Goal: Task Accomplishment & Management: Complete application form

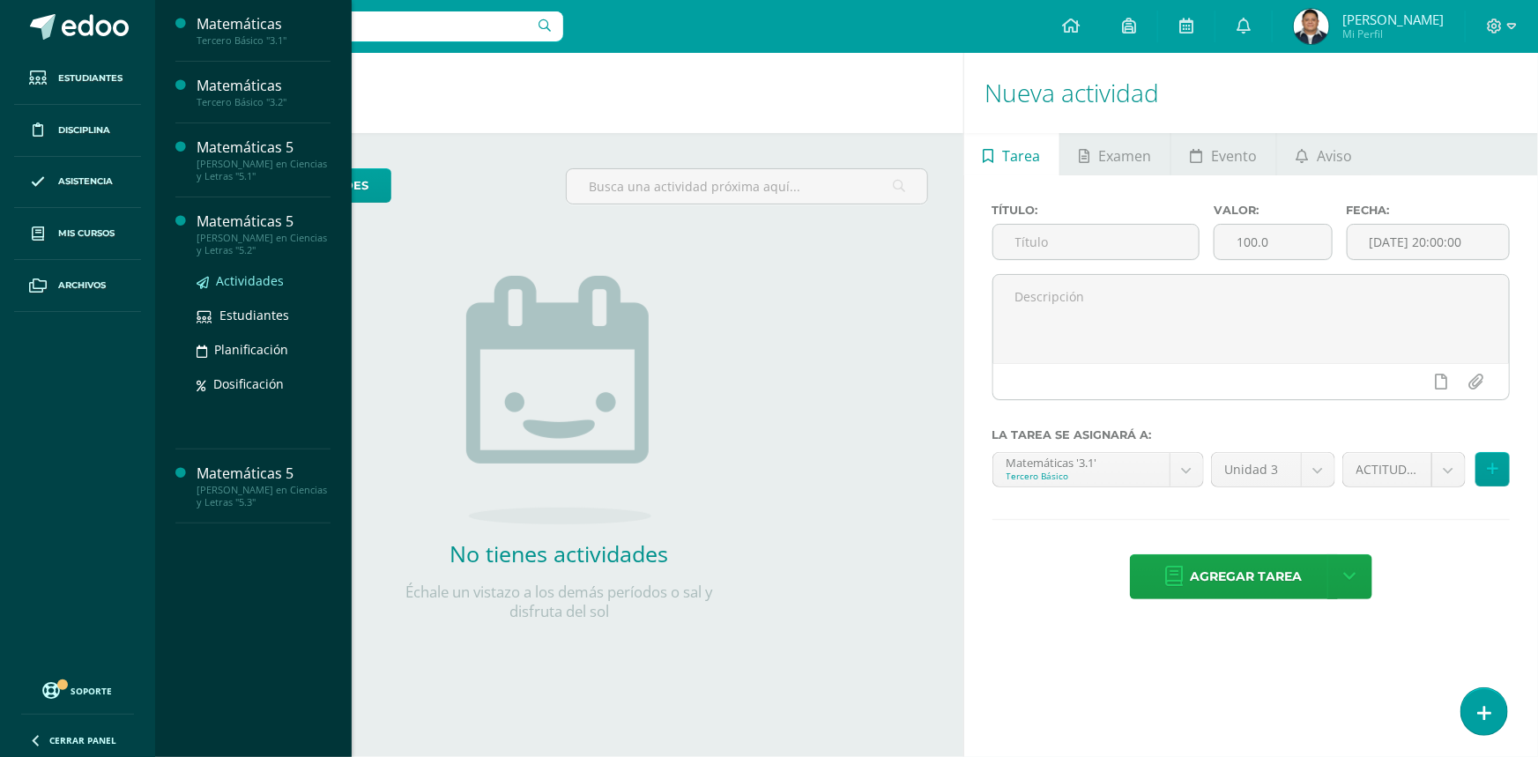
click at [252, 276] on span "Actividades" at bounding box center [250, 280] width 68 height 17
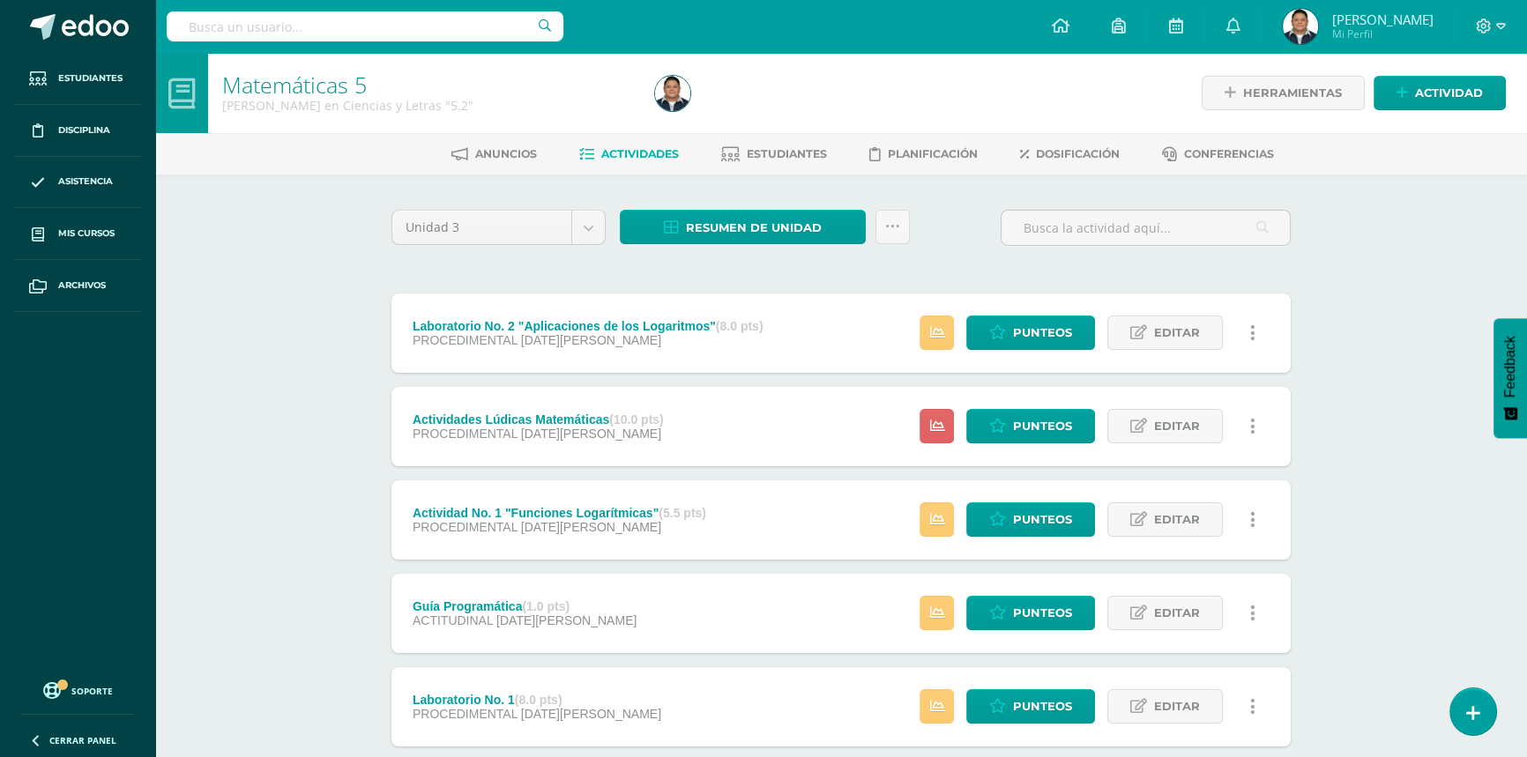
click at [271, 305] on div "Matemáticas 5 Quinto Bachillerato en Ciencias y Letras "5.2" Herramientas Detal…" at bounding box center [841, 458] width 1372 height 811
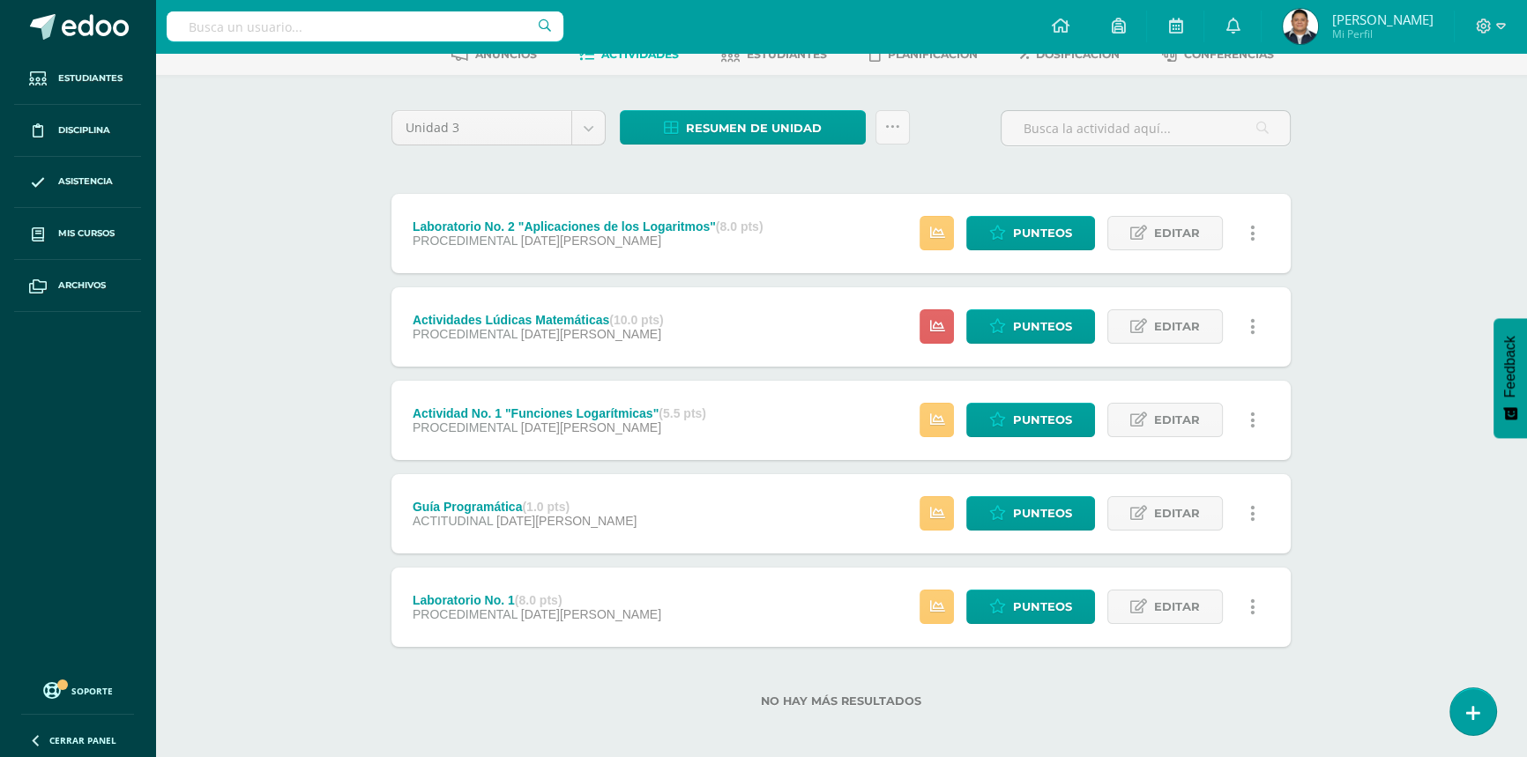
scroll to position [106, 0]
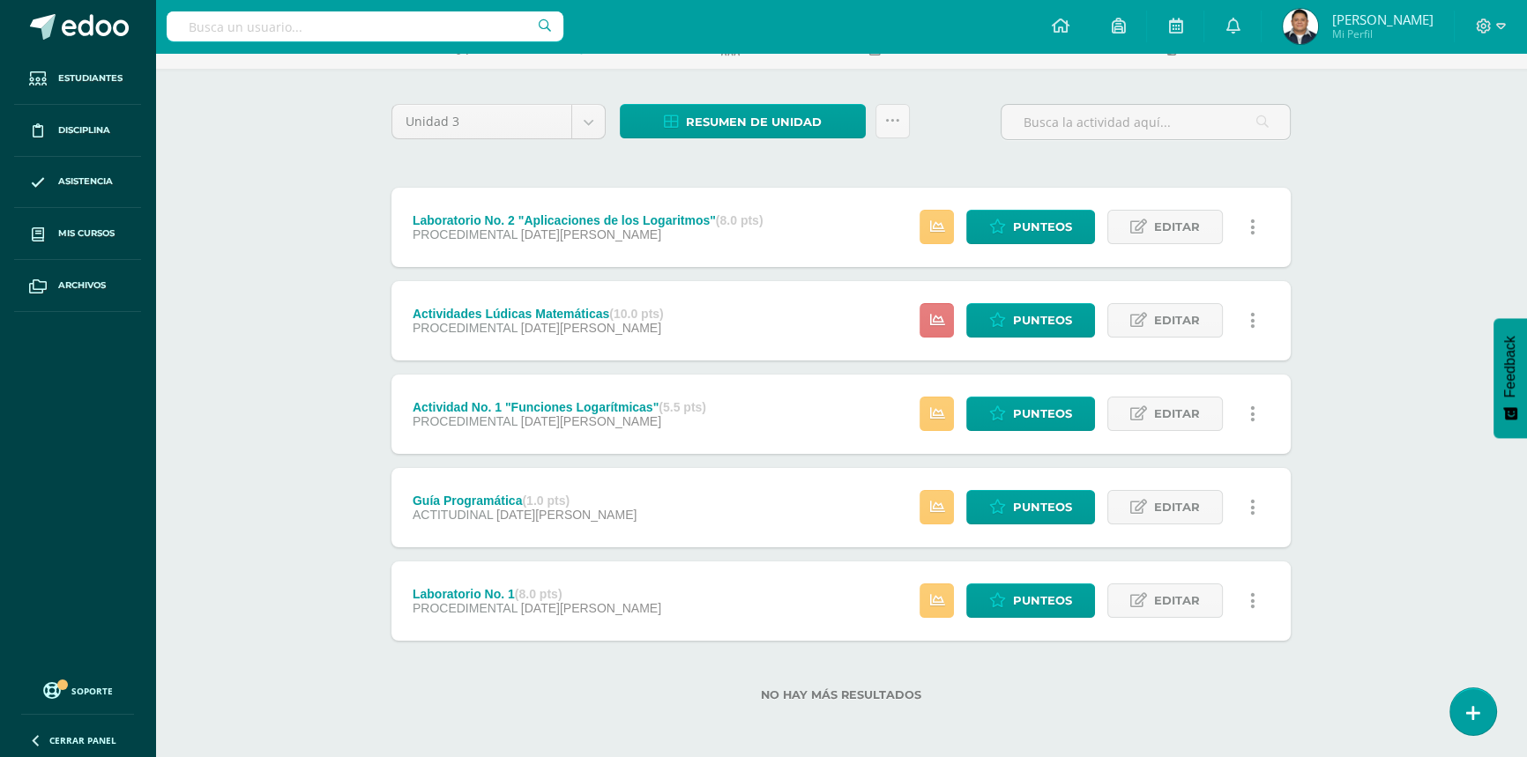
click at [950, 319] on link at bounding box center [937, 320] width 34 height 34
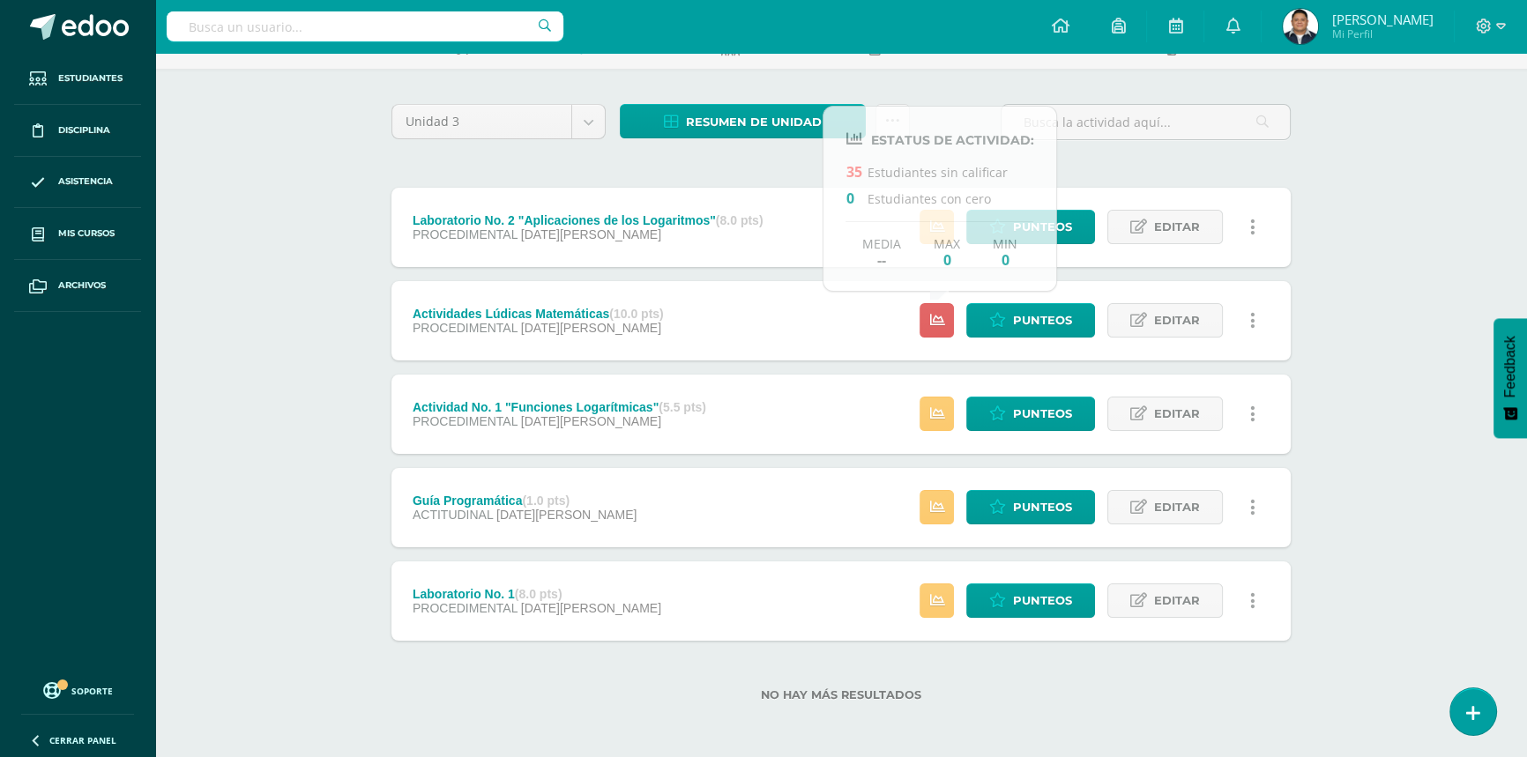
click at [317, 329] on div "Matemáticas 5 Quinto Bachillerato en Ciencias y Letras "5.2" Herramientas Detal…" at bounding box center [841, 352] width 1372 height 811
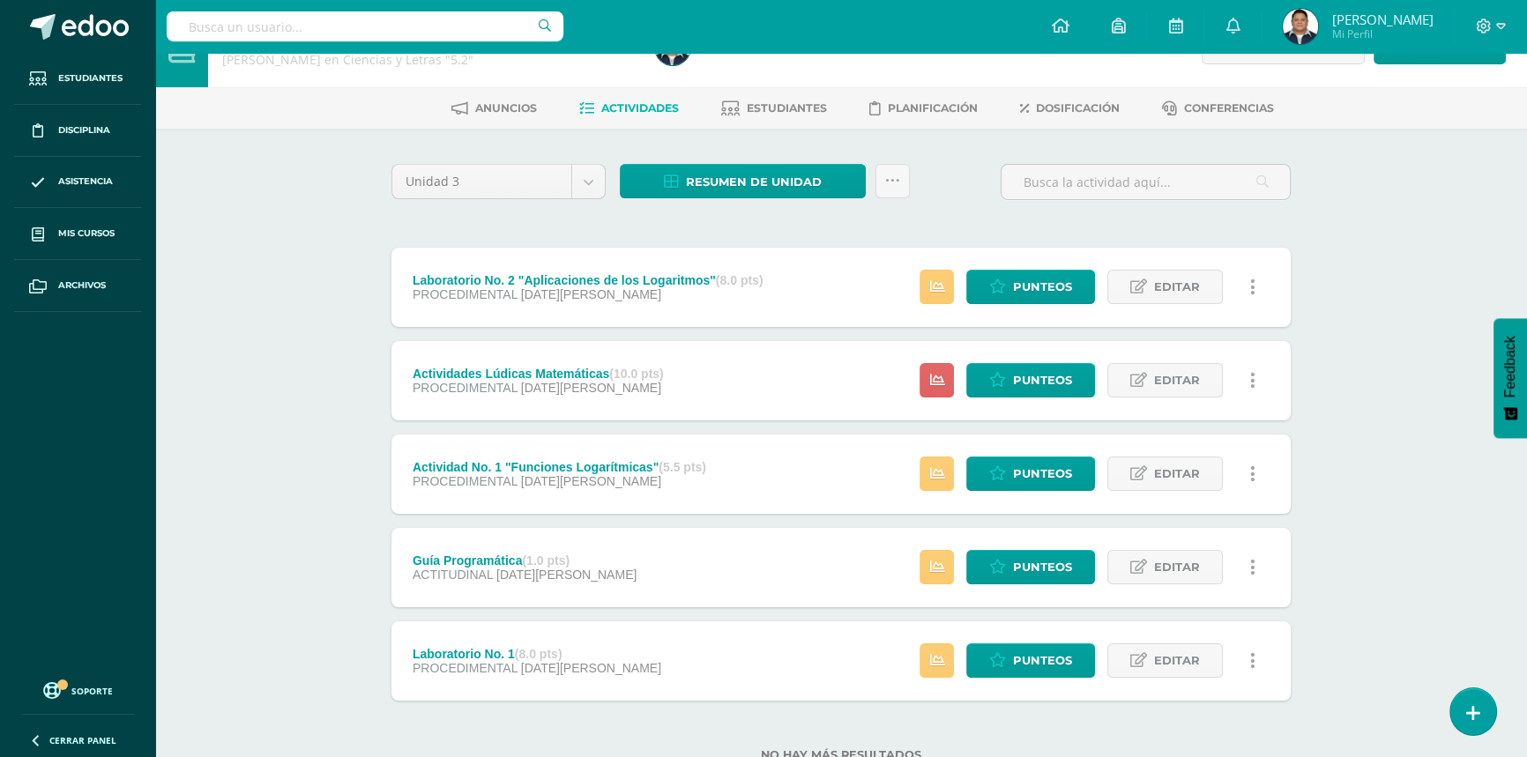
scroll to position [0, 0]
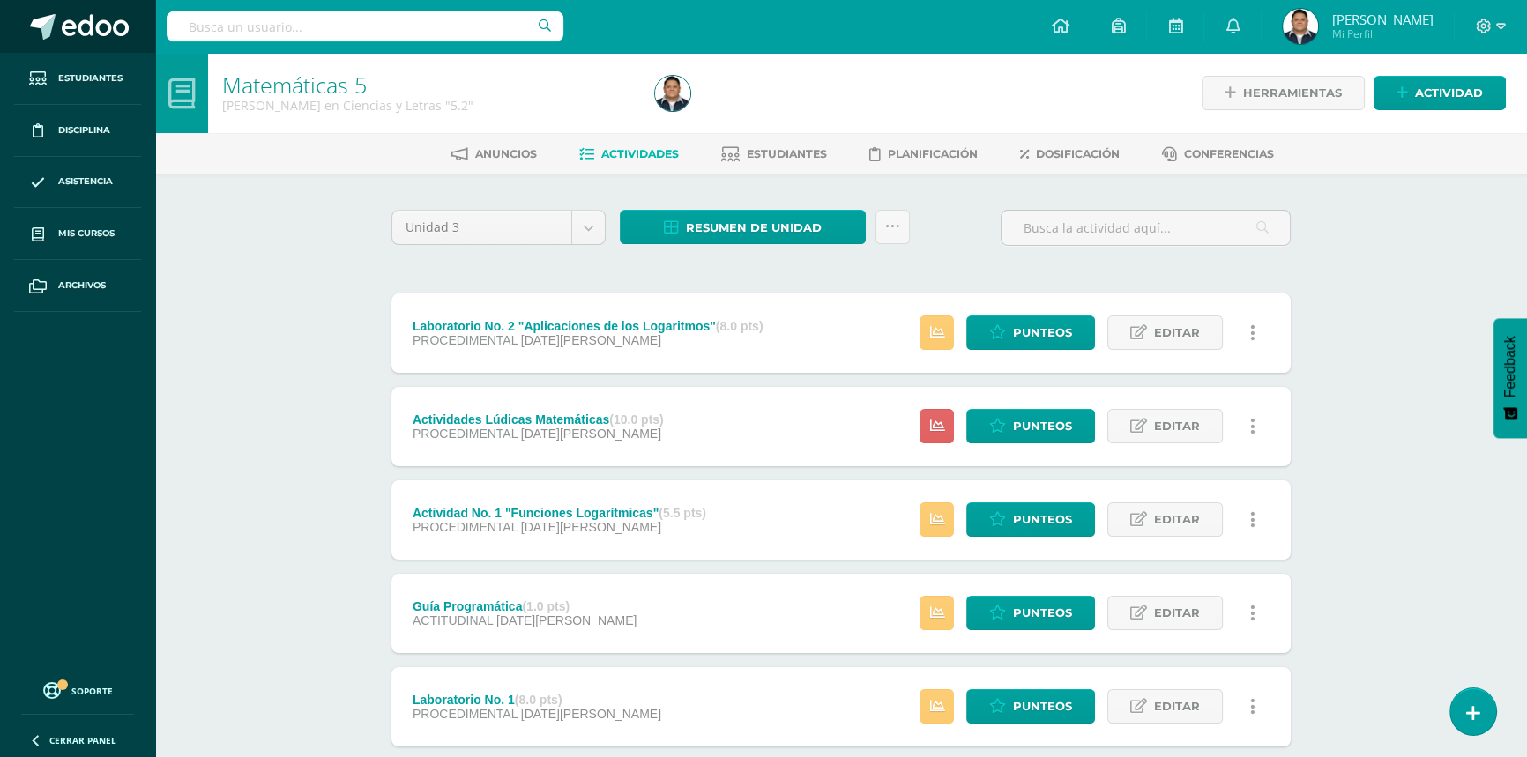
click at [115, 40] on span at bounding box center [95, 27] width 67 height 26
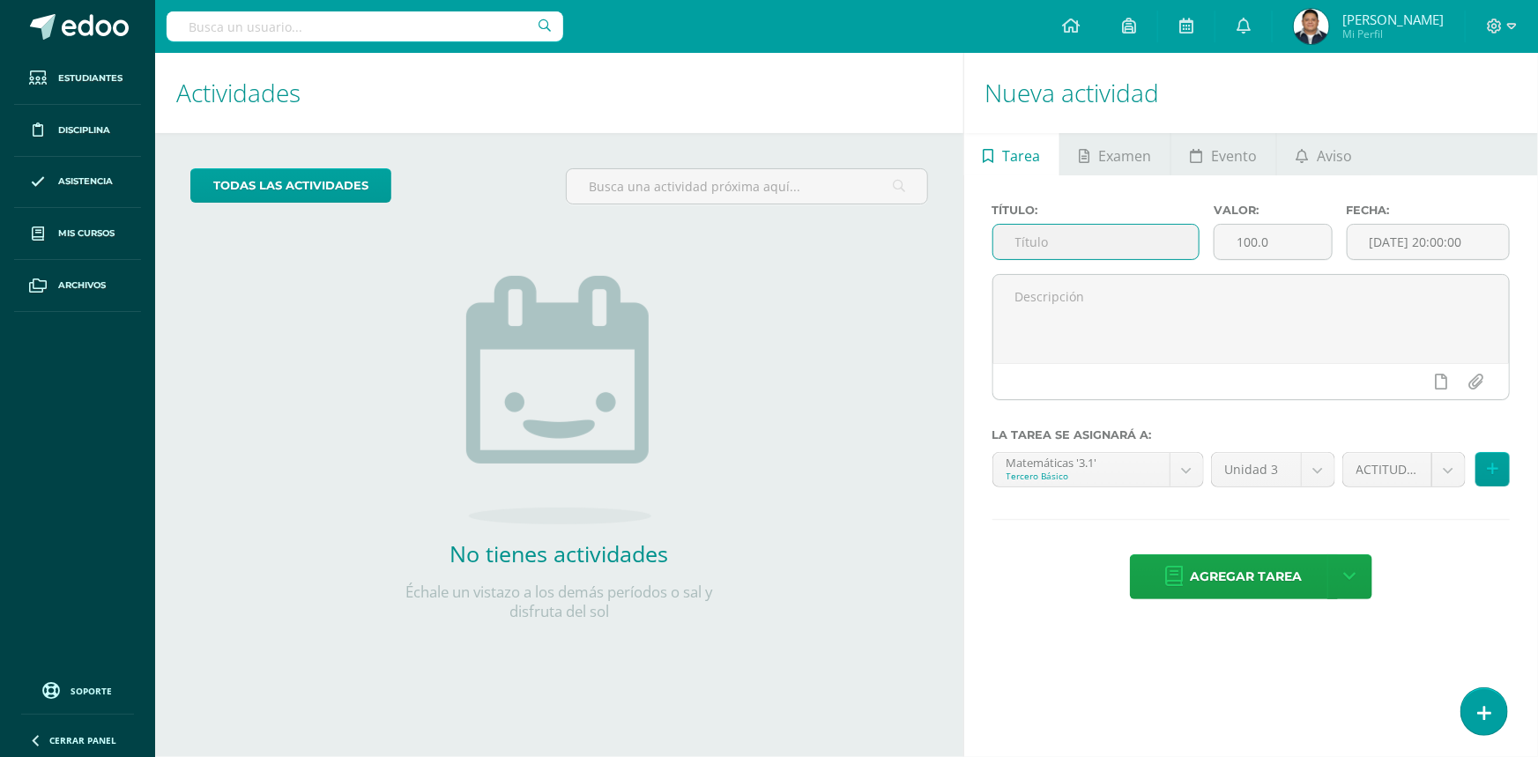
click at [1036, 242] on input "text" at bounding box center [1096, 242] width 205 height 34
type input "Actividad en Aleks No. 2 "Trigonometría""
type input "5.5"
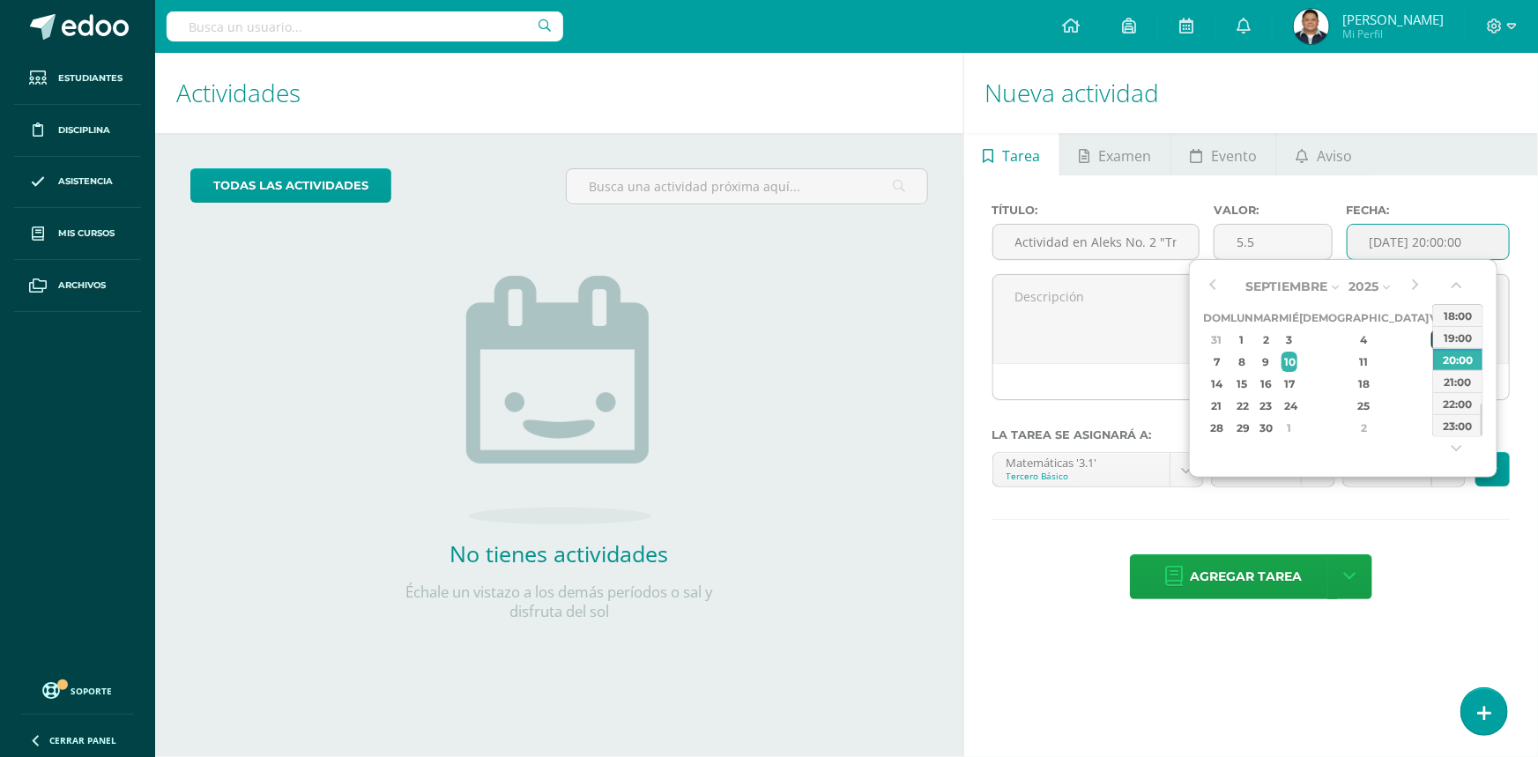
click at [1432, 342] on div "5" at bounding box center [1440, 340] width 16 height 20
click at [1458, 349] on div "14:00" at bounding box center [1458, 350] width 49 height 22
type input "2025-09-05 14:00"
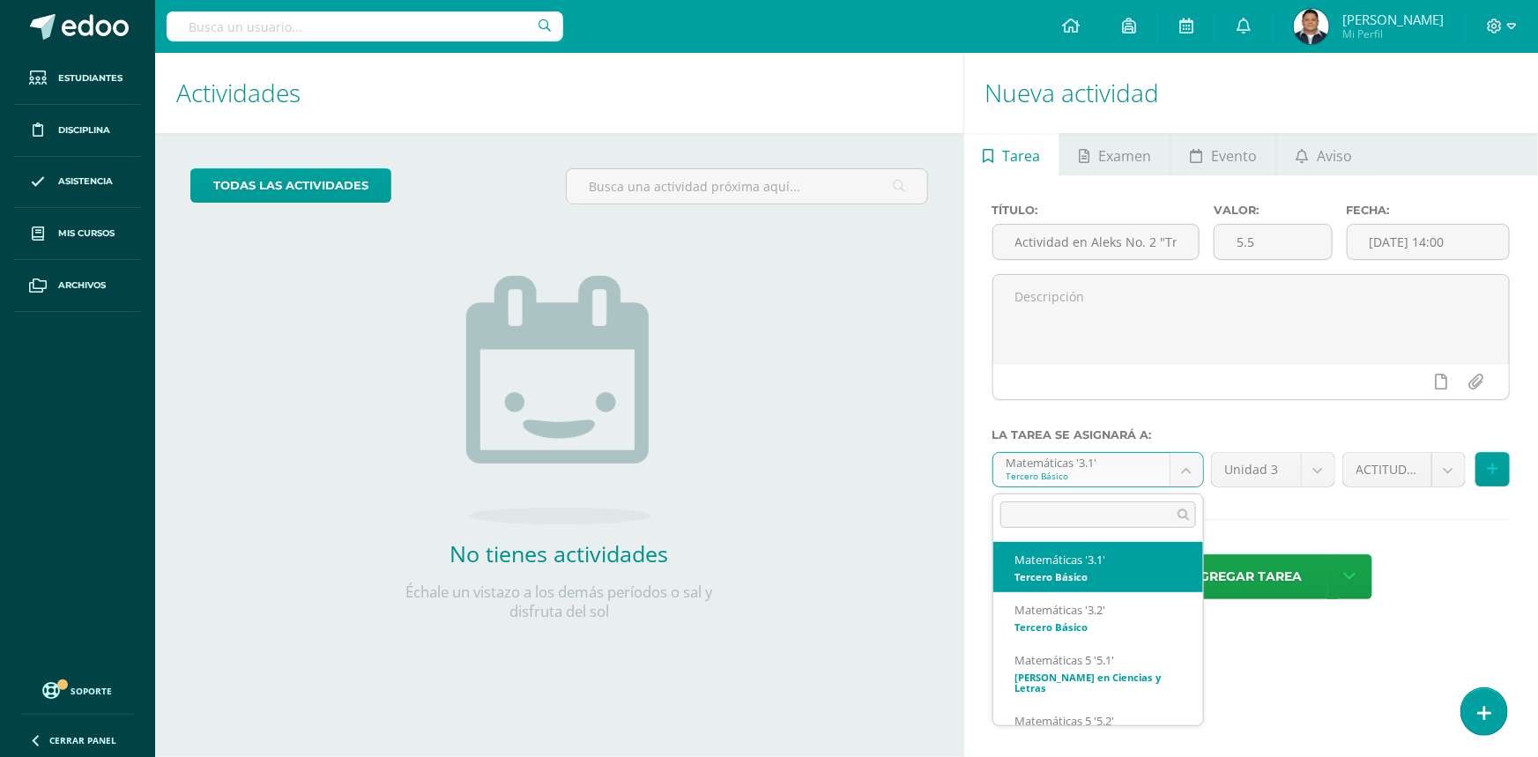
click at [1195, 466] on body "Estudiantes Disciplina Asistencia Mis cursos Archivos Soporte Ayuda Reportar un…" at bounding box center [769, 378] width 1538 height 757
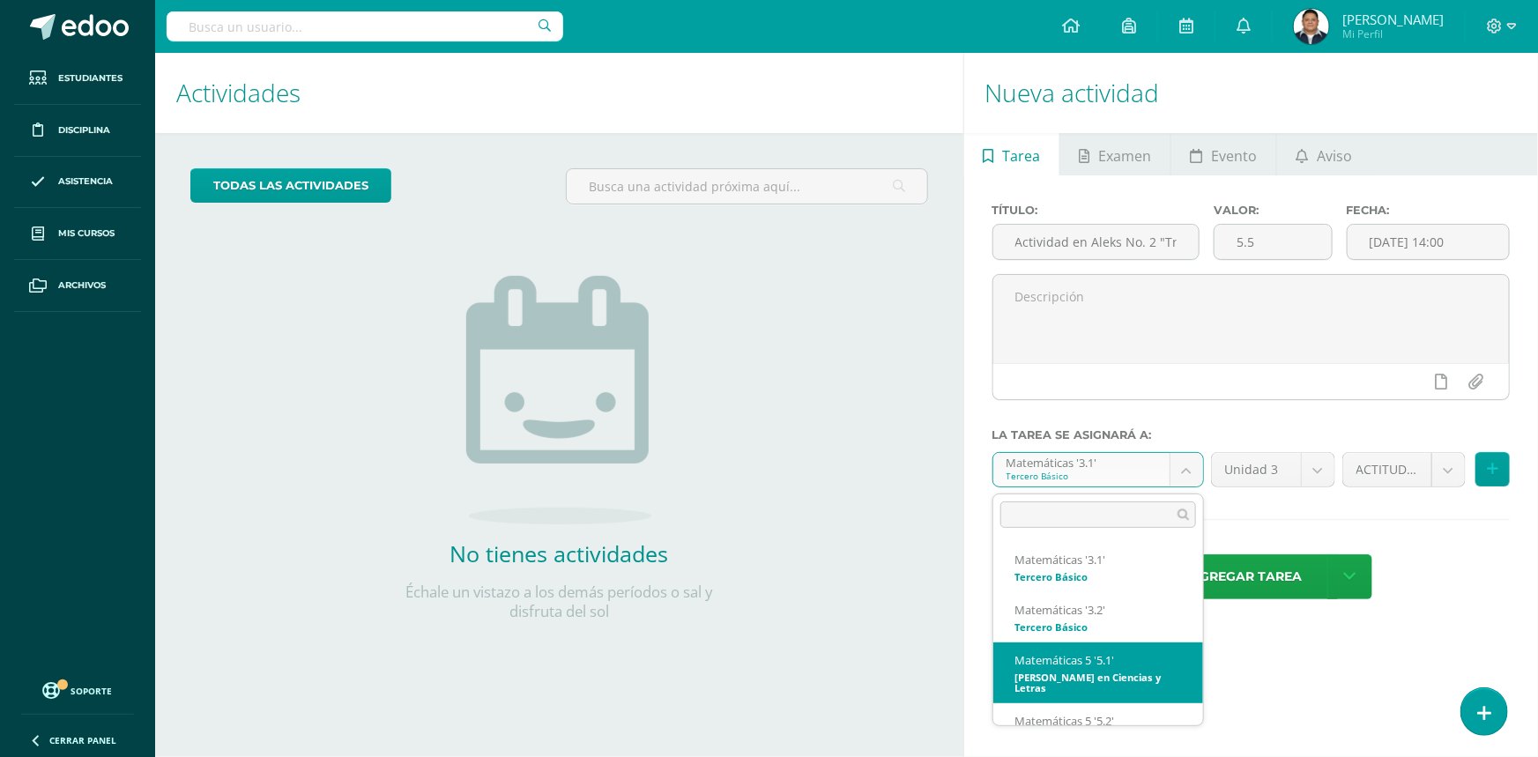
select select "34345"
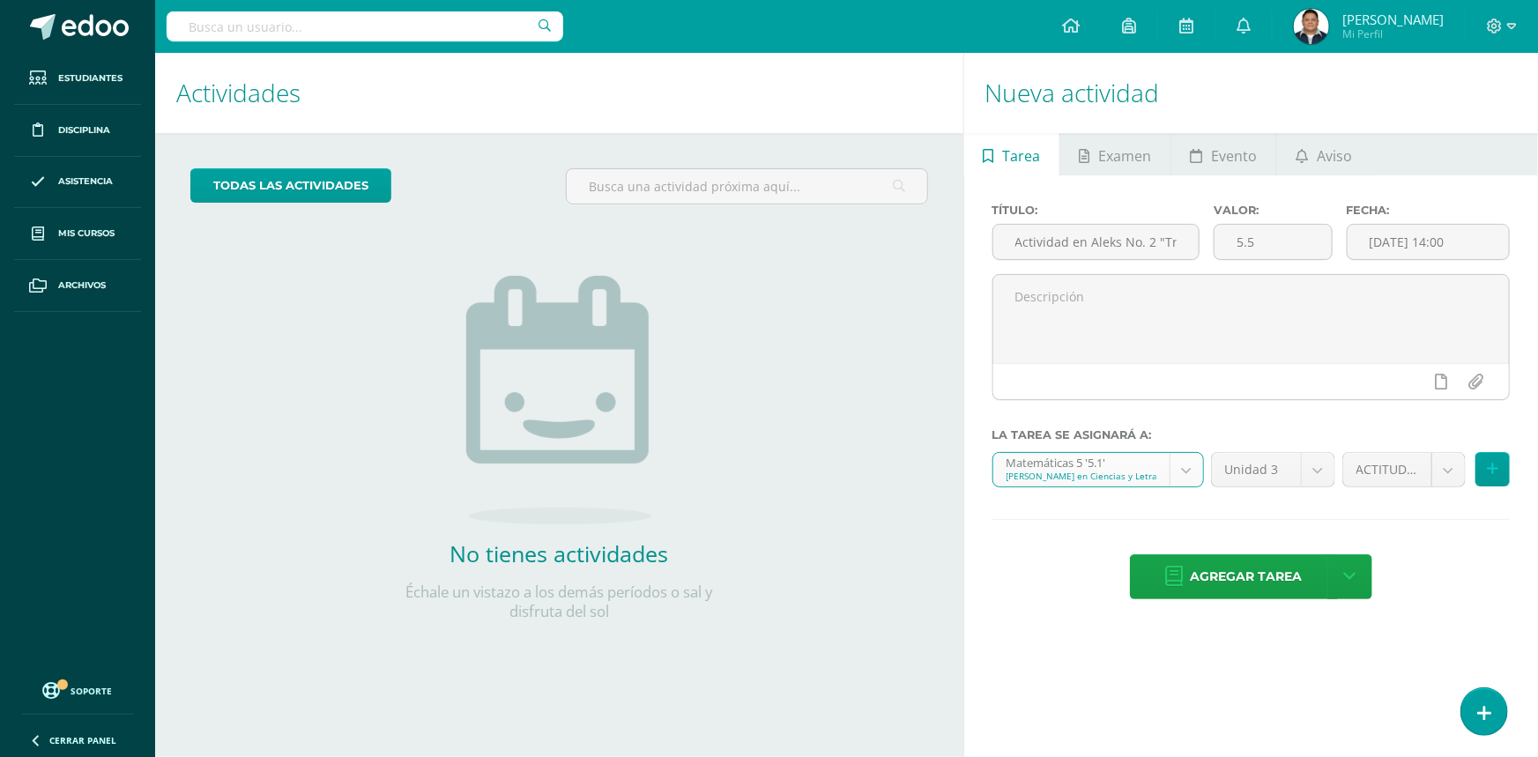
click at [1446, 484] on body "Estudiantes Disciplina Asistencia Mis cursos Archivos Soporte Ayuda Reportar un…" at bounding box center [769, 378] width 1538 height 757
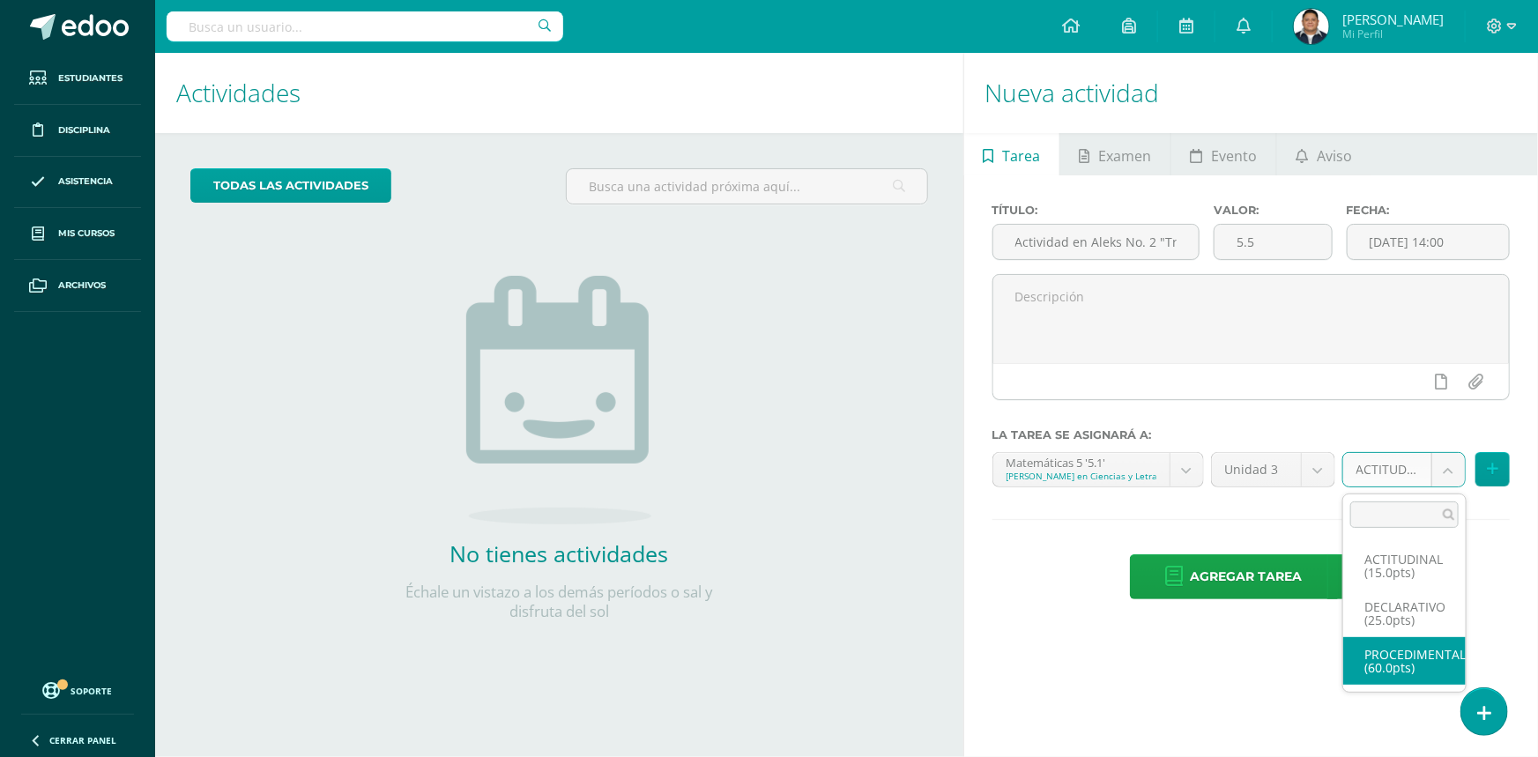
select select "34358"
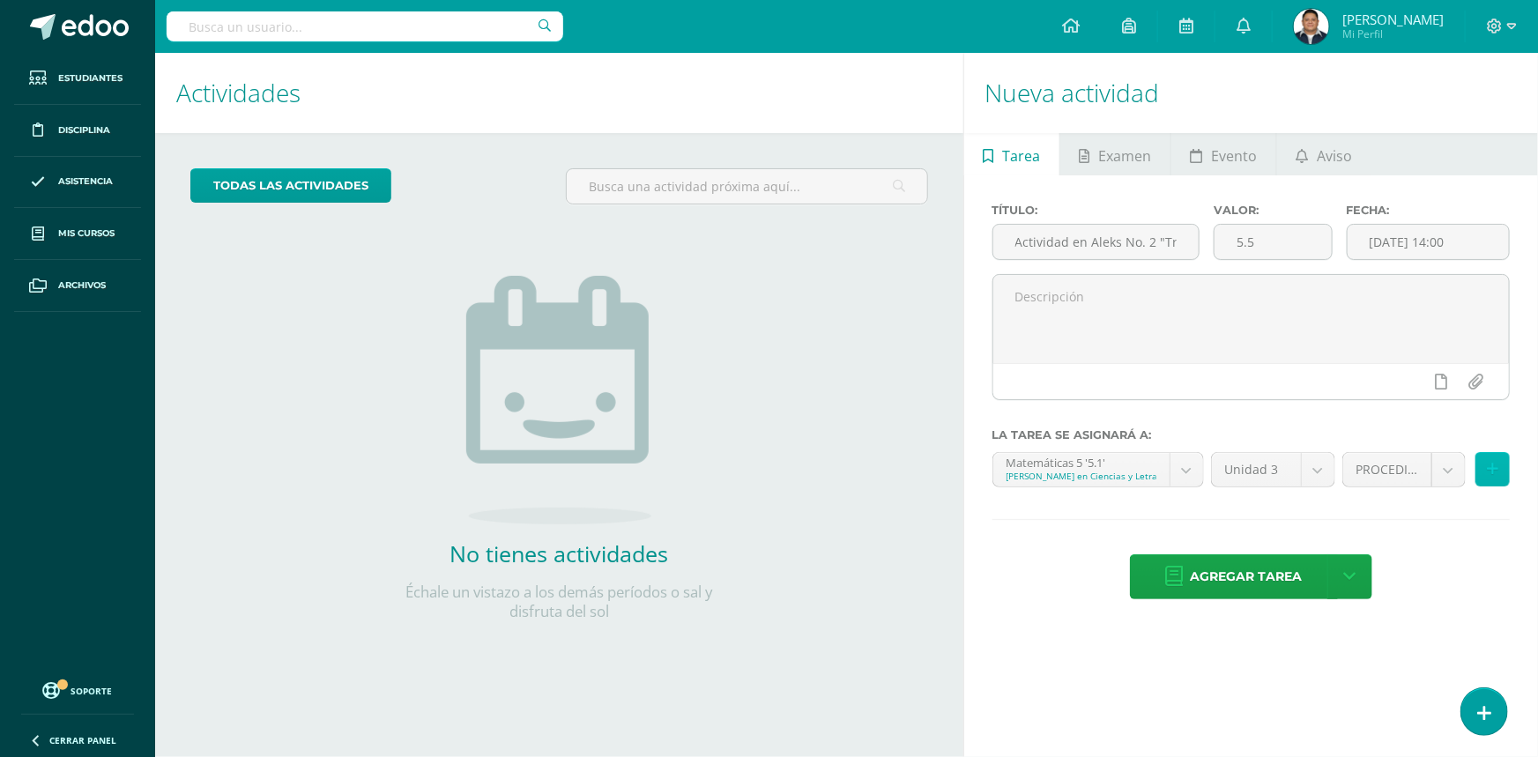
click at [1492, 476] on icon at bounding box center [1492, 469] width 11 height 15
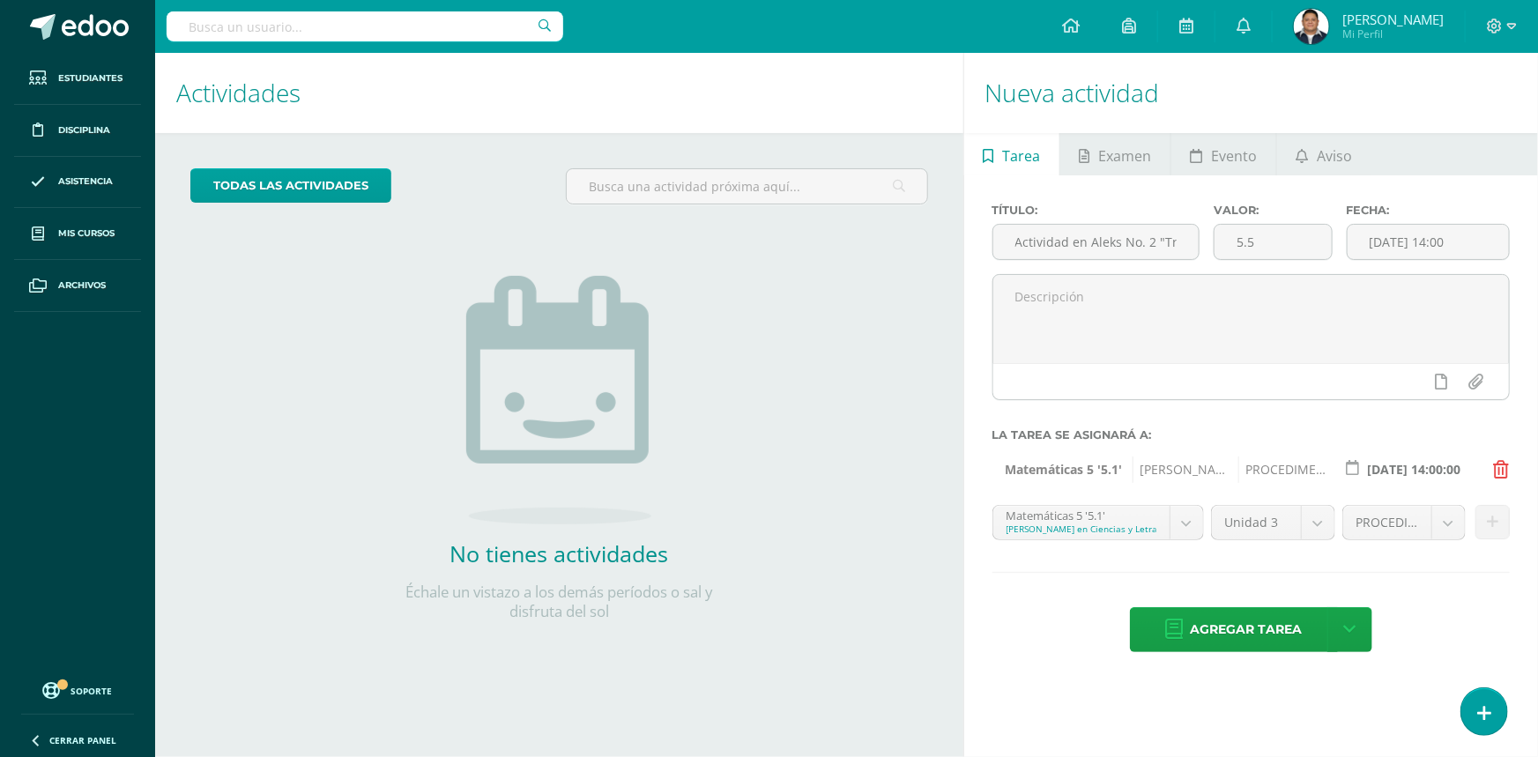
click at [1199, 529] on body "Estudiantes Disciplina Asistencia Mis cursos Archivos Soporte Ayuda Reportar un…" at bounding box center [769, 378] width 1538 height 757
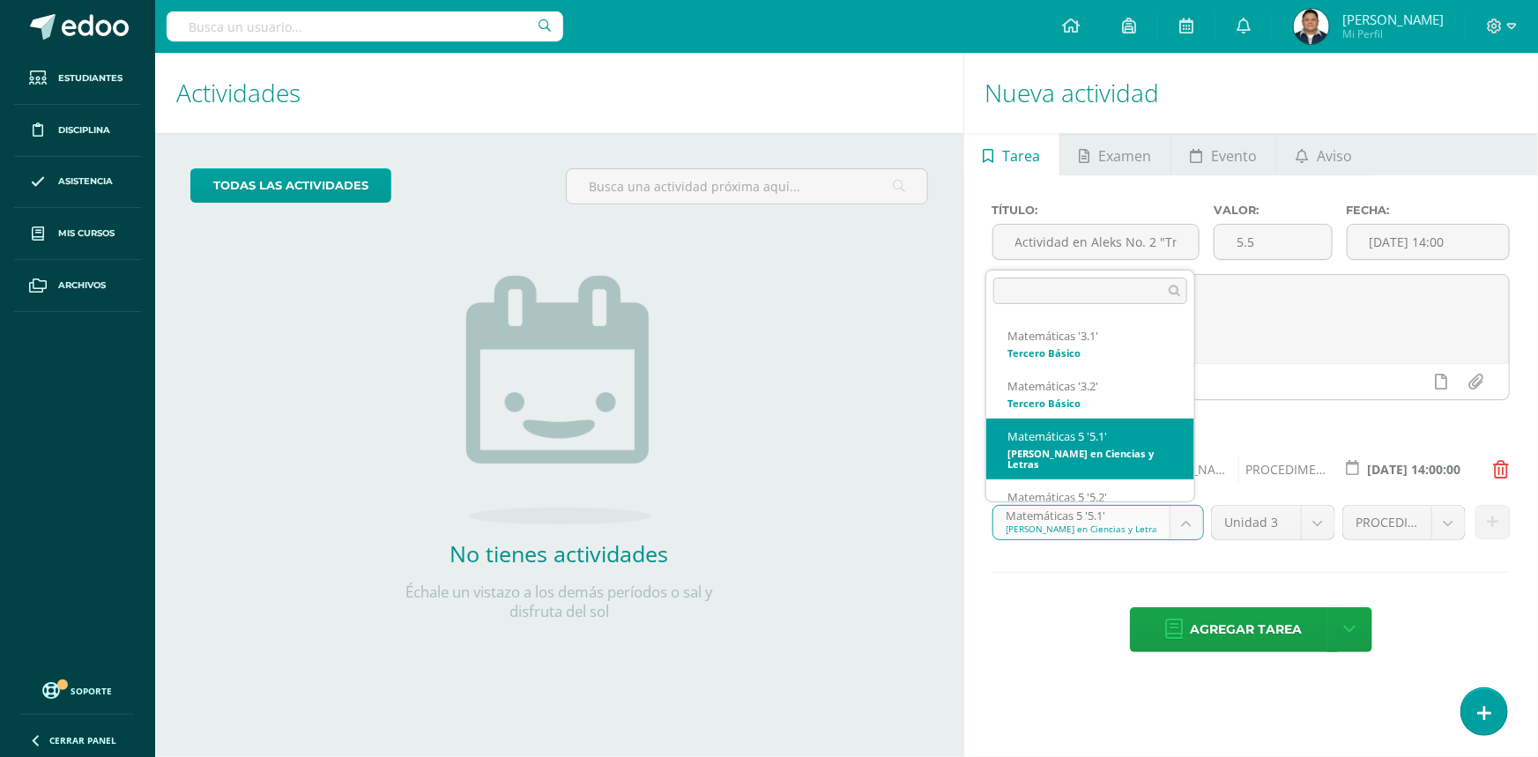
scroll to position [97, 0]
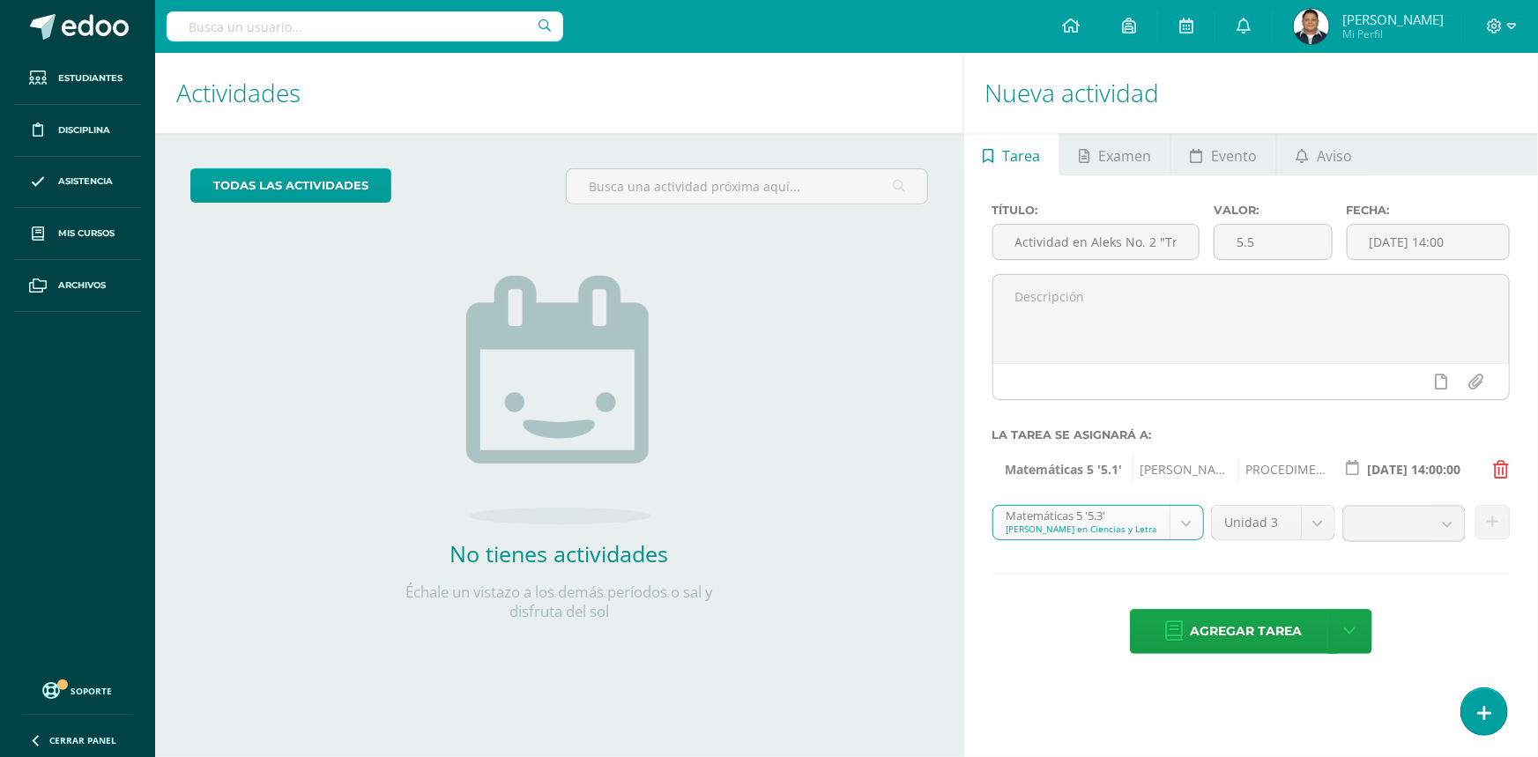
click at [1192, 533] on body "Estudiantes Disciplina Asistencia Mis cursos Archivos Soporte Ayuda Reportar un…" at bounding box center [769, 378] width 1538 height 757
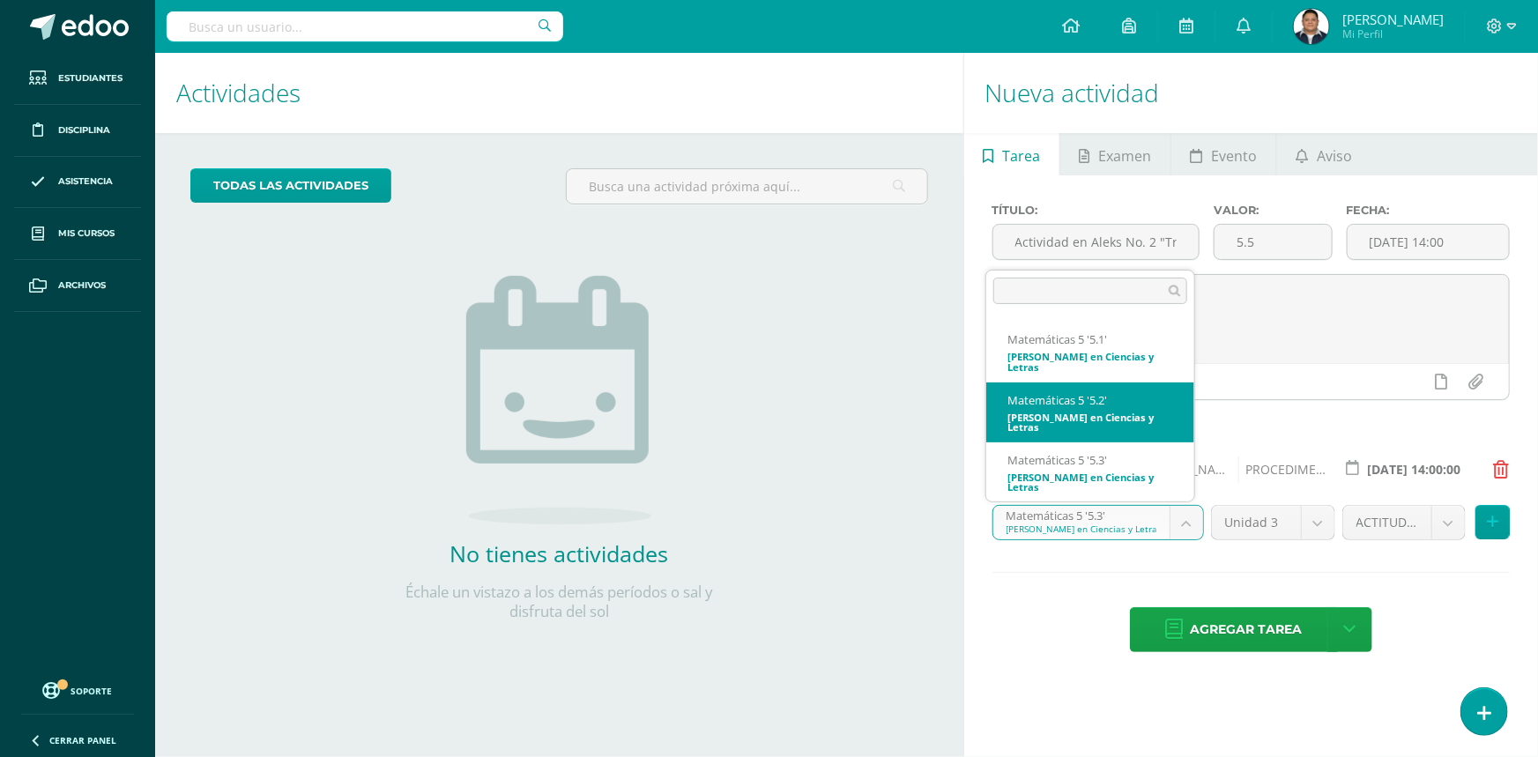
select select "34527"
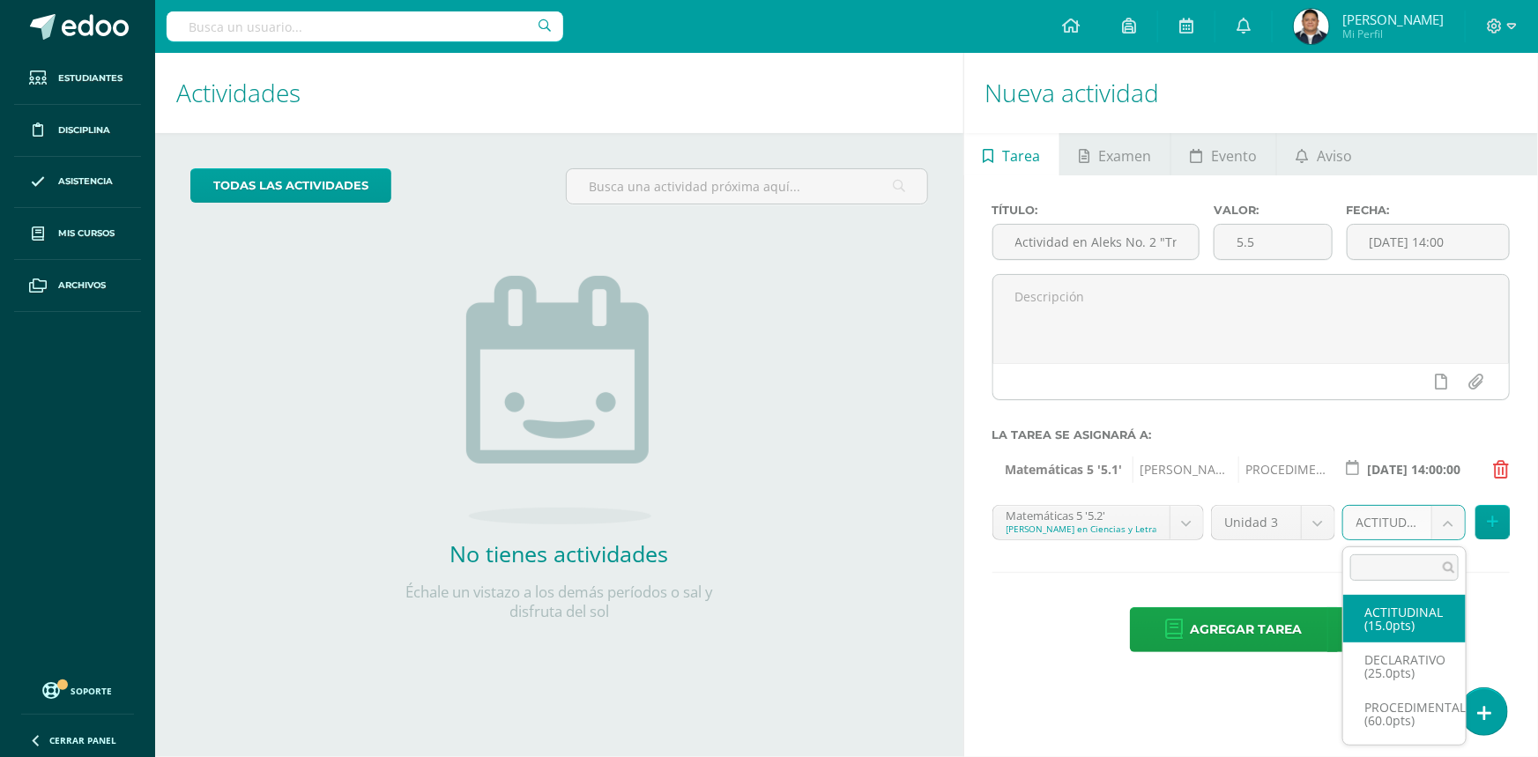
click at [1439, 526] on body "Estudiantes Disciplina Asistencia Mis cursos Archivos Soporte Ayuda Reportar un…" at bounding box center [769, 378] width 1538 height 757
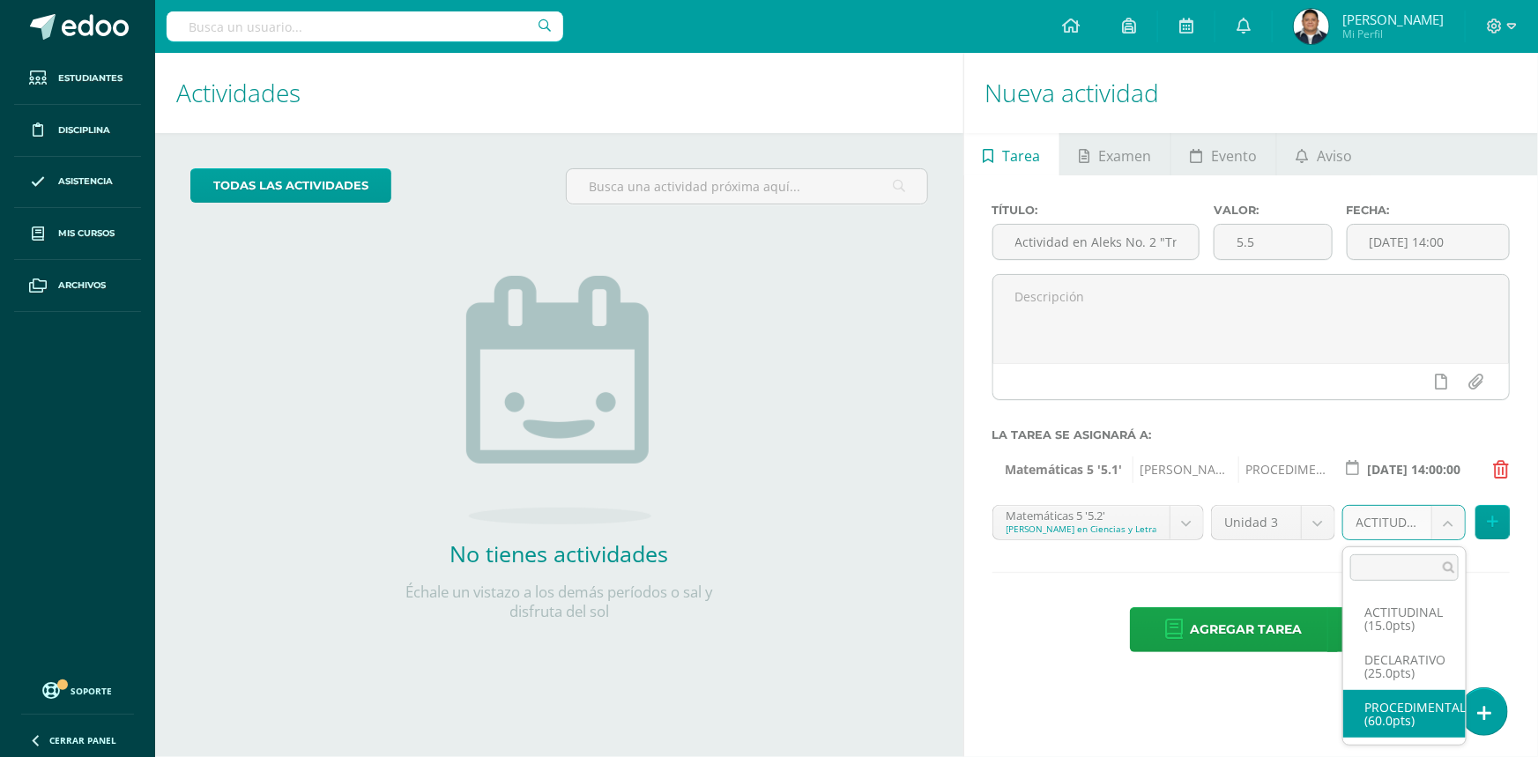
select select "34540"
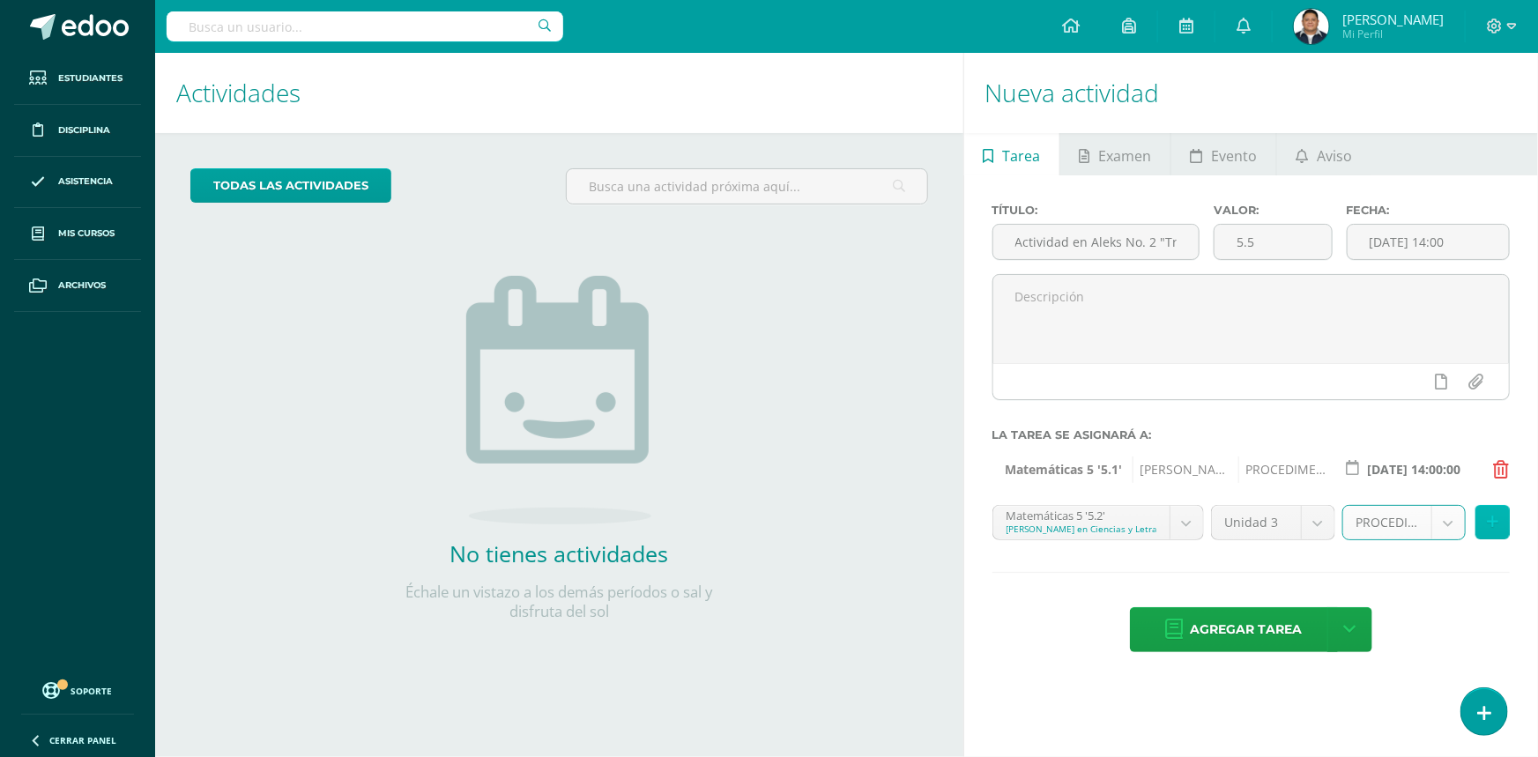
click at [1481, 533] on button at bounding box center [1493, 522] width 34 height 34
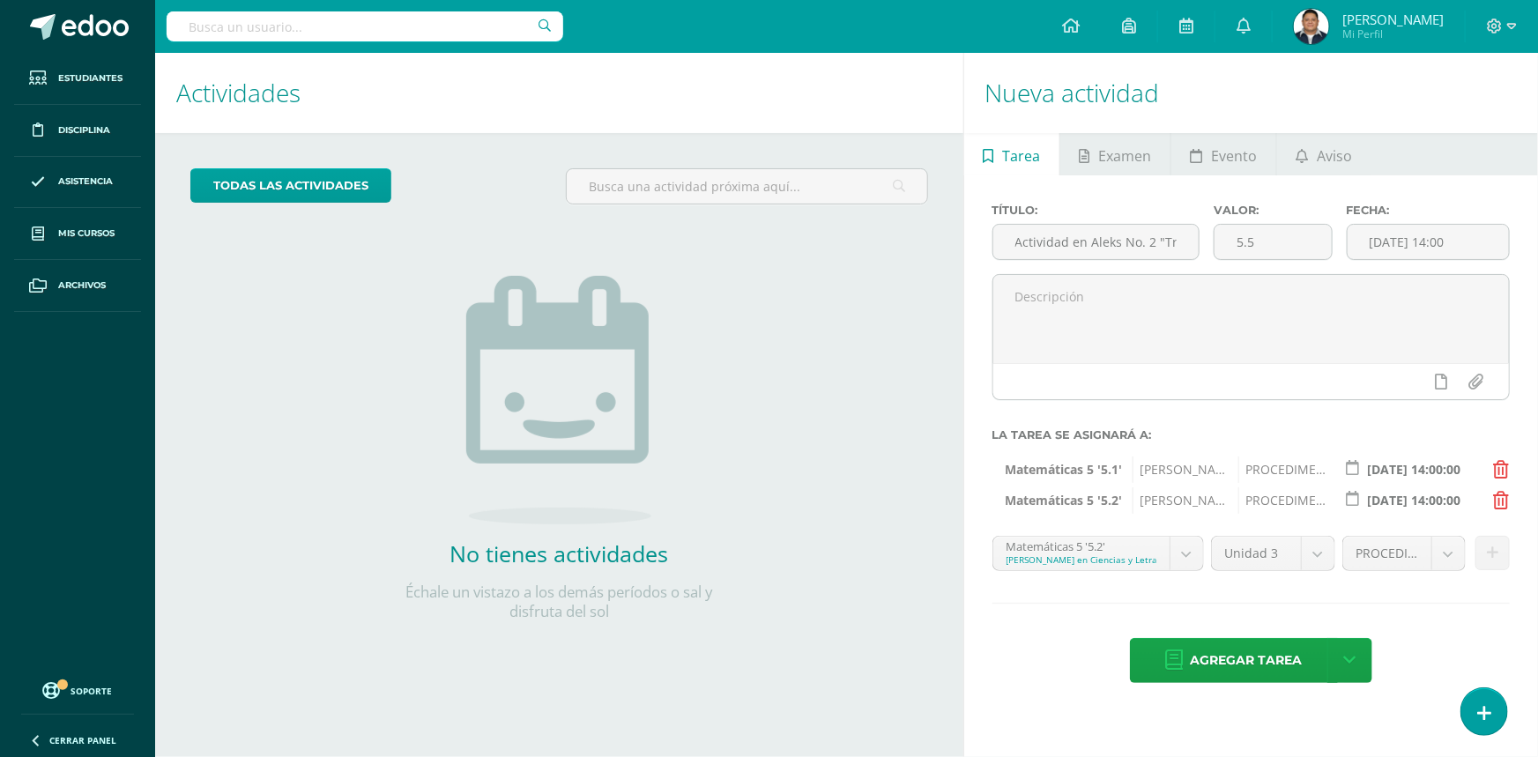
click at [1190, 563] on body "Estudiantes Disciplina Asistencia Mis cursos Archivos Soporte Ayuda Reportar un…" at bounding box center [769, 378] width 1538 height 757
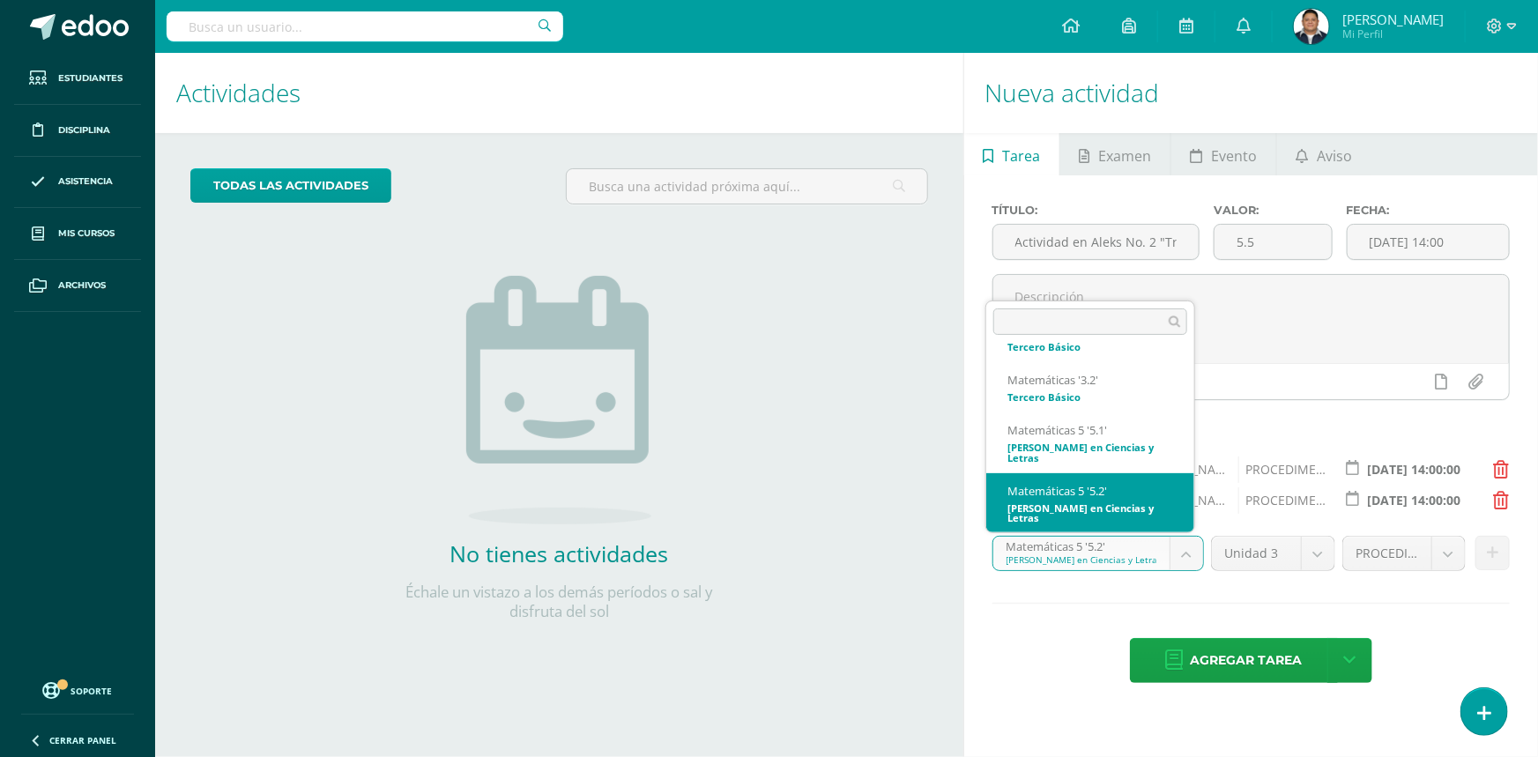
scroll to position [104, 0]
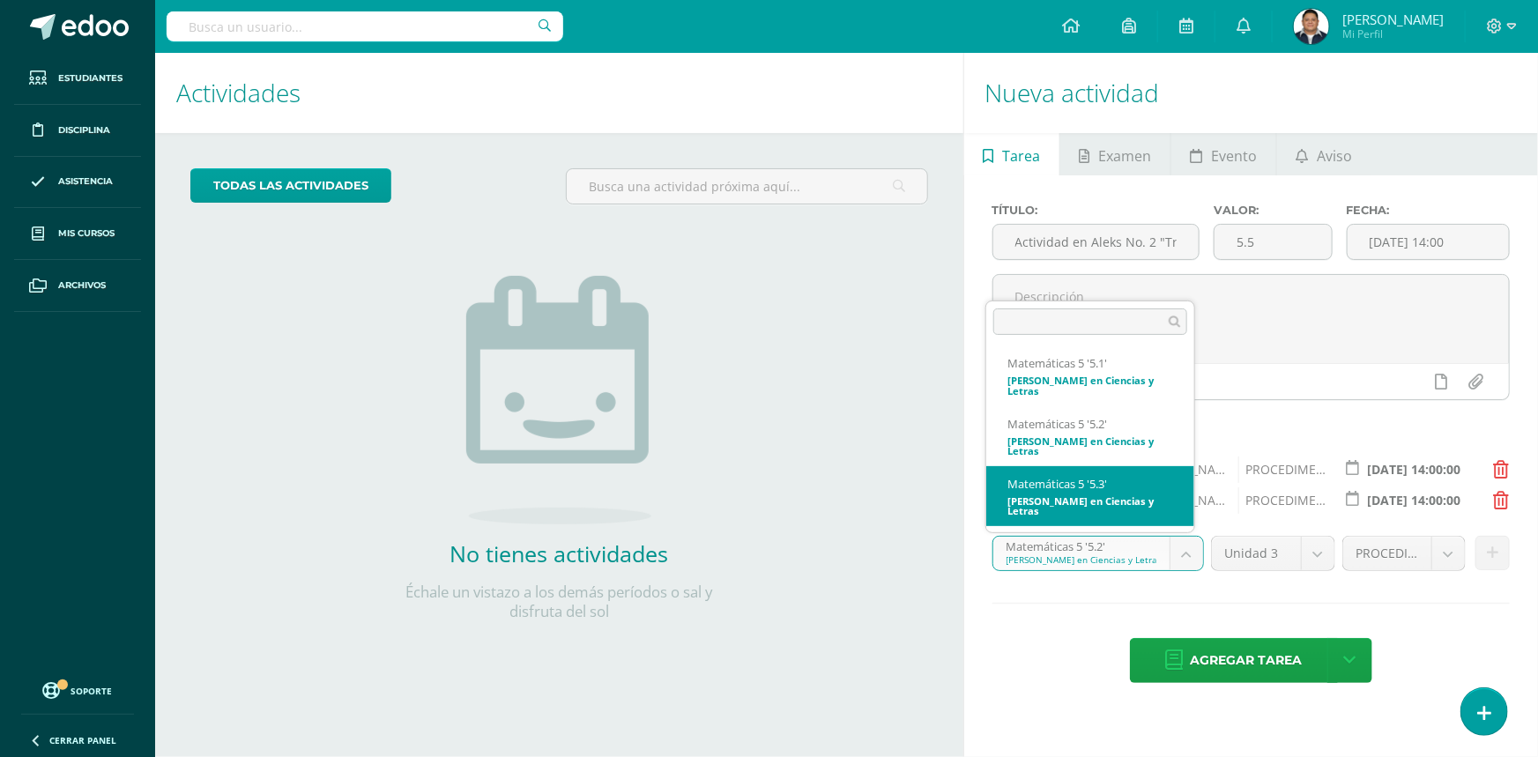
select select "34709"
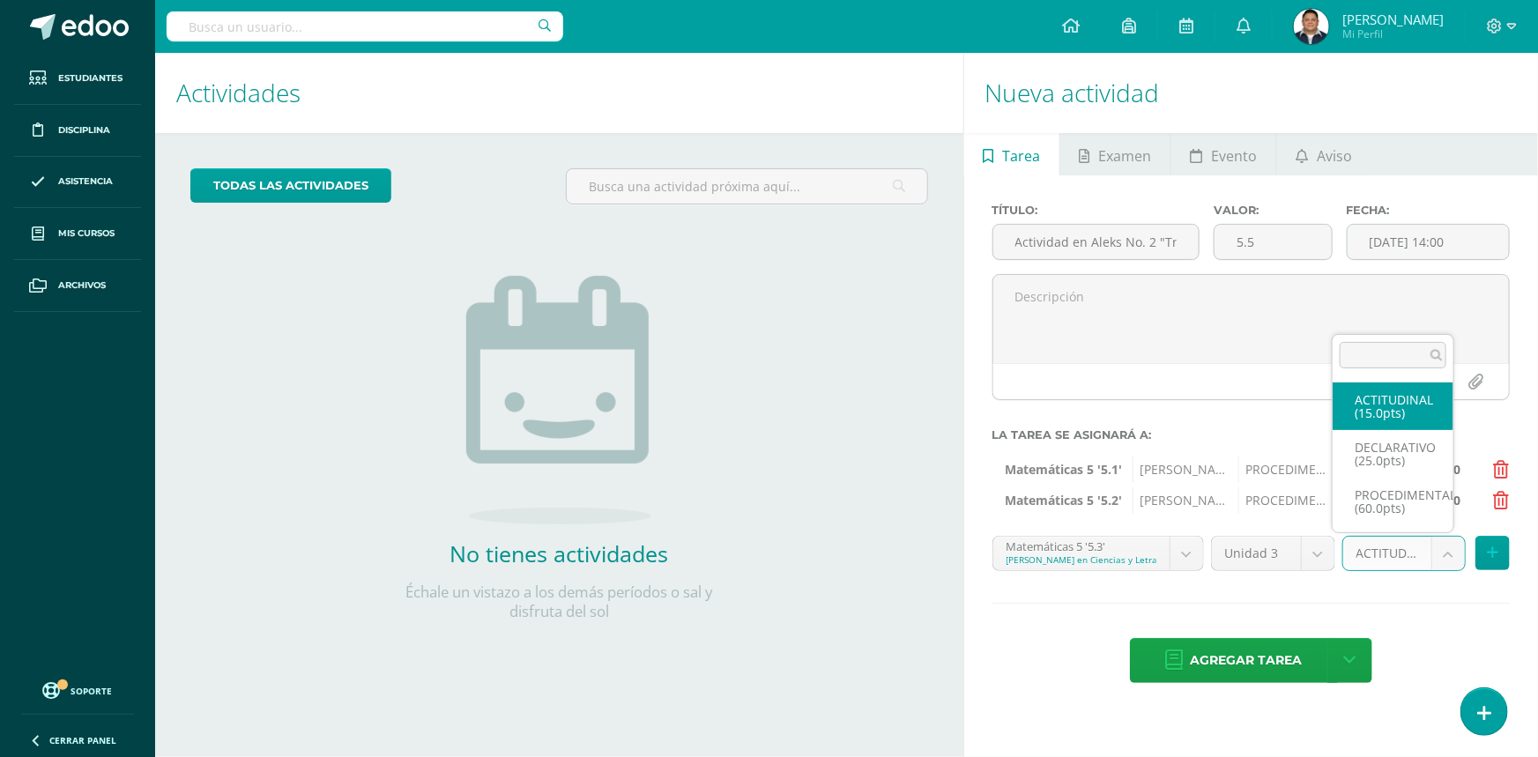
click at [1446, 569] on body "Estudiantes Disciplina Asistencia Mis cursos Archivos Soporte Ayuda Reportar un…" at bounding box center [769, 378] width 1538 height 757
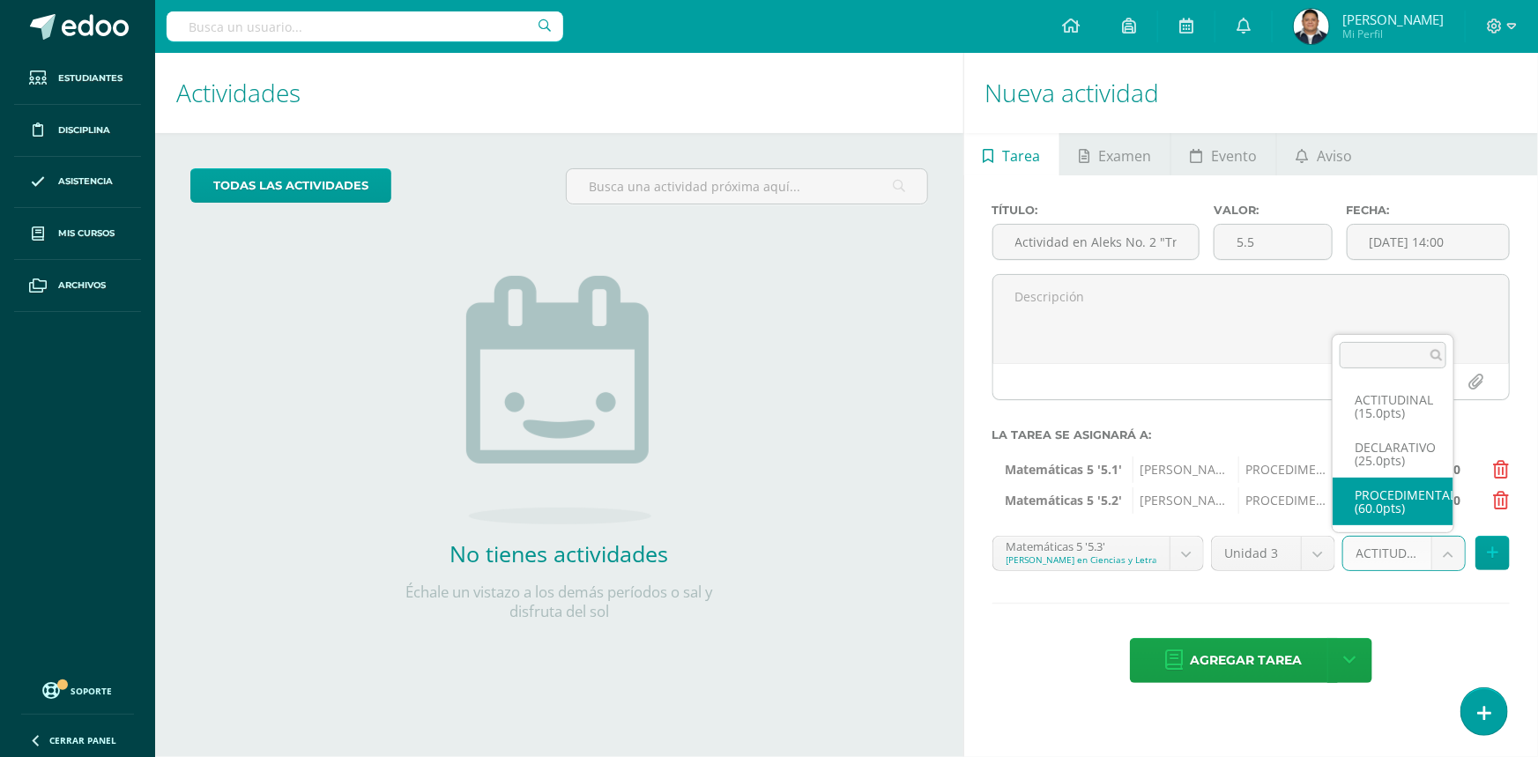
select select "34722"
click at [1501, 562] on button at bounding box center [1493, 553] width 34 height 34
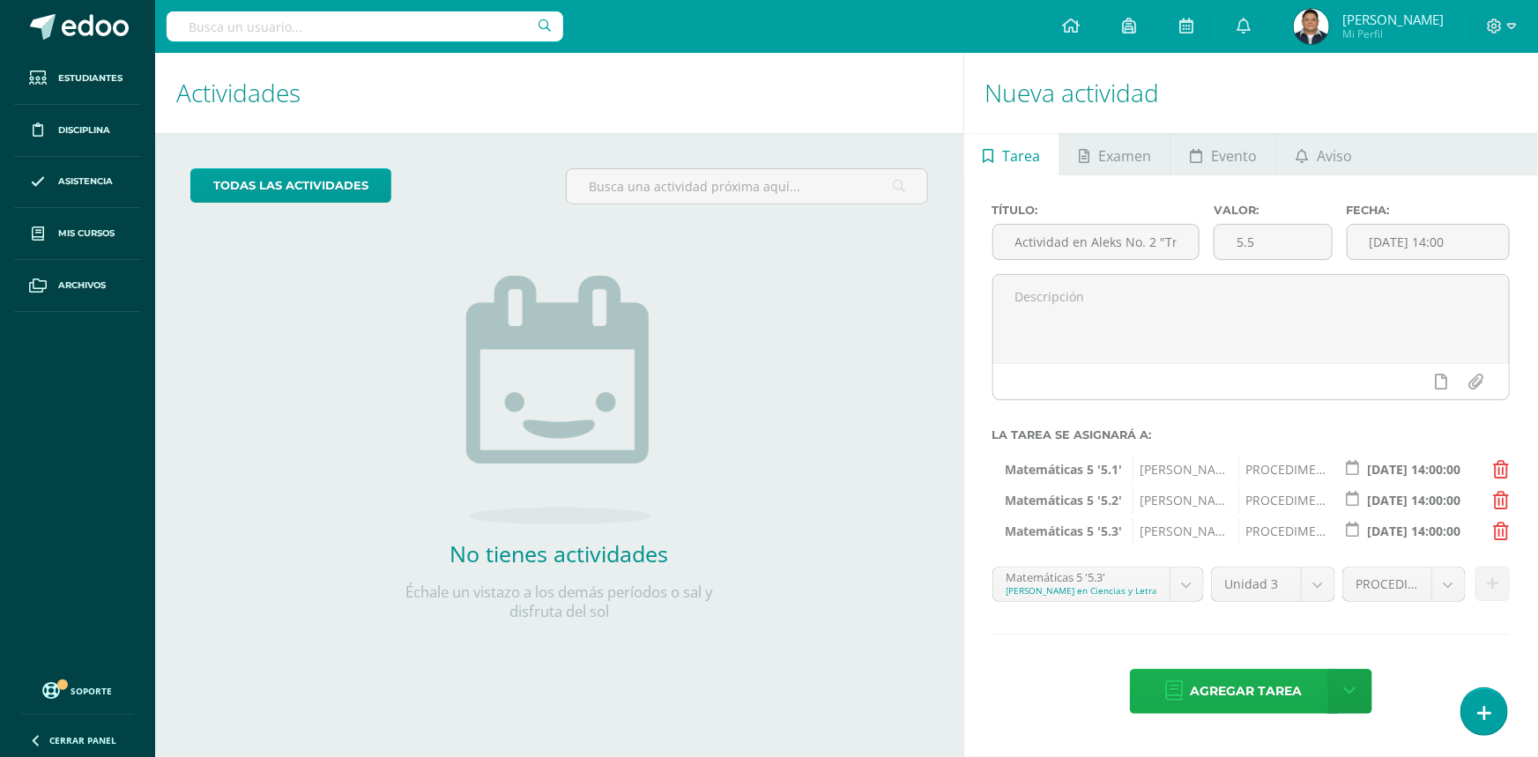
click at [1264, 691] on span "Agregar tarea" at bounding box center [1247, 691] width 112 height 43
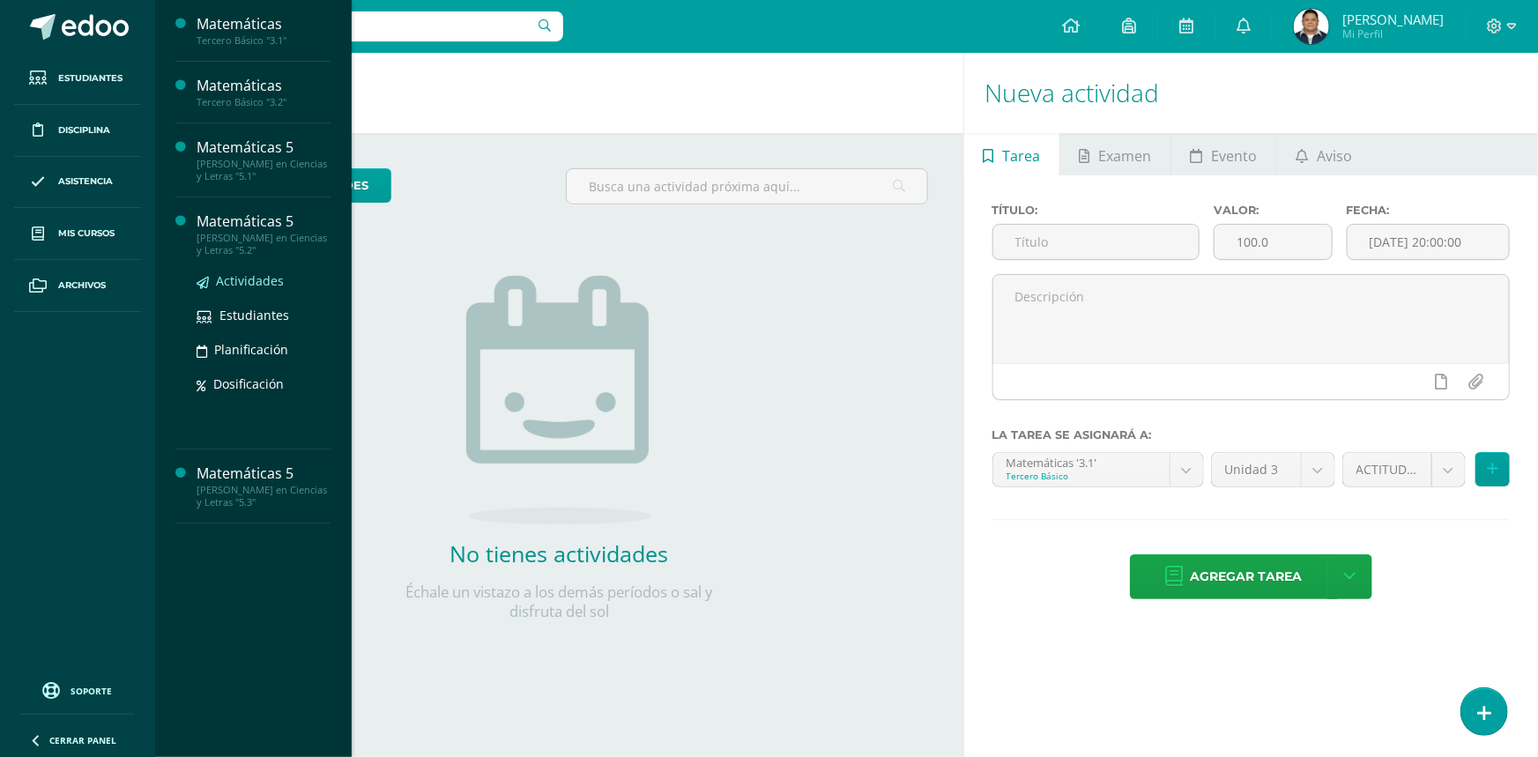
click at [265, 285] on span "Actividades" at bounding box center [250, 280] width 68 height 17
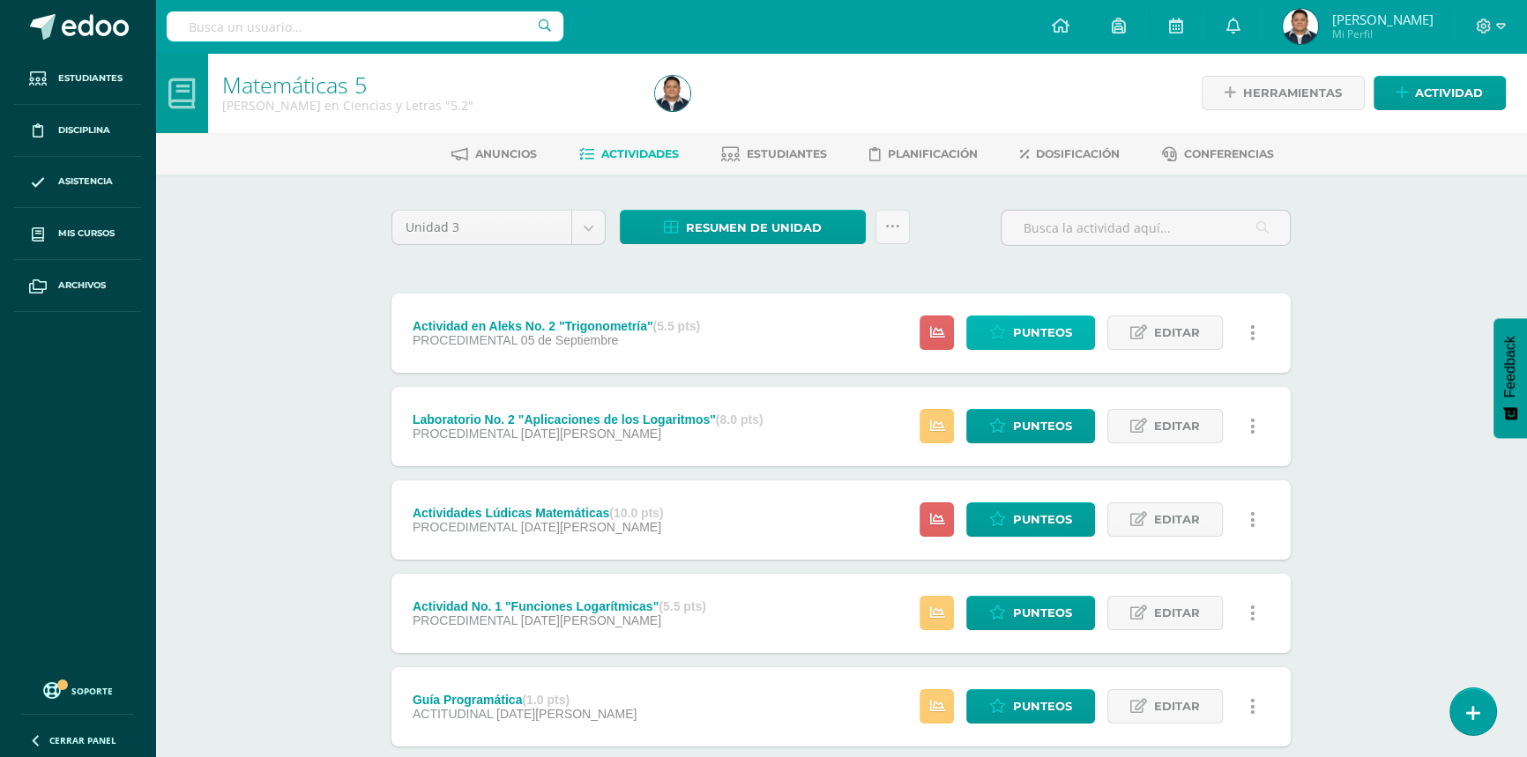
click at [1034, 326] on span "Punteos" at bounding box center [1042, 333] width 59 height 33
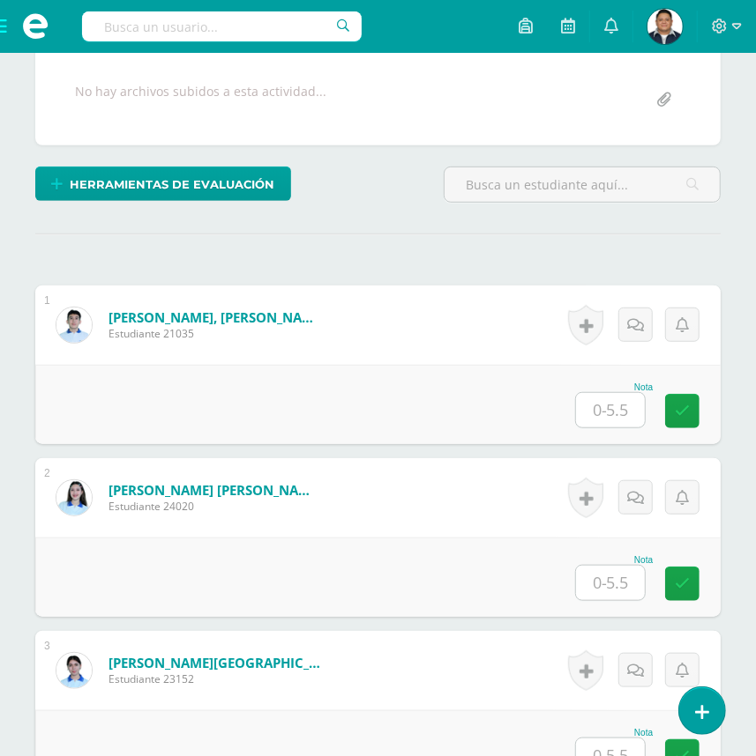
scroll to position [357, 0]
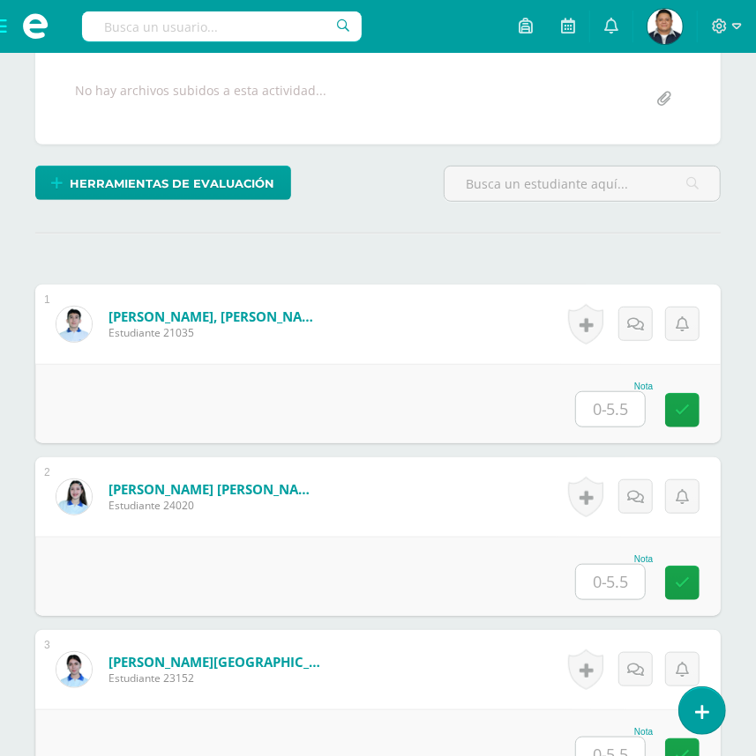
click at [628, 427] on input "text" at bounding box center [610, 409] width 69 height 34
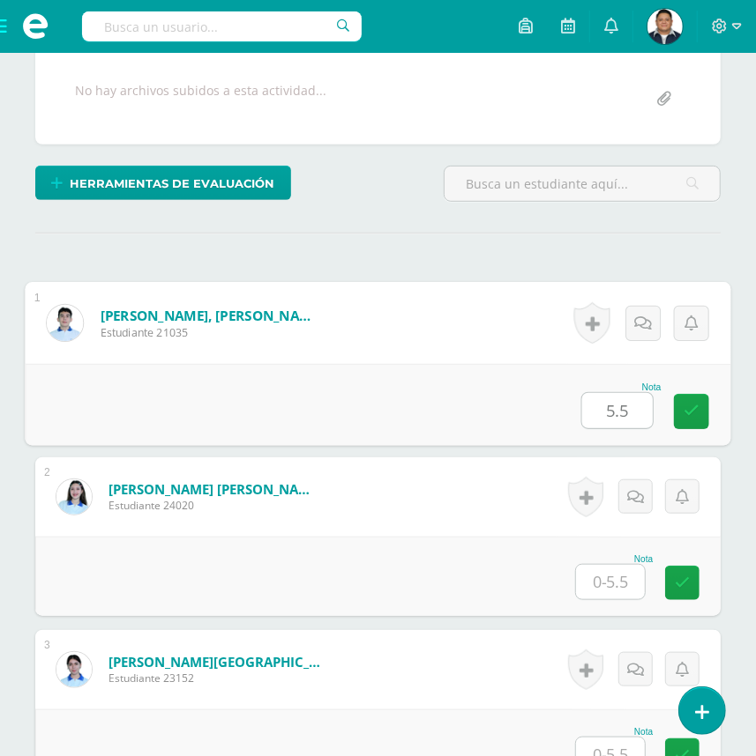
type input "5.5"
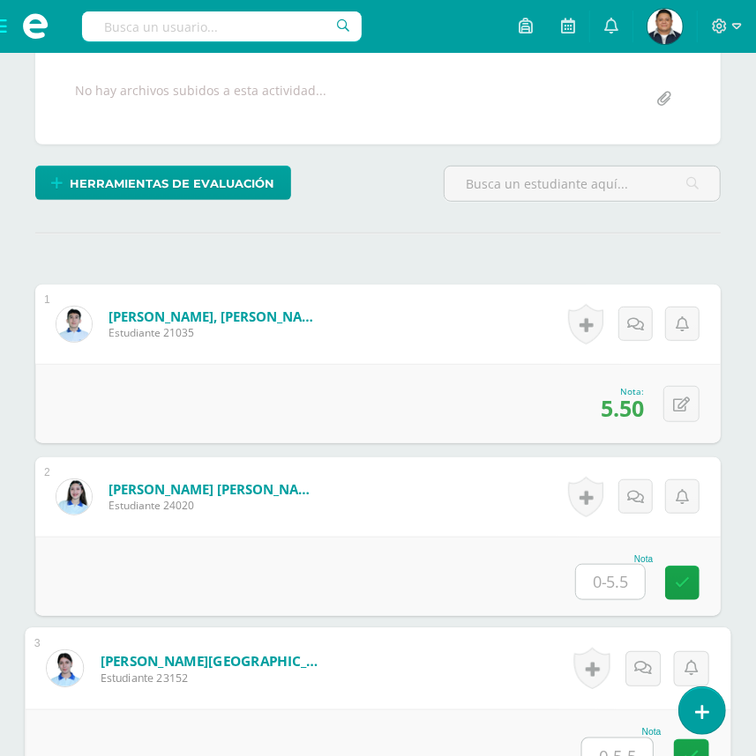
scroll to position [756, 0]
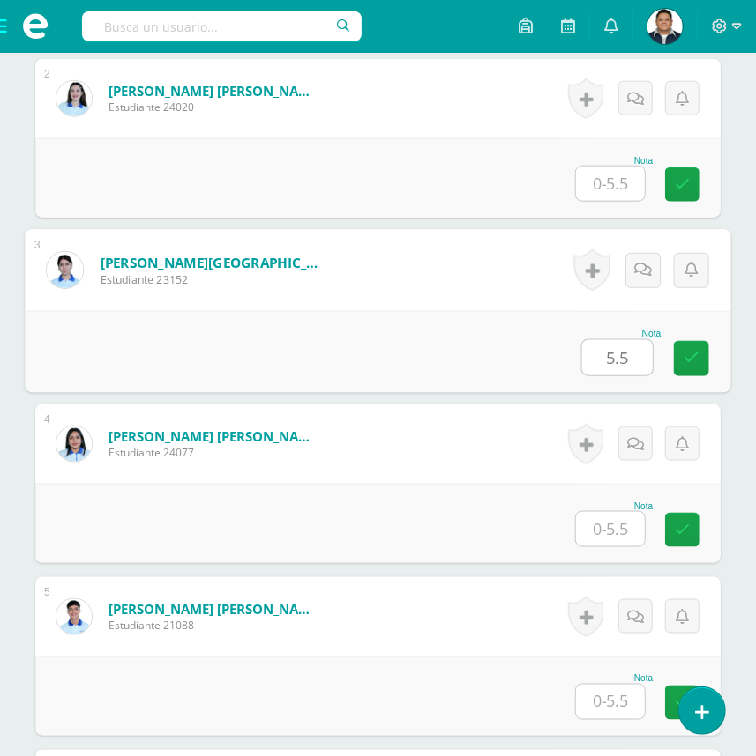
type input "5.5"
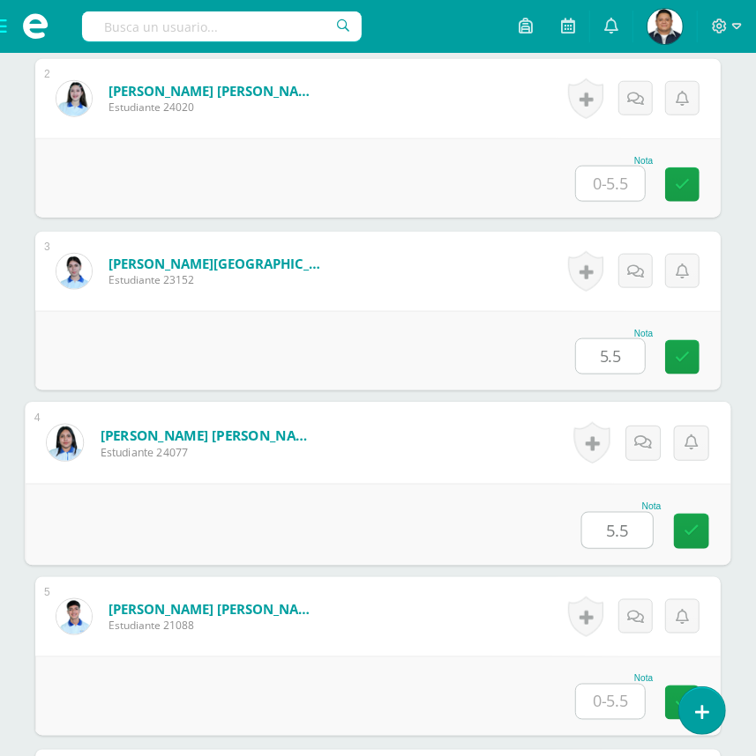
type input "5.5"
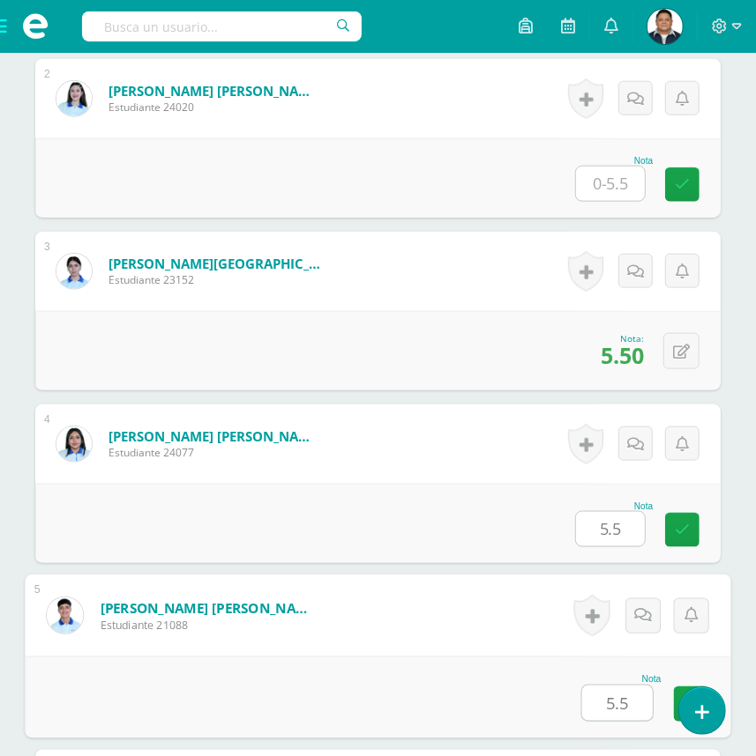
type input "5.5"
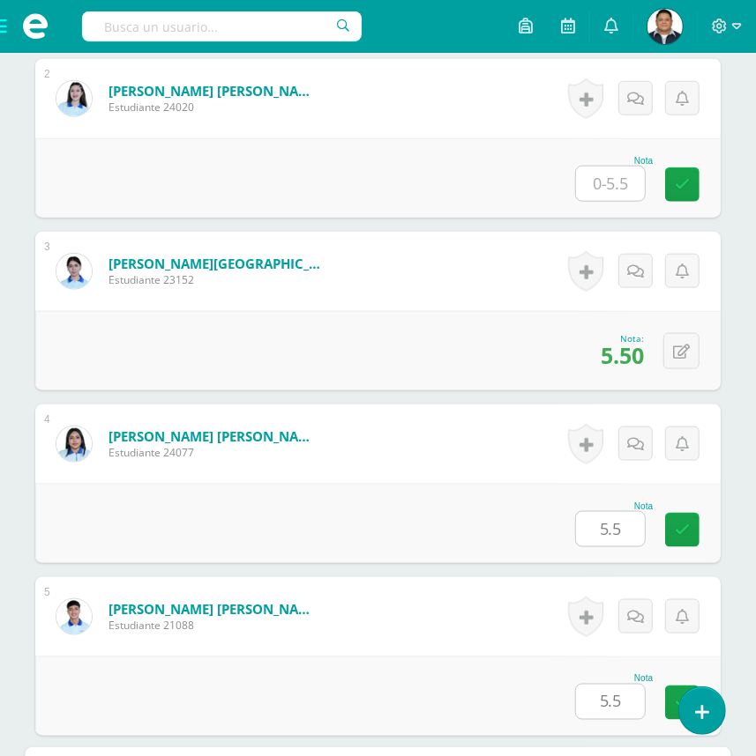
scroll to position [1274, 0]
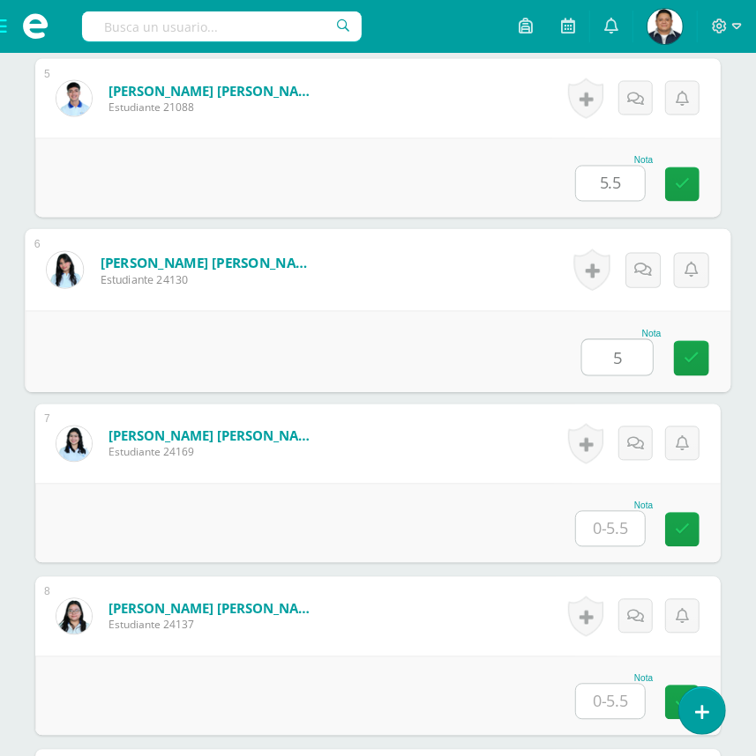
type input "5"
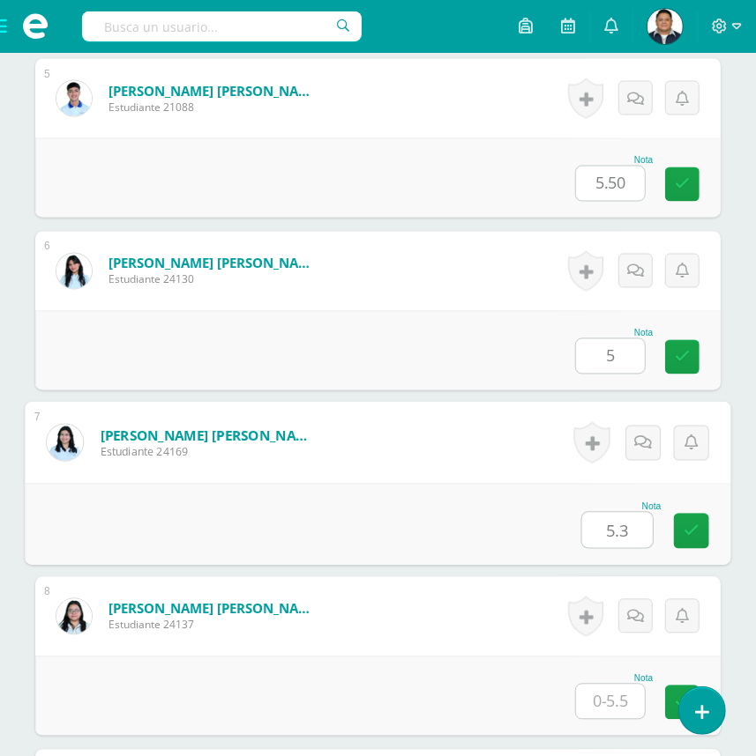
type input "5.3"
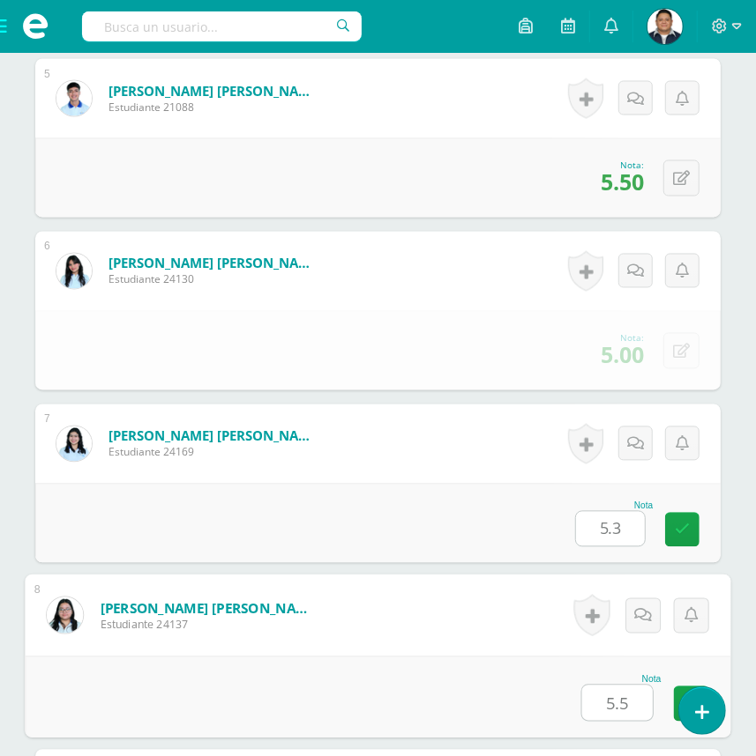
type input "5.5"
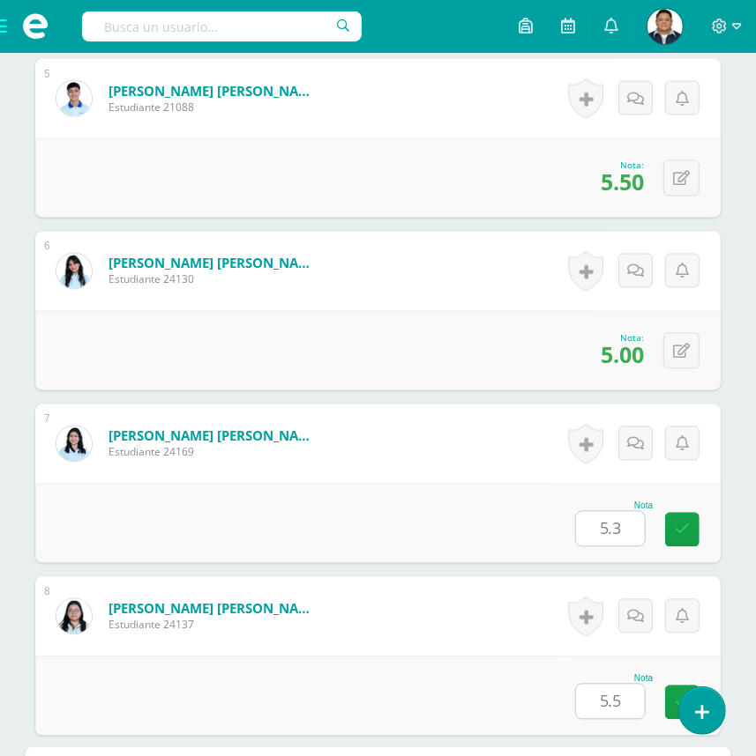
scroll to position [1792, 0]
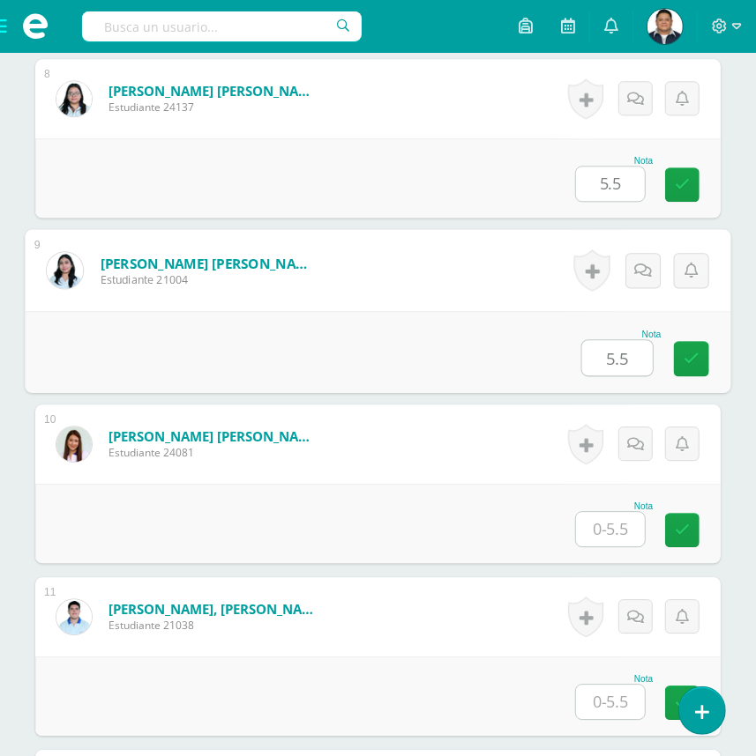
type input "5.5"
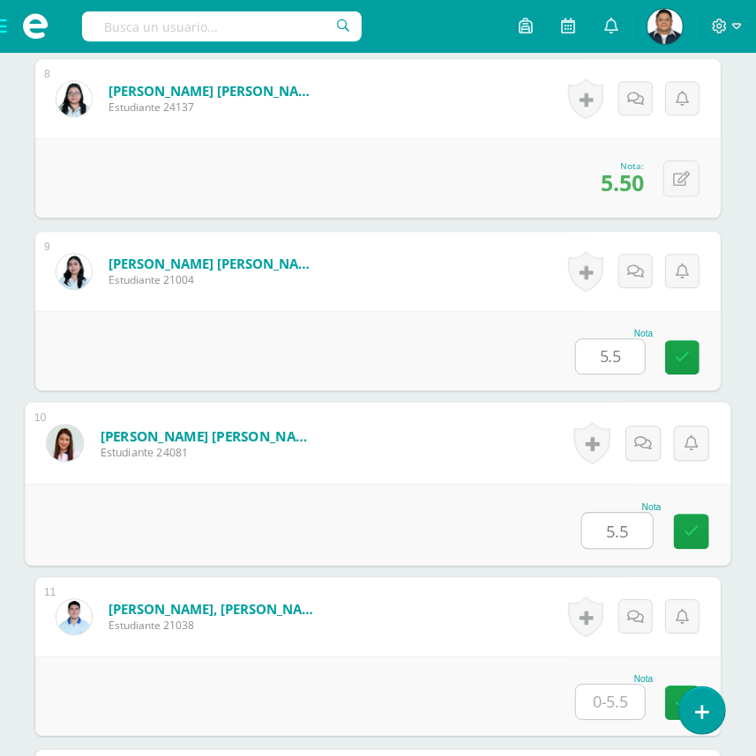
type input "5.5"
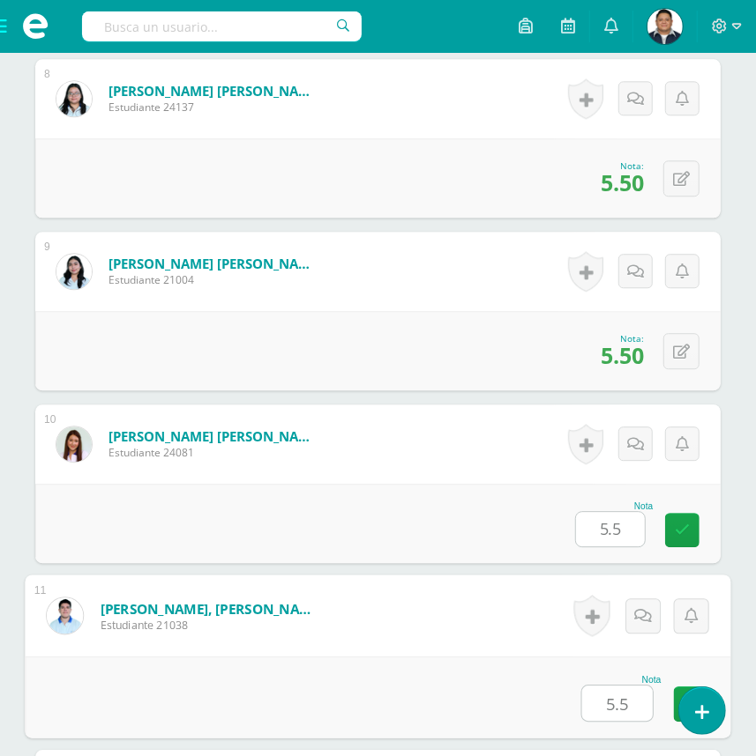
type input "5.5"
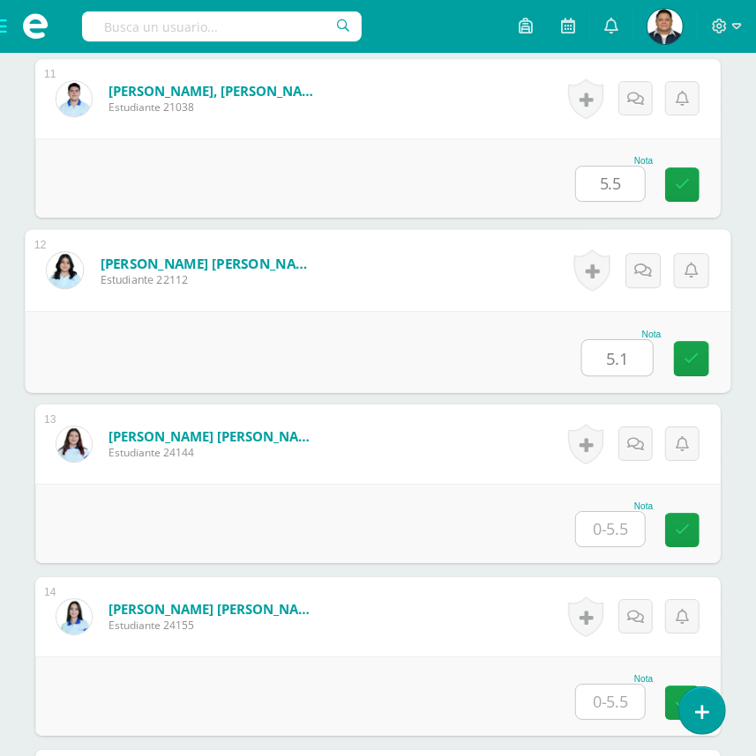
type input "5.1"
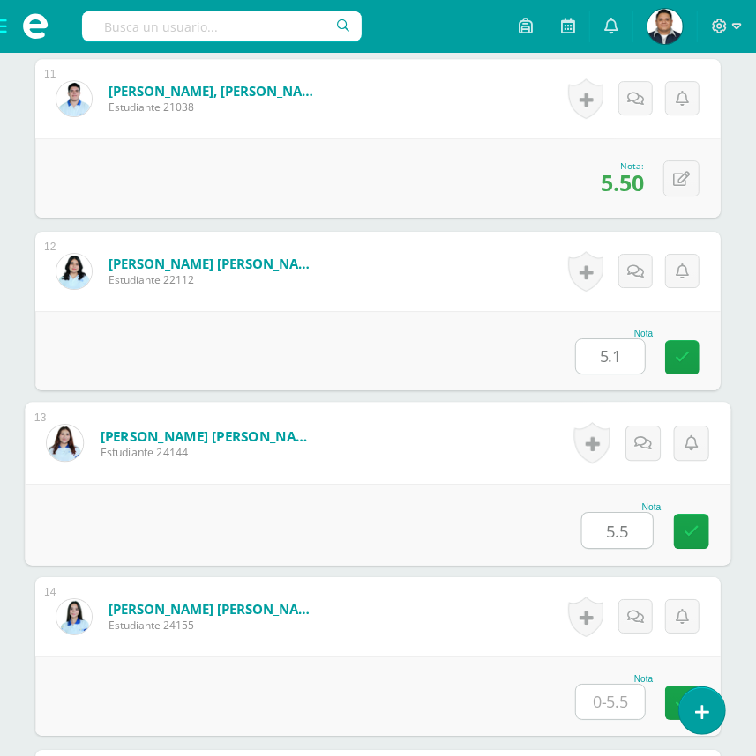
type input "5.5"
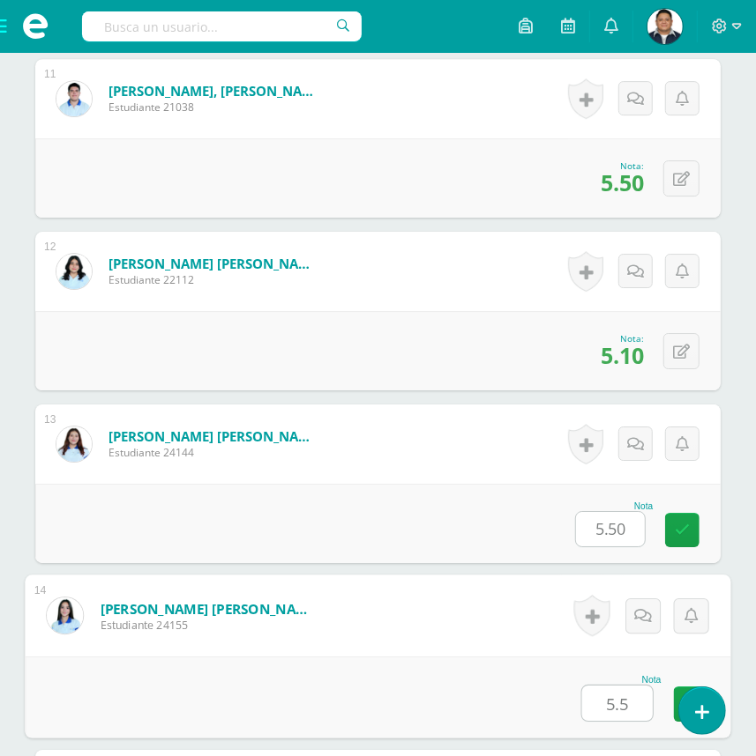
type input "5.5"
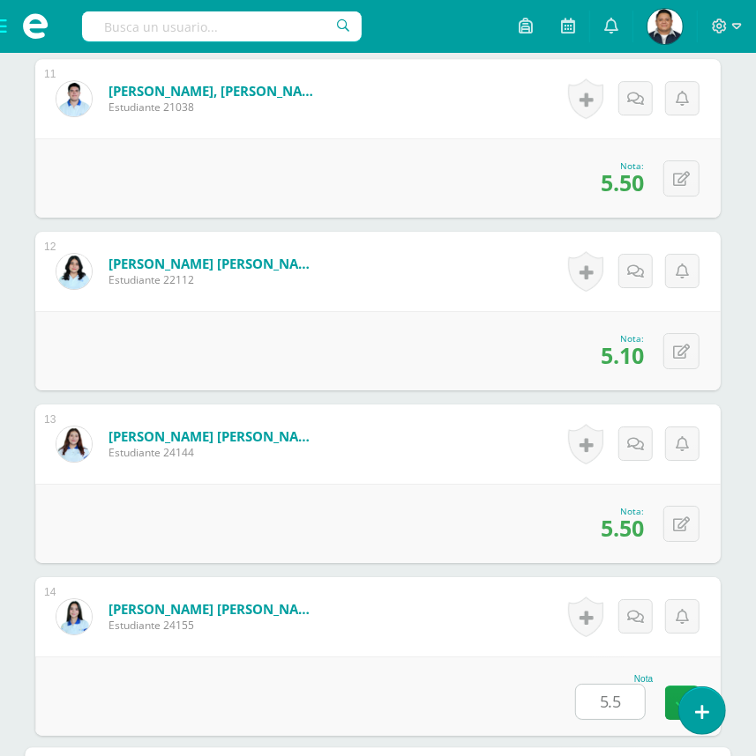
scroll to position [2830, 0]
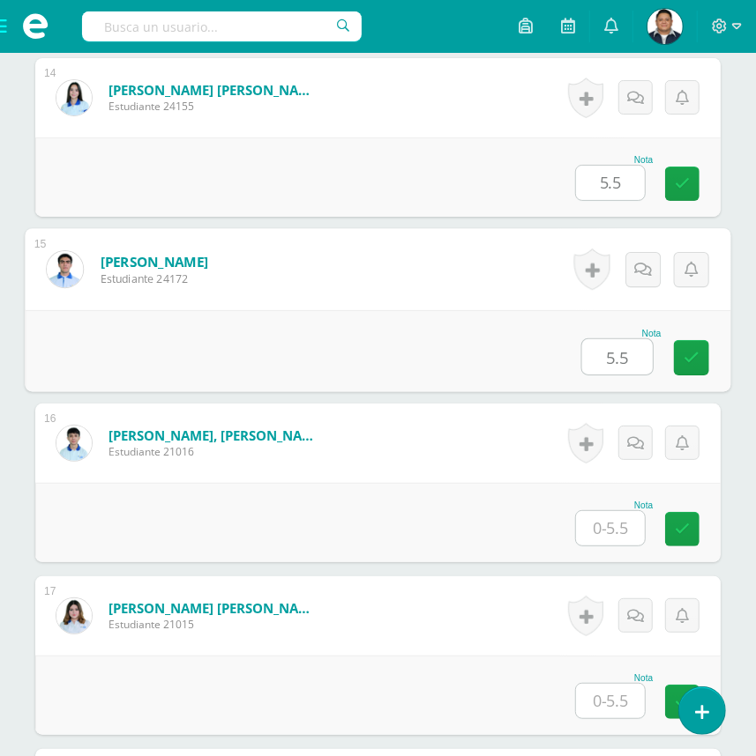
type input "5.5"
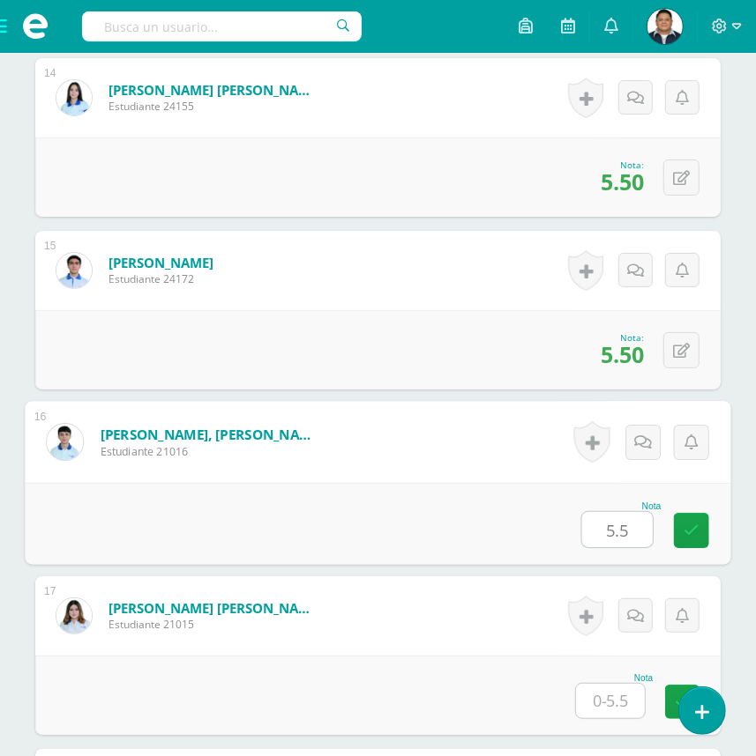
type input "5.5"
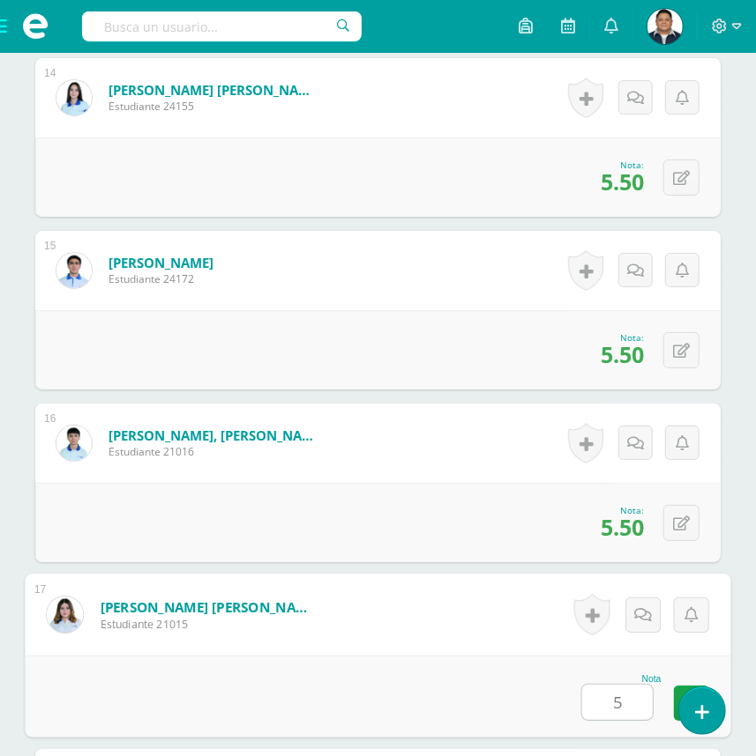
type input "5"
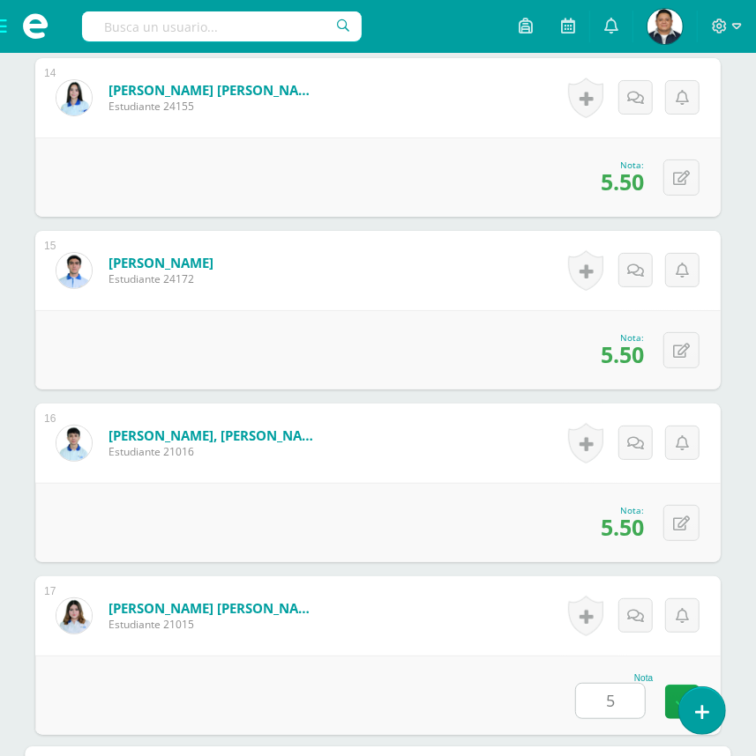
scroll to position [3348, 0]
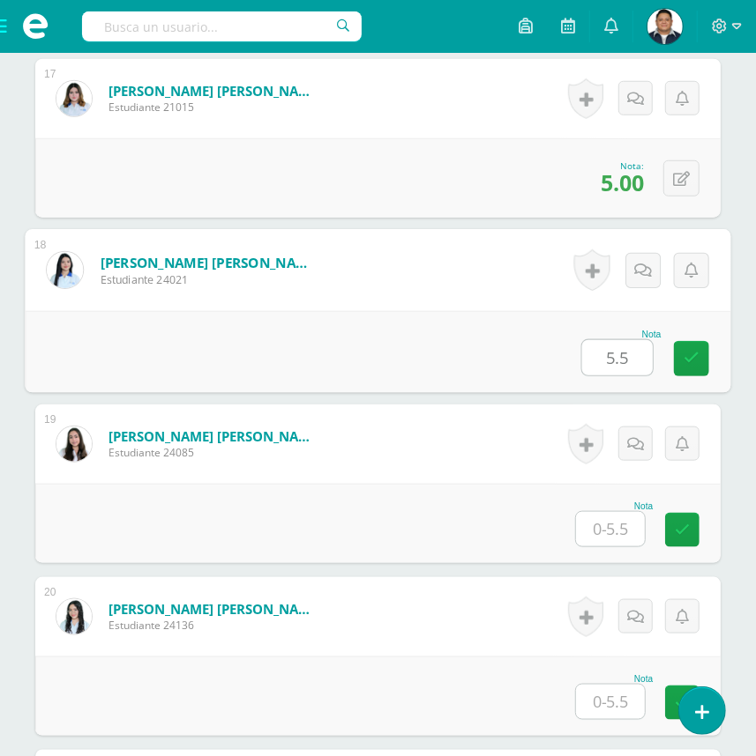
type input "5.5"
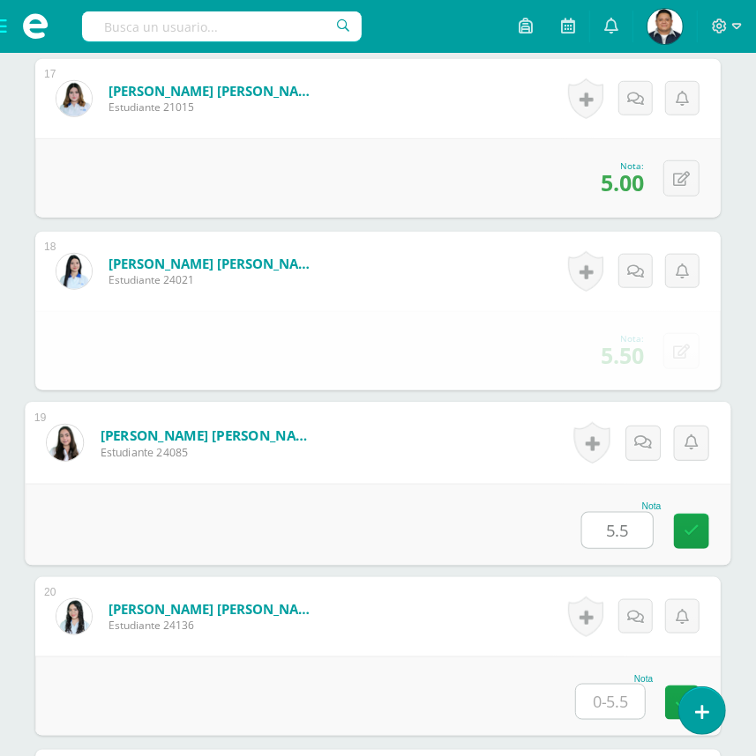
type input "5.5"
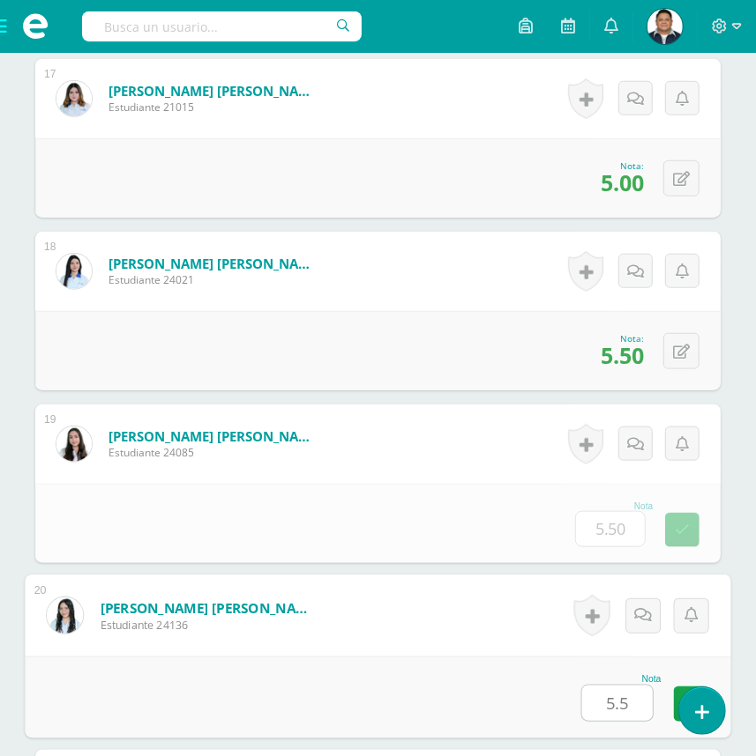
type input "5.5"
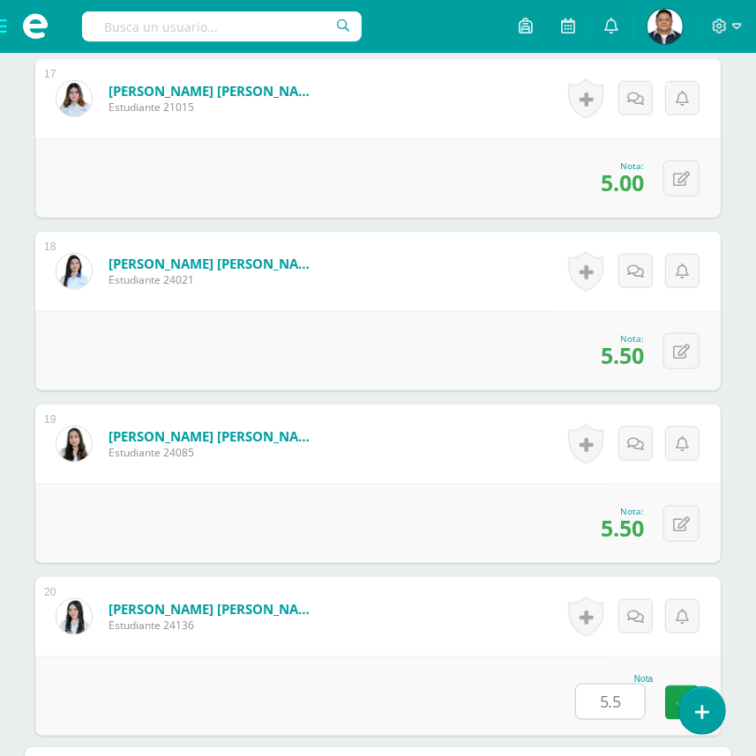
scroll to position [3866, 0]
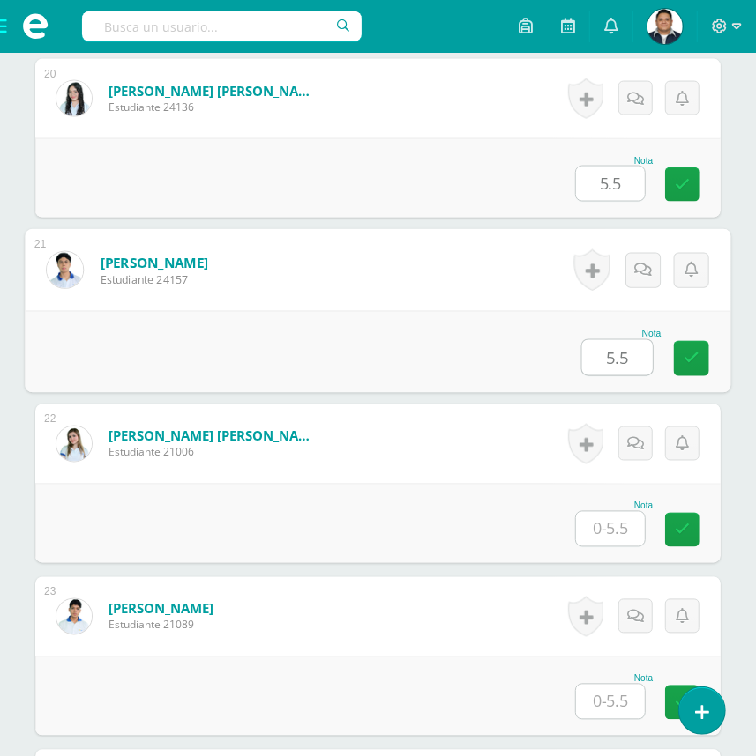
type input "5.5"
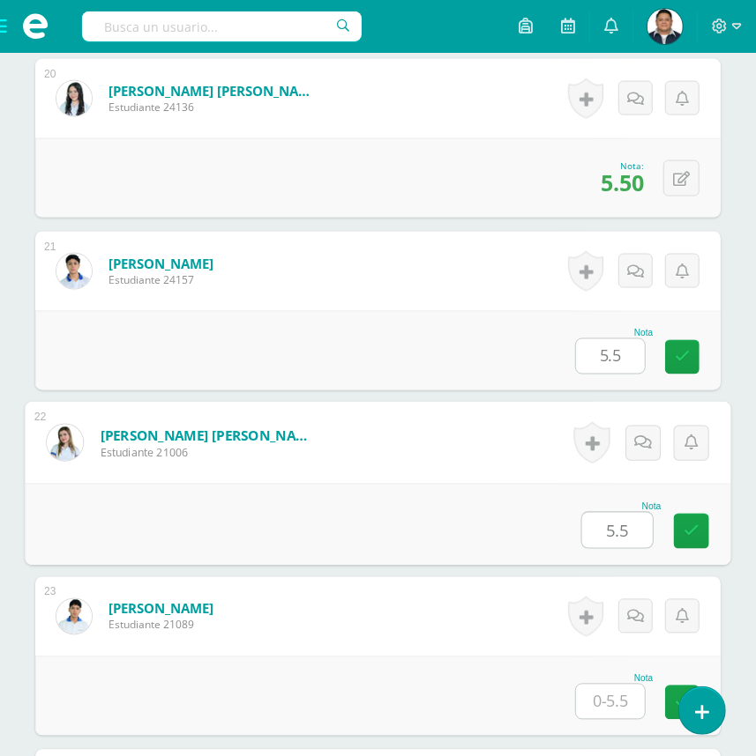
type input "5.5"
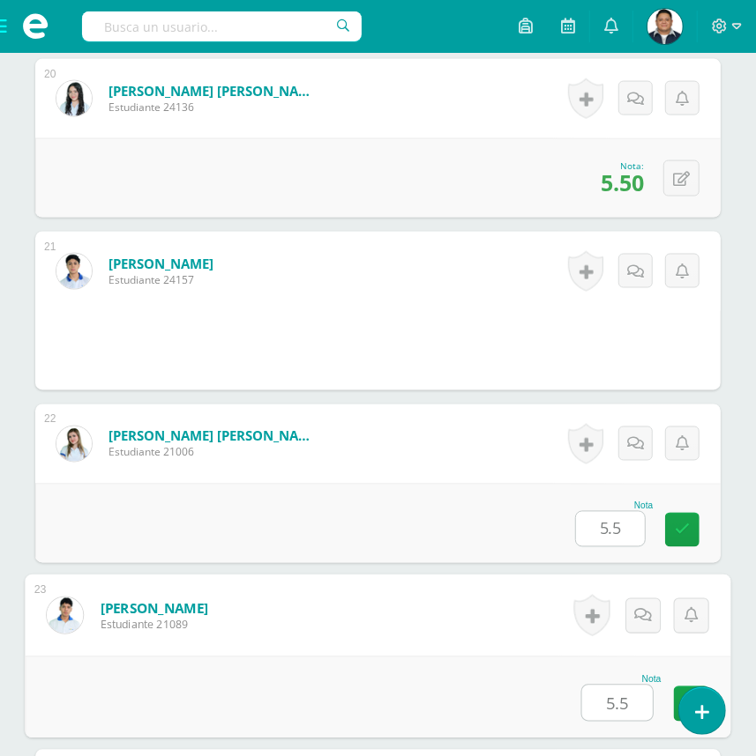
type input "5.5"
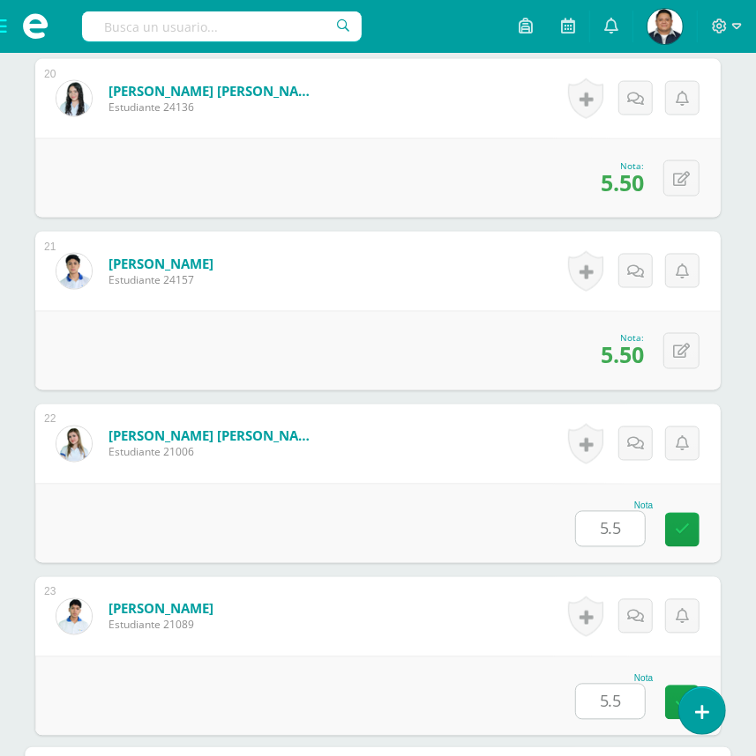
scroll to position [4384, 0]
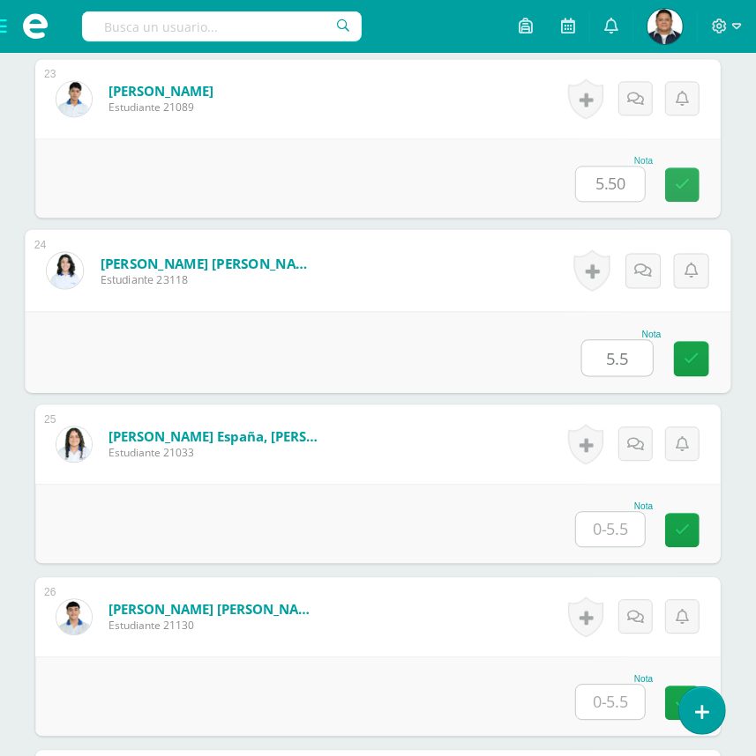
type input "5.5"
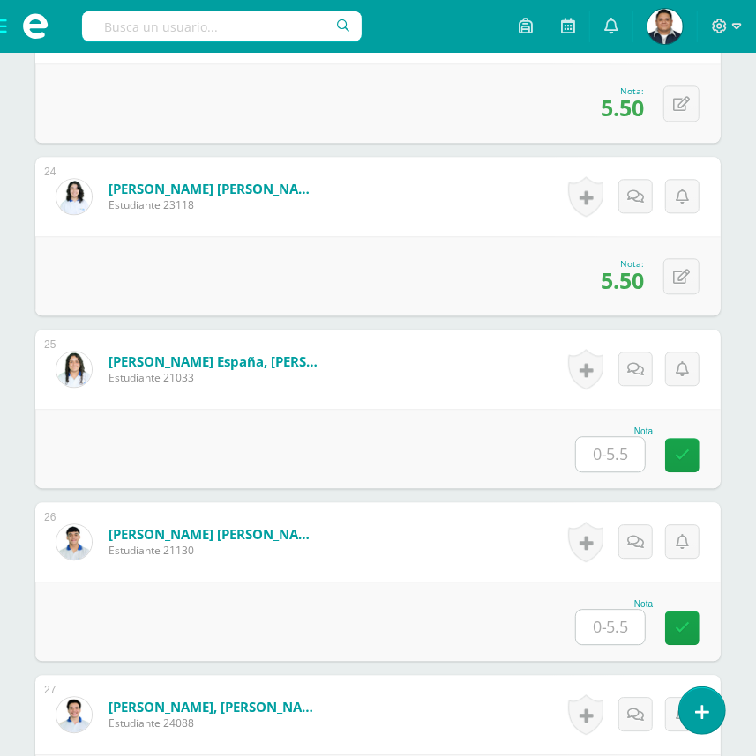
scroll to position [4465, 0]
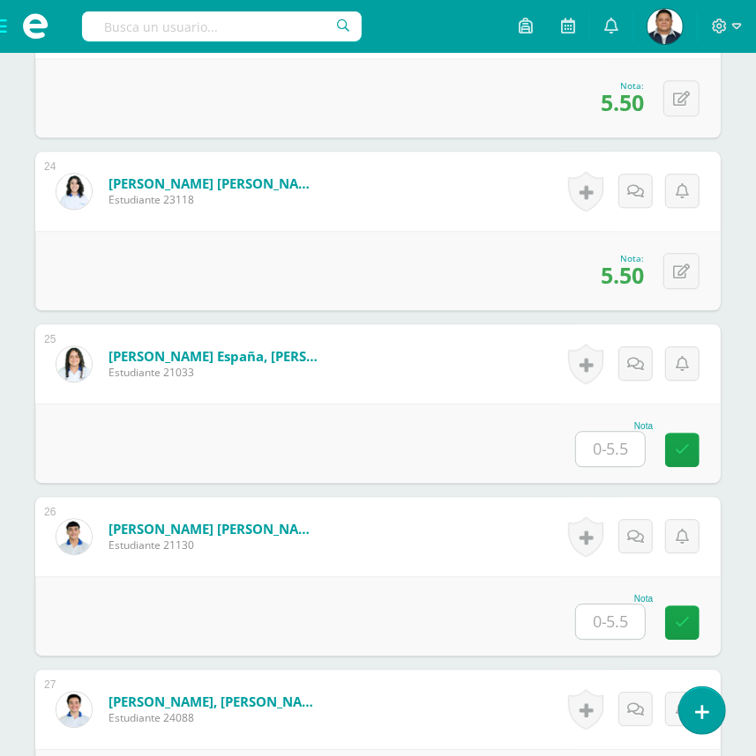
click at [591, 466] on input "text" at bounding box center [610, 449] width 69 height 34
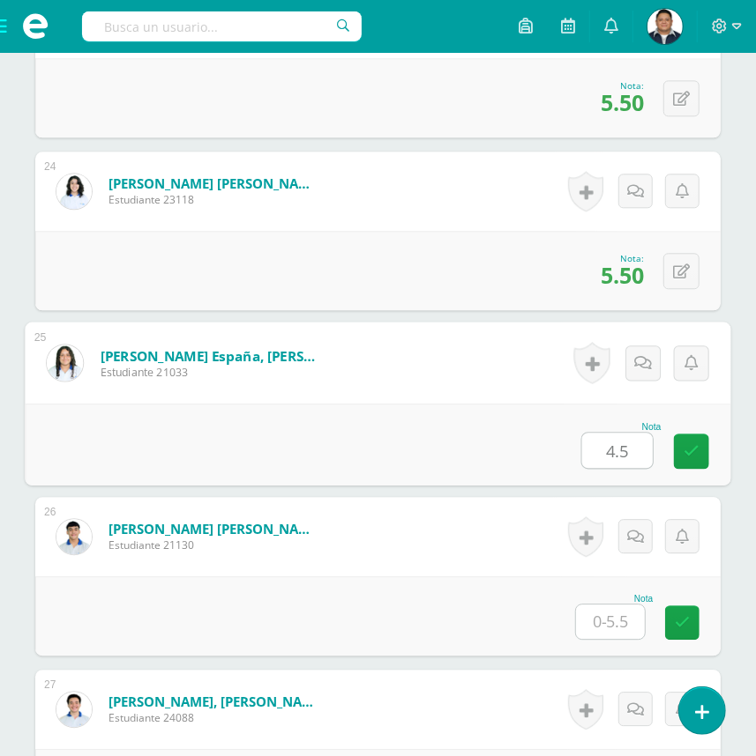
type input "4.5"
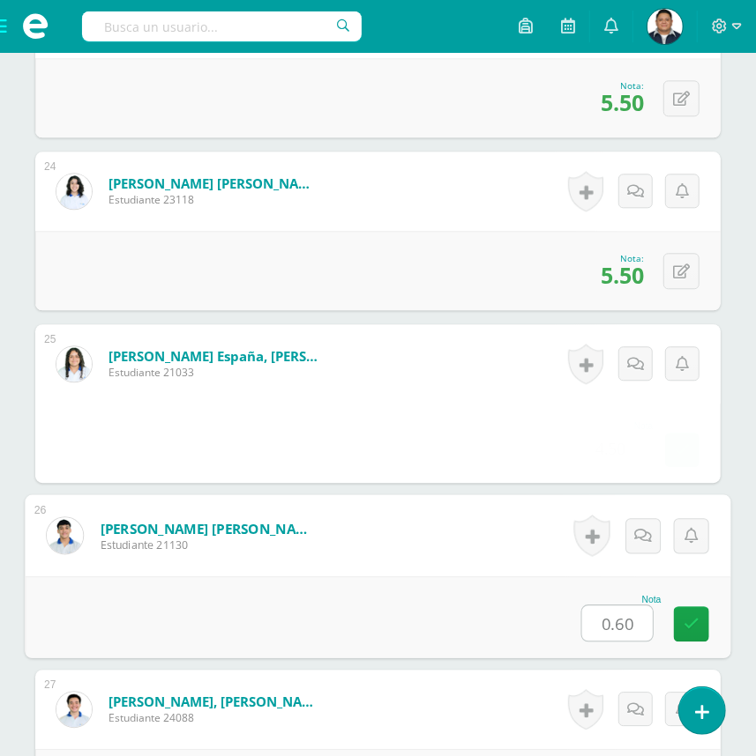
type input "0.60"
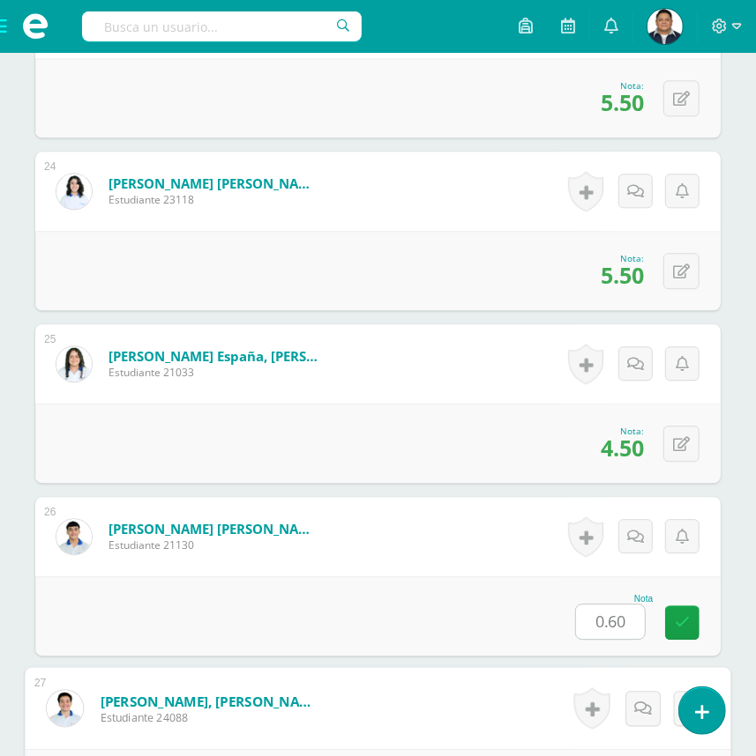
scroll to position [4903, 0]
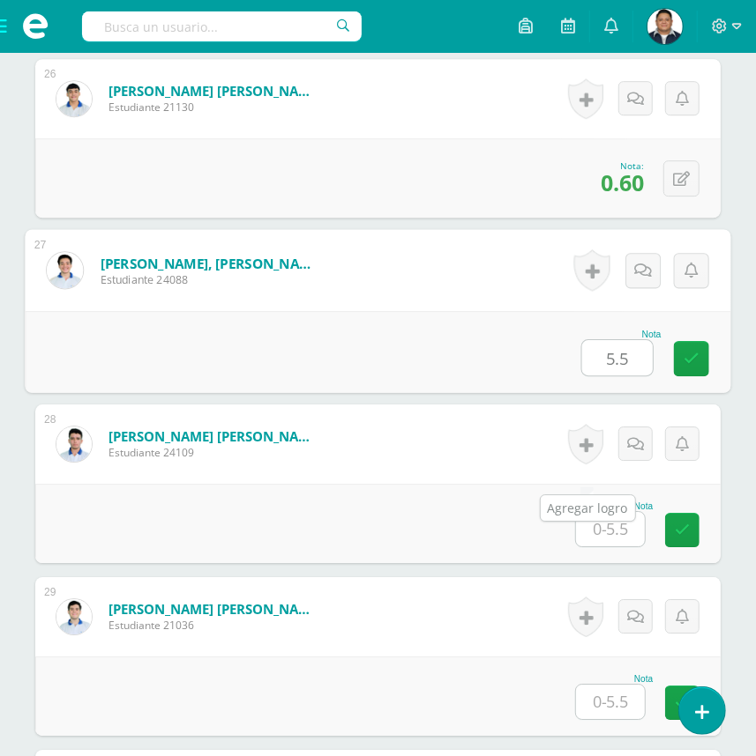
type input "5.5"
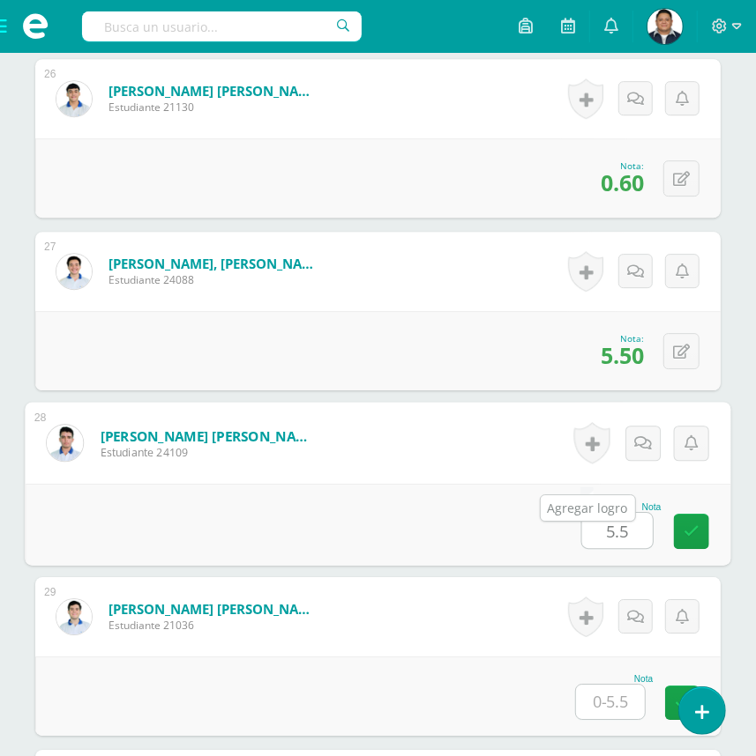
type input "5.5"
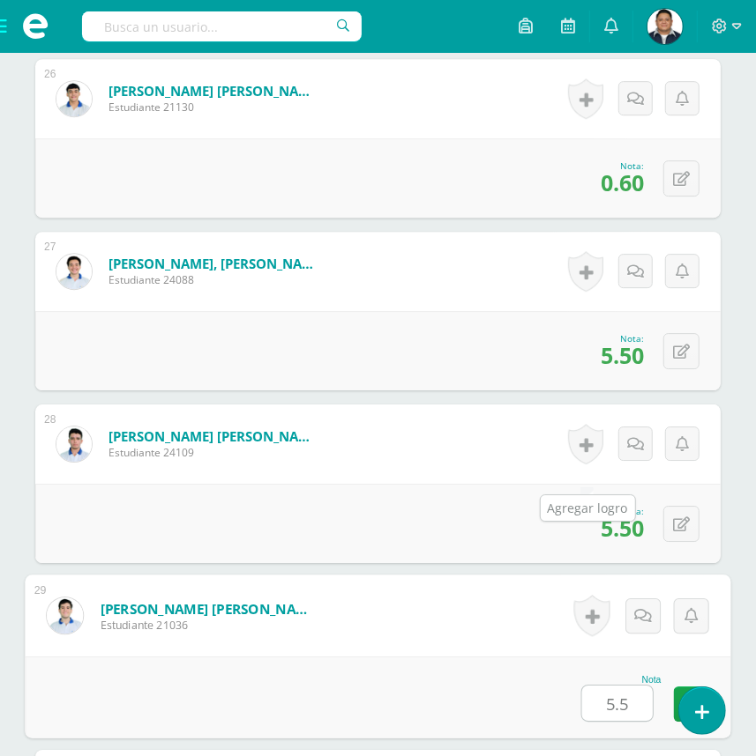
type input "5.5"
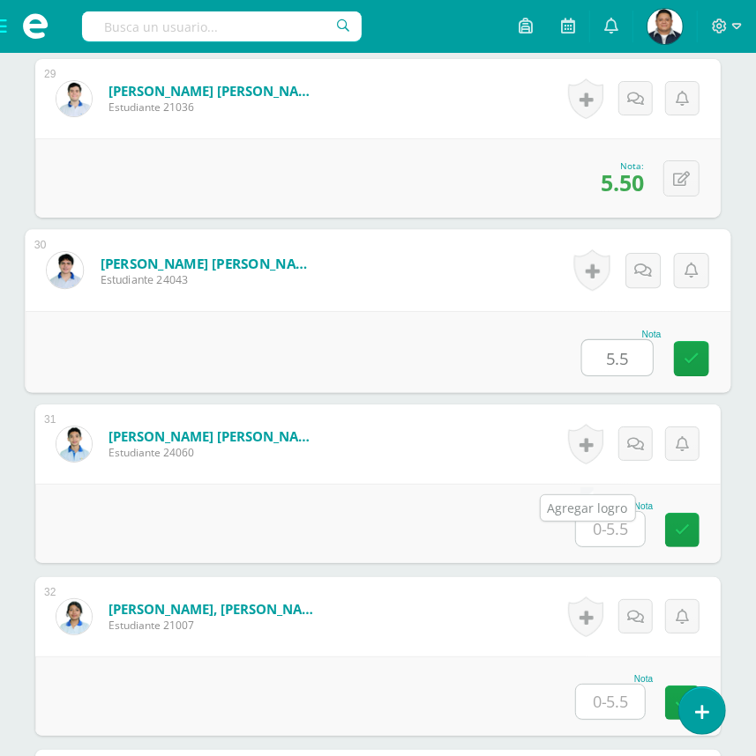
type input "5.5"
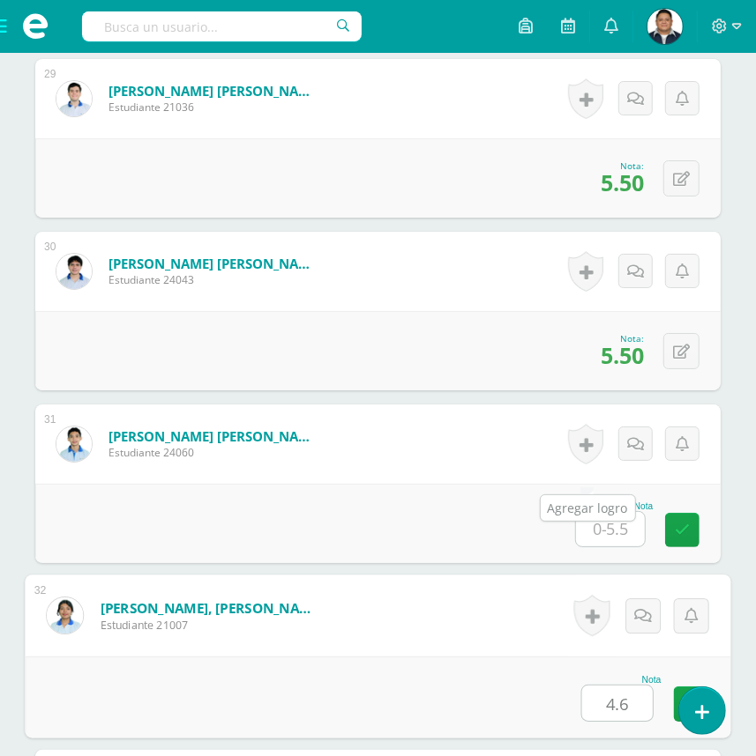
type input "4.6"
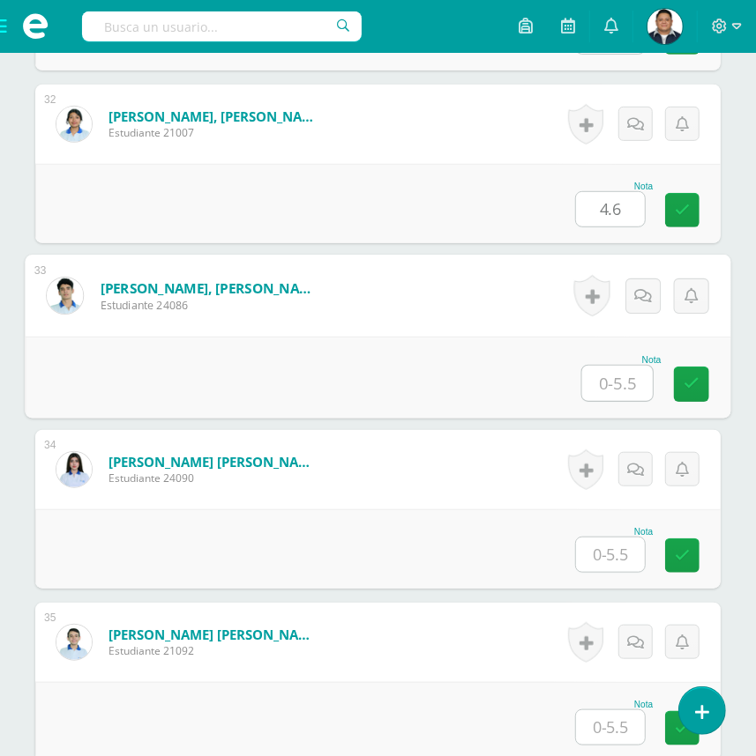
scroll to position [5824, 0]
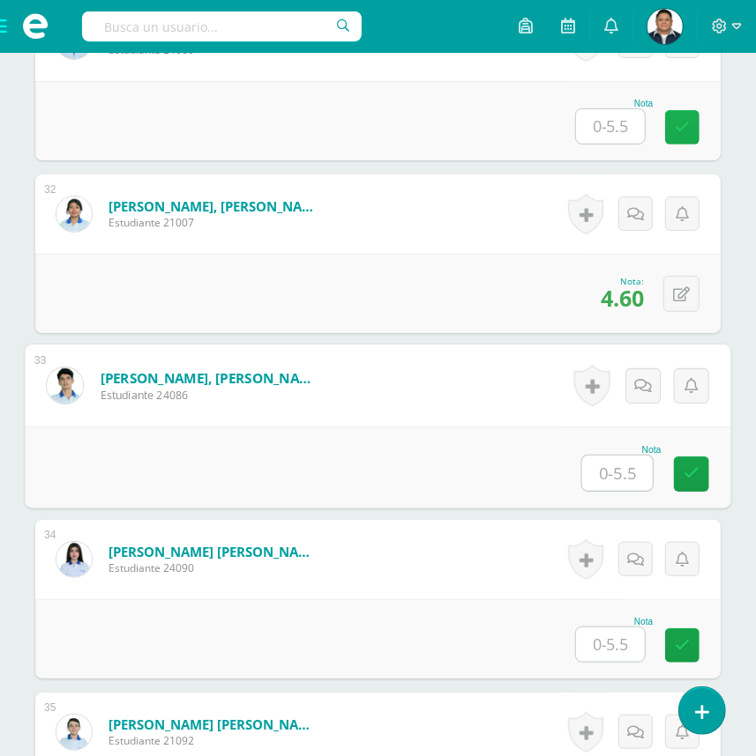
click at [674, 135] on icon at bounding box center [681, 127] width 15 height 15
type input "5.5"
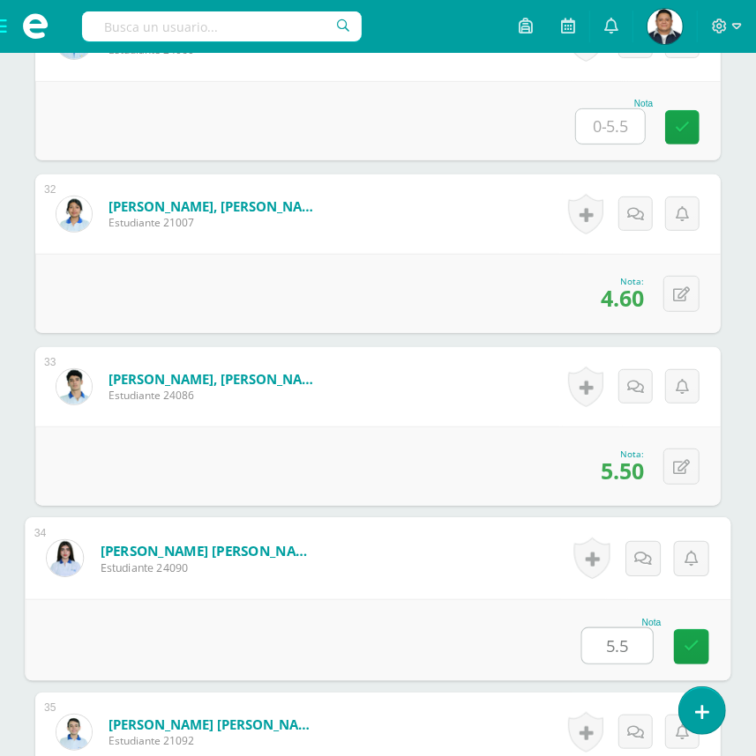
type input "5.5"
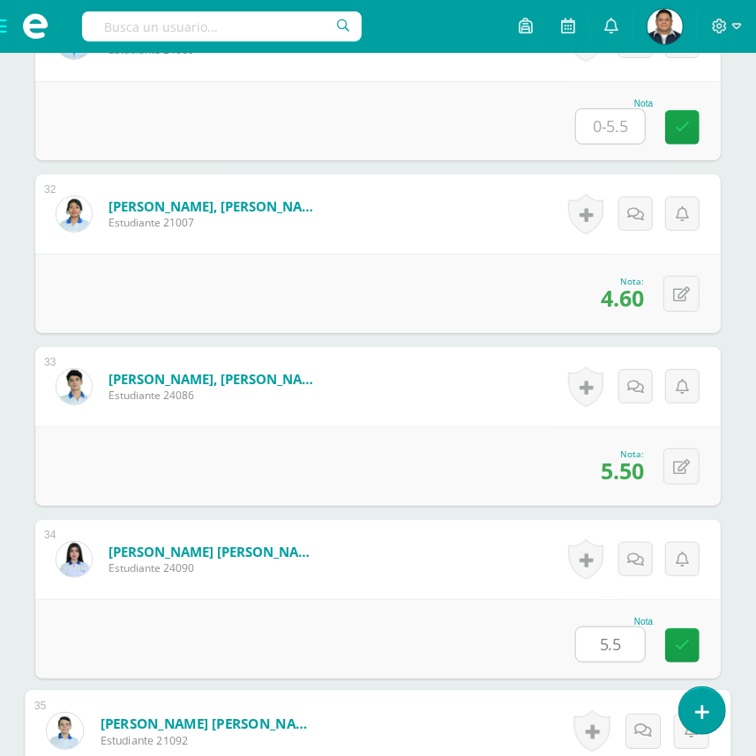
scroll to position [6145, 0]
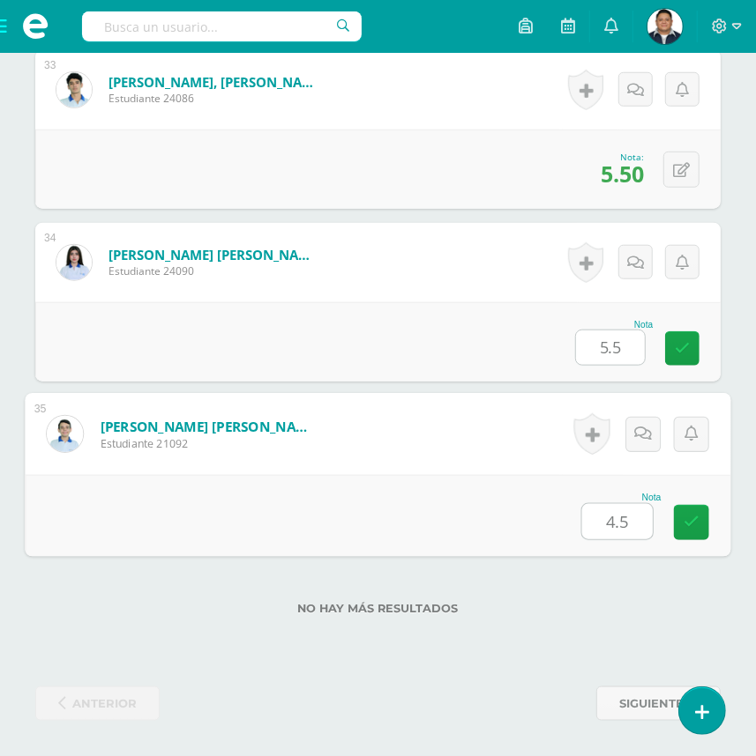
type input "4.5"
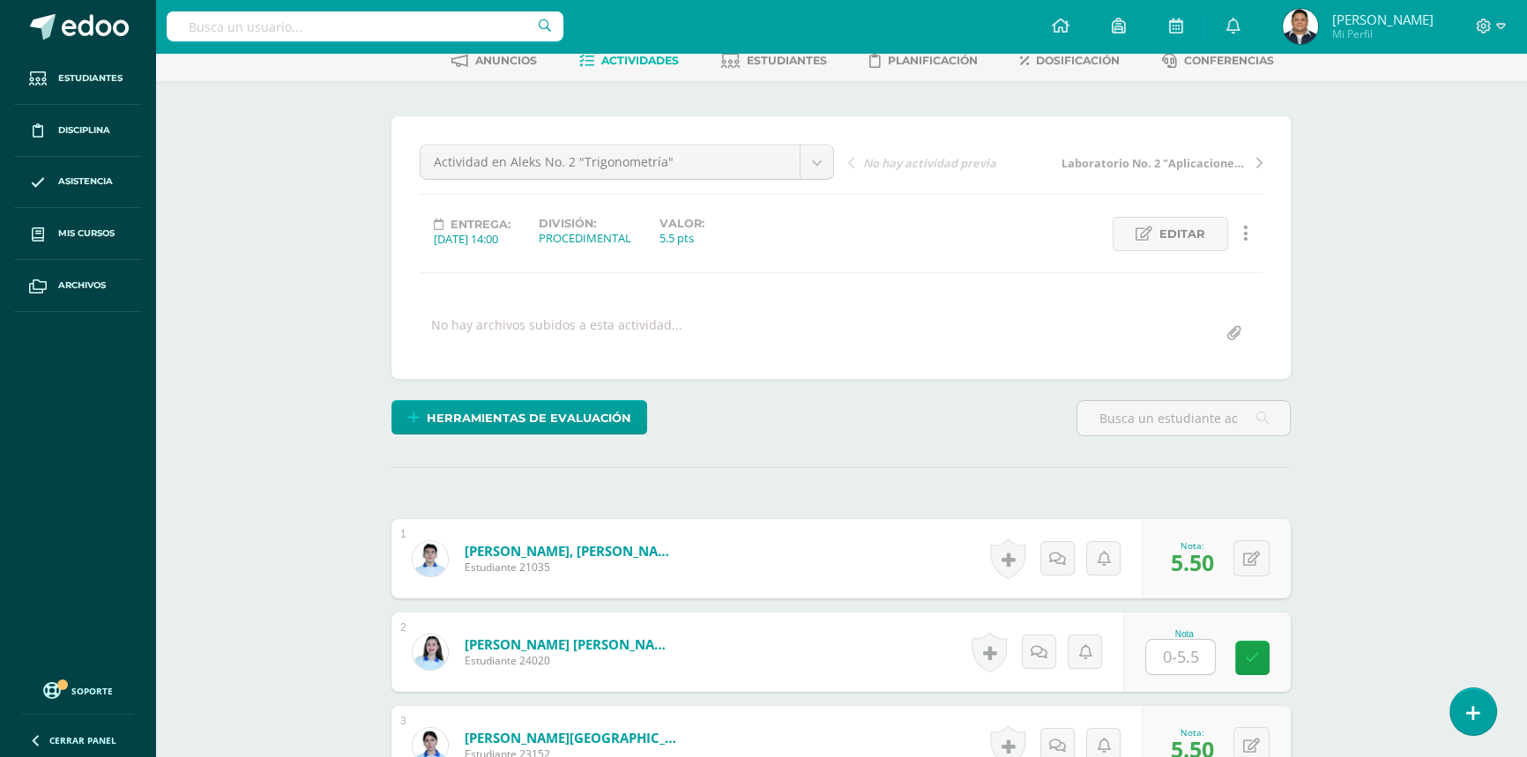
scroll to position [0, 0]
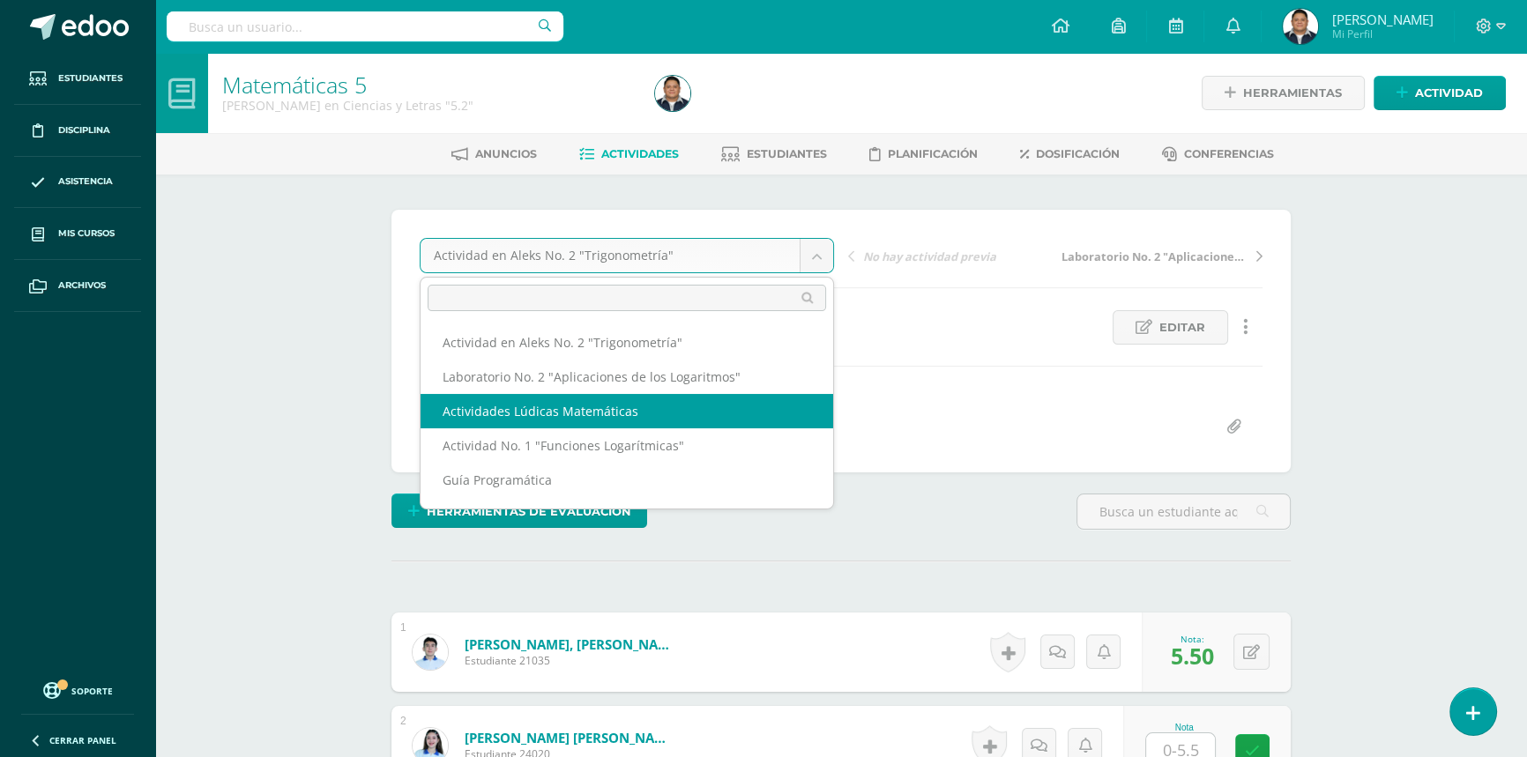
select select "/dashboard/teacher/grade-activity/42733/"
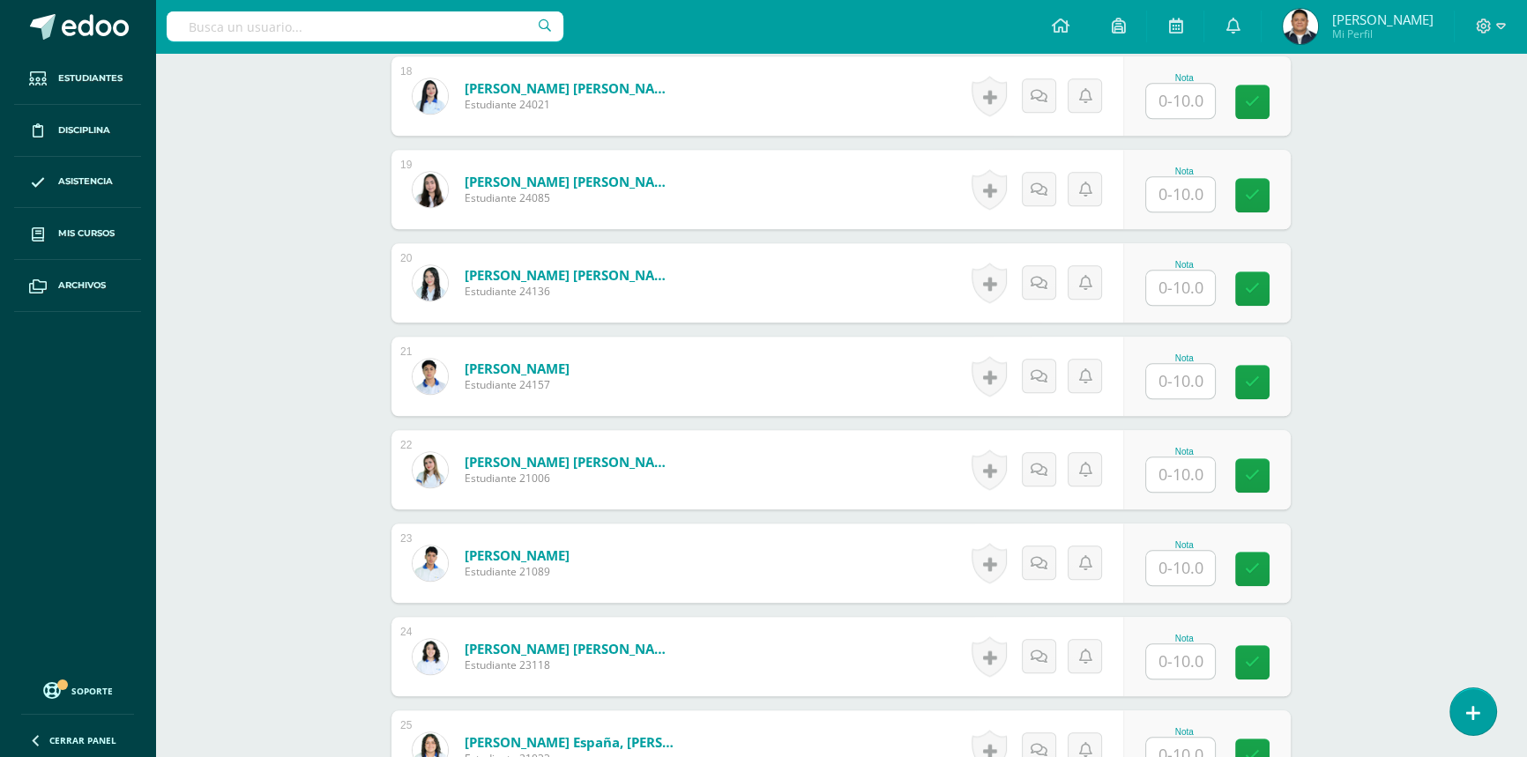
scroll to position [2146, 0]
click at [1181, 475] on input "text" at bounding box center [1191, 474] width 71 height 35
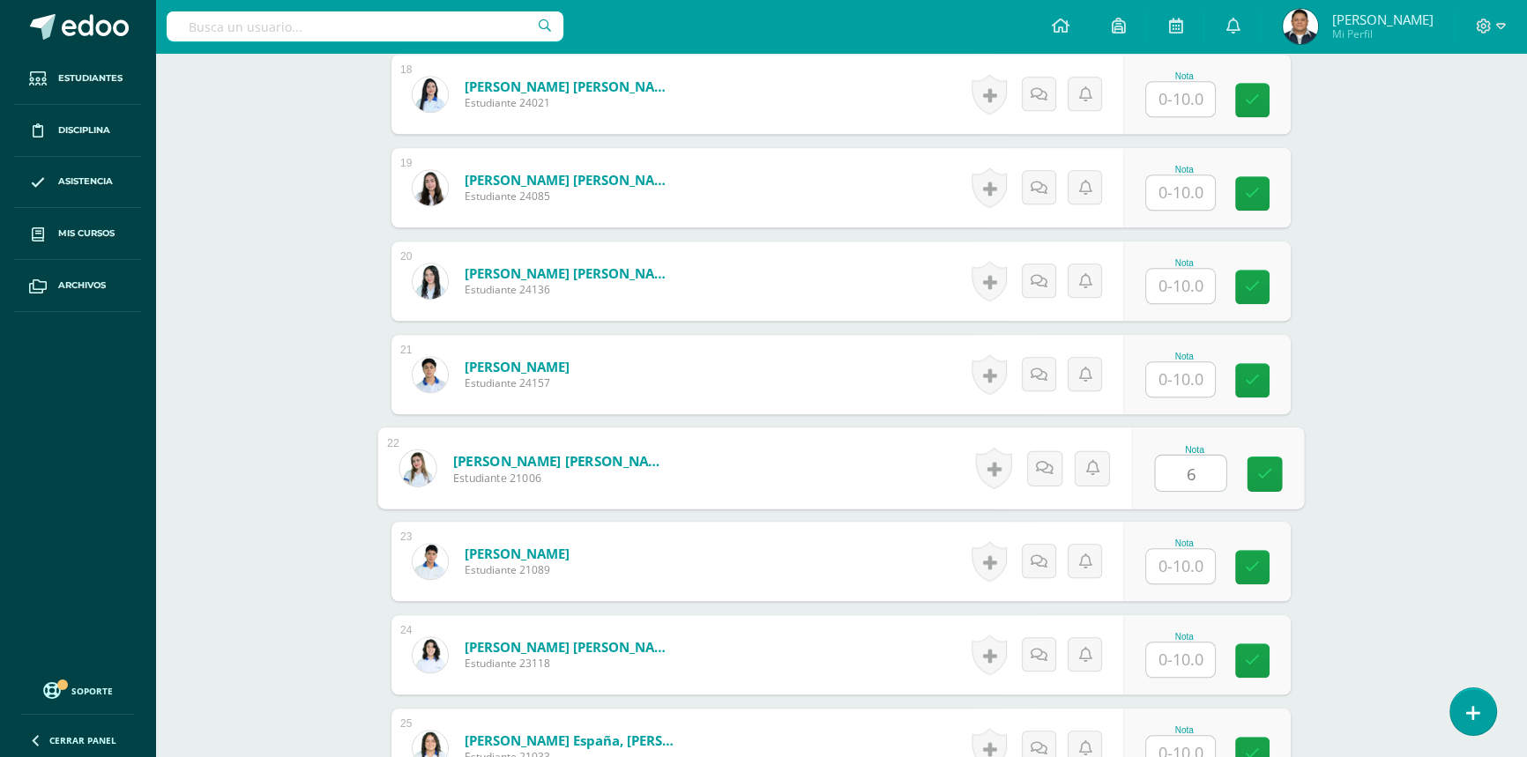
type input "6"
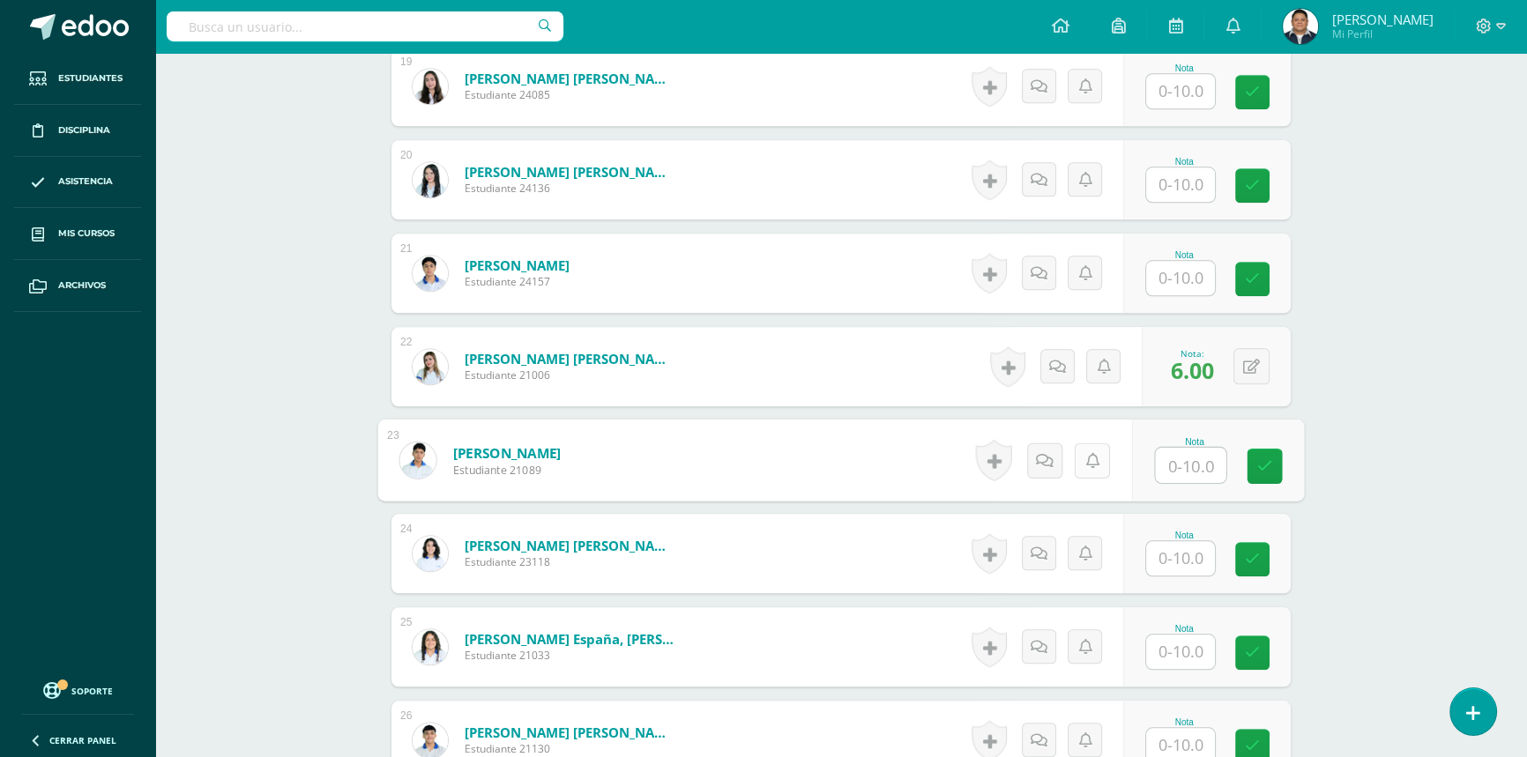
scroll to position [2548, 0]
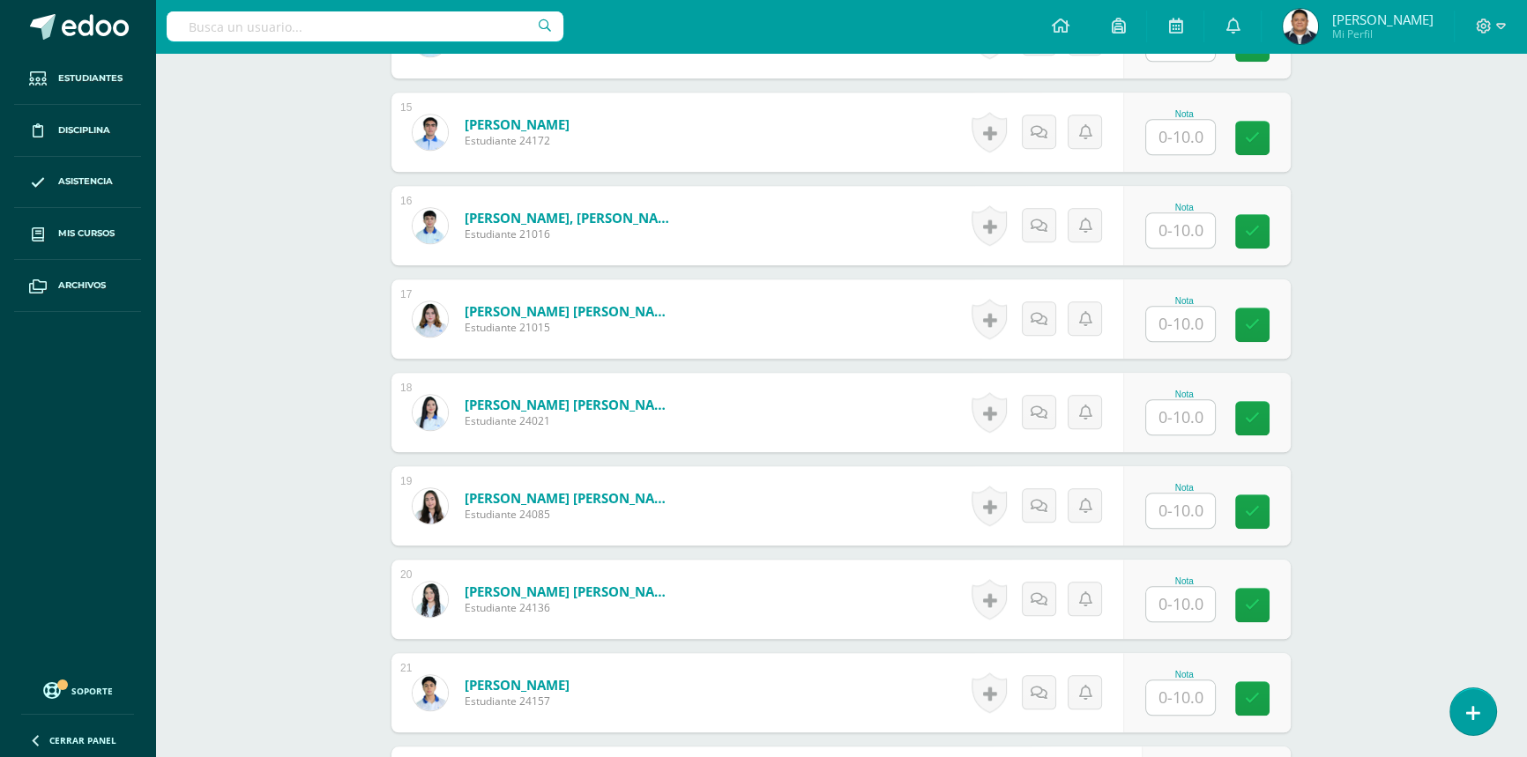
scroll to position [1826, 0]
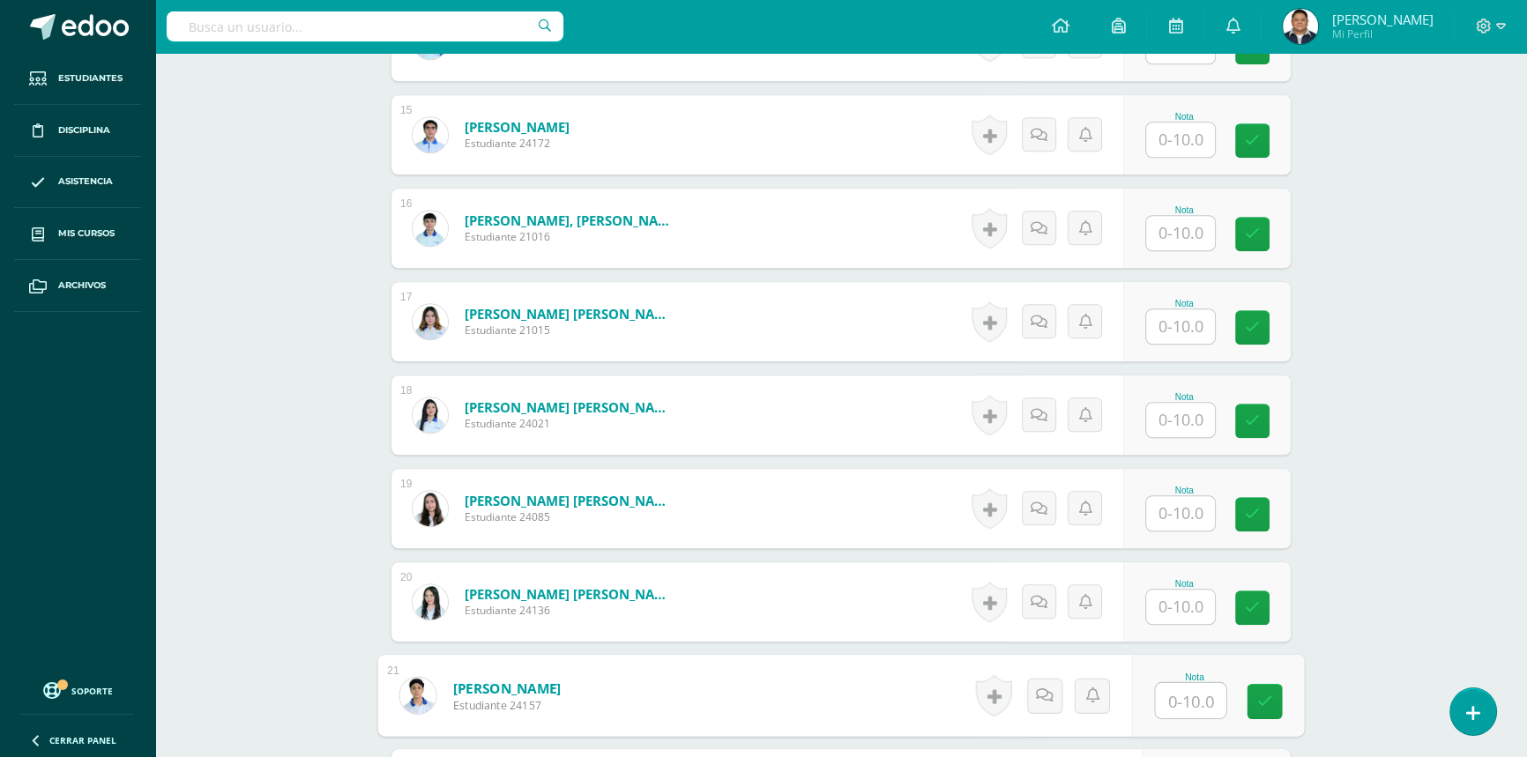
click at [1161, 701] on input "text" at bounding box center [1191, 700] width 71 height 35
type input "6"
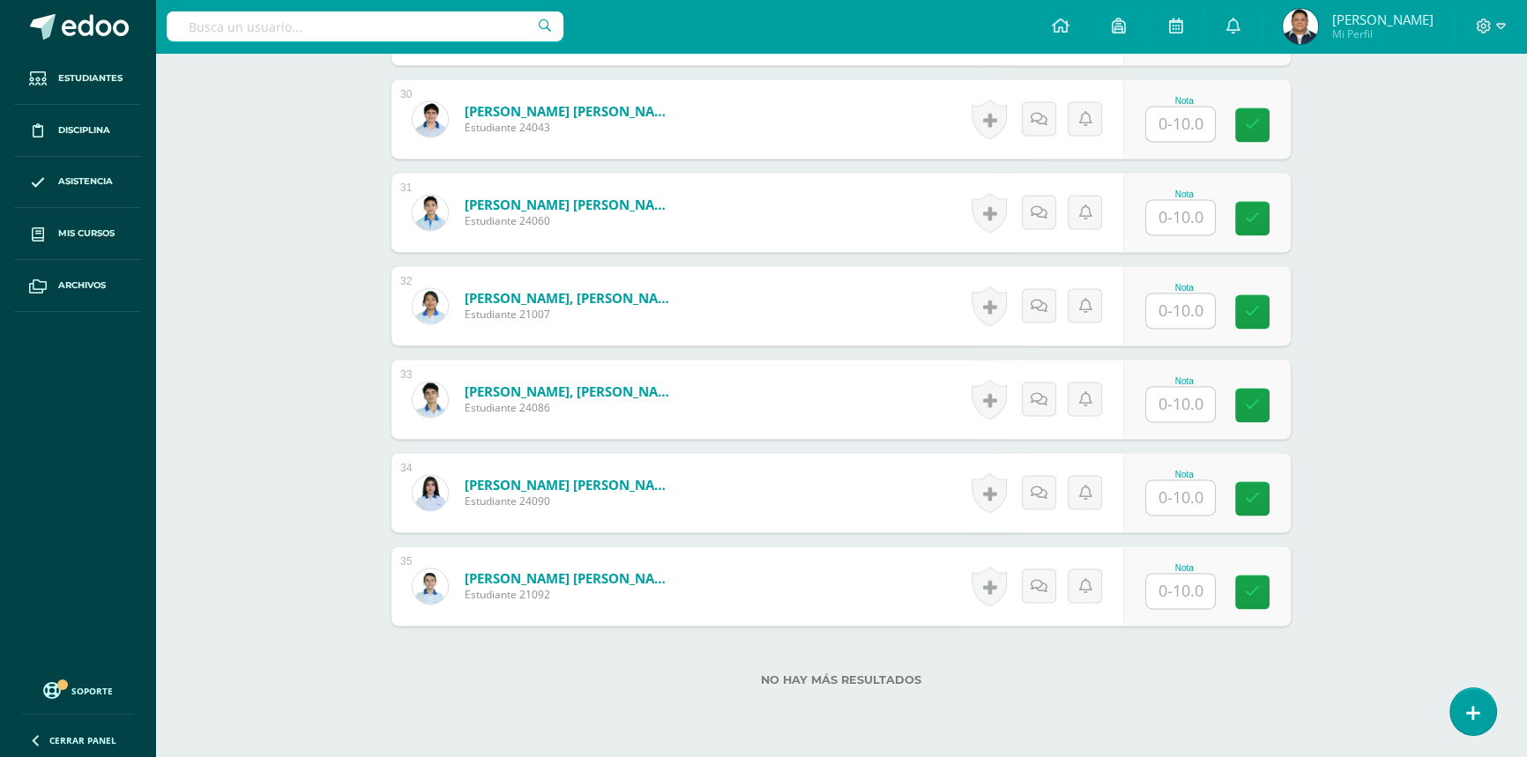
scroll to position [3269, 0]
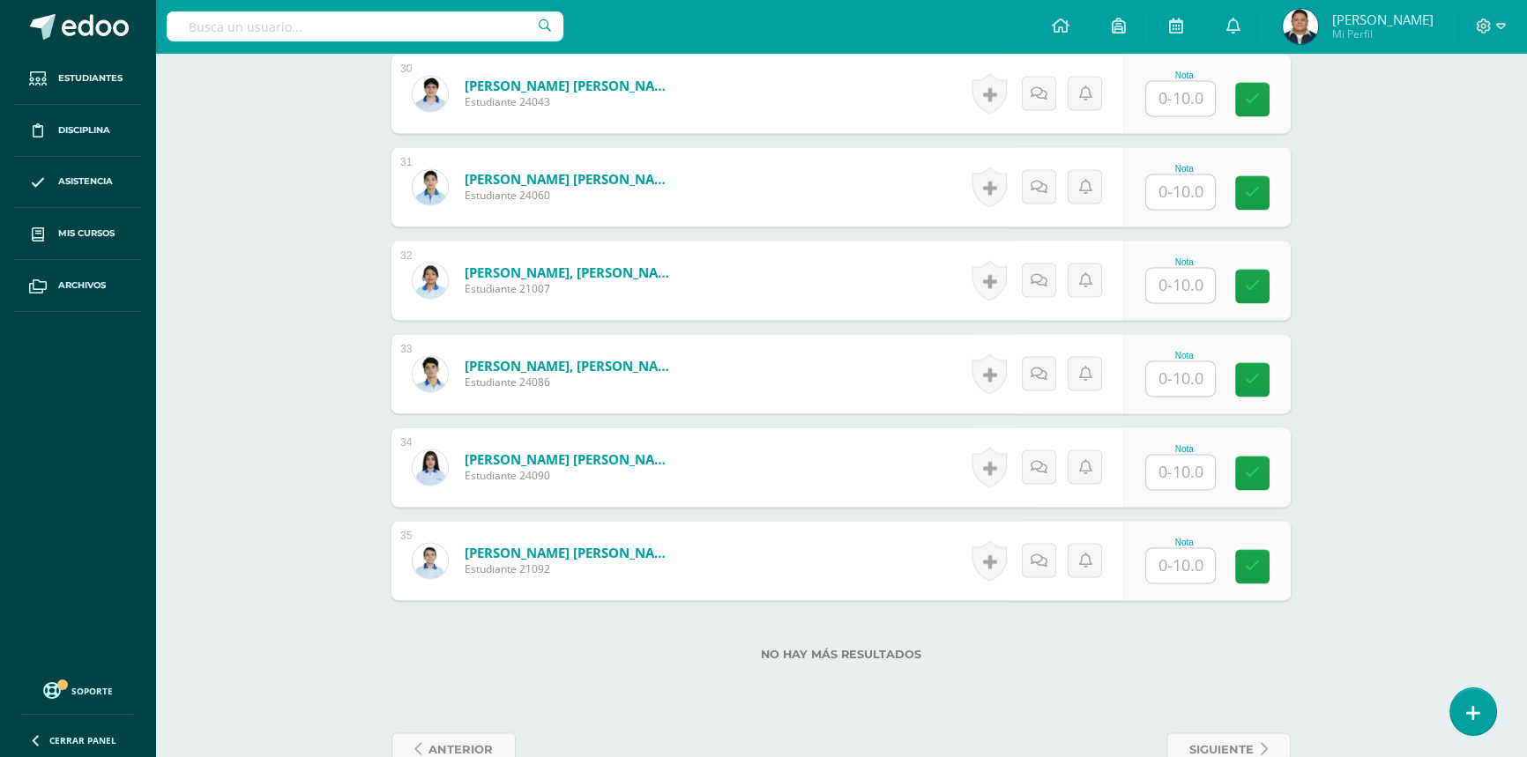
click at [1164, 475] on input "text" at bounding box center [1180, 472] width 69 height 34
type input "6"
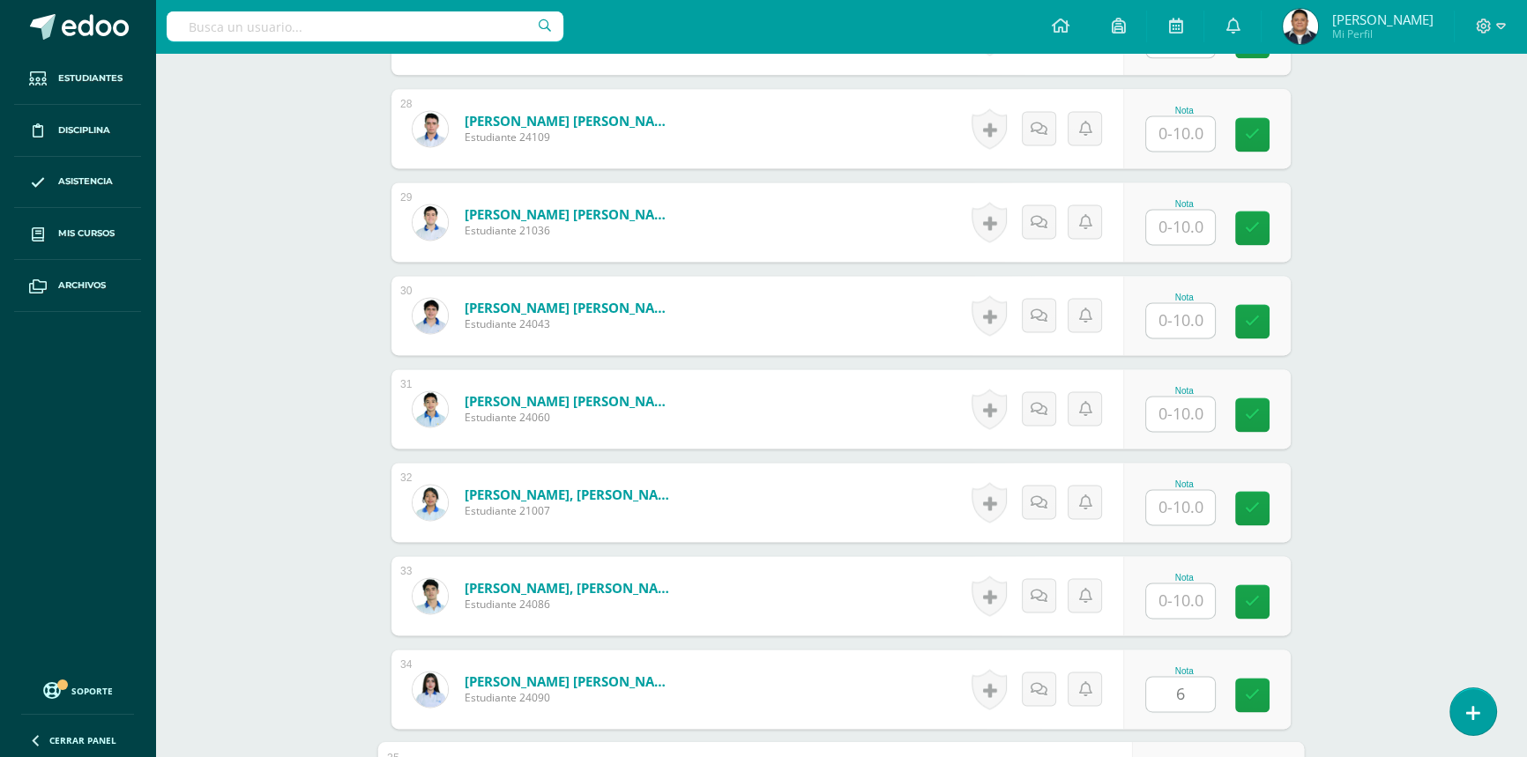
scroll to position [3028, 0]
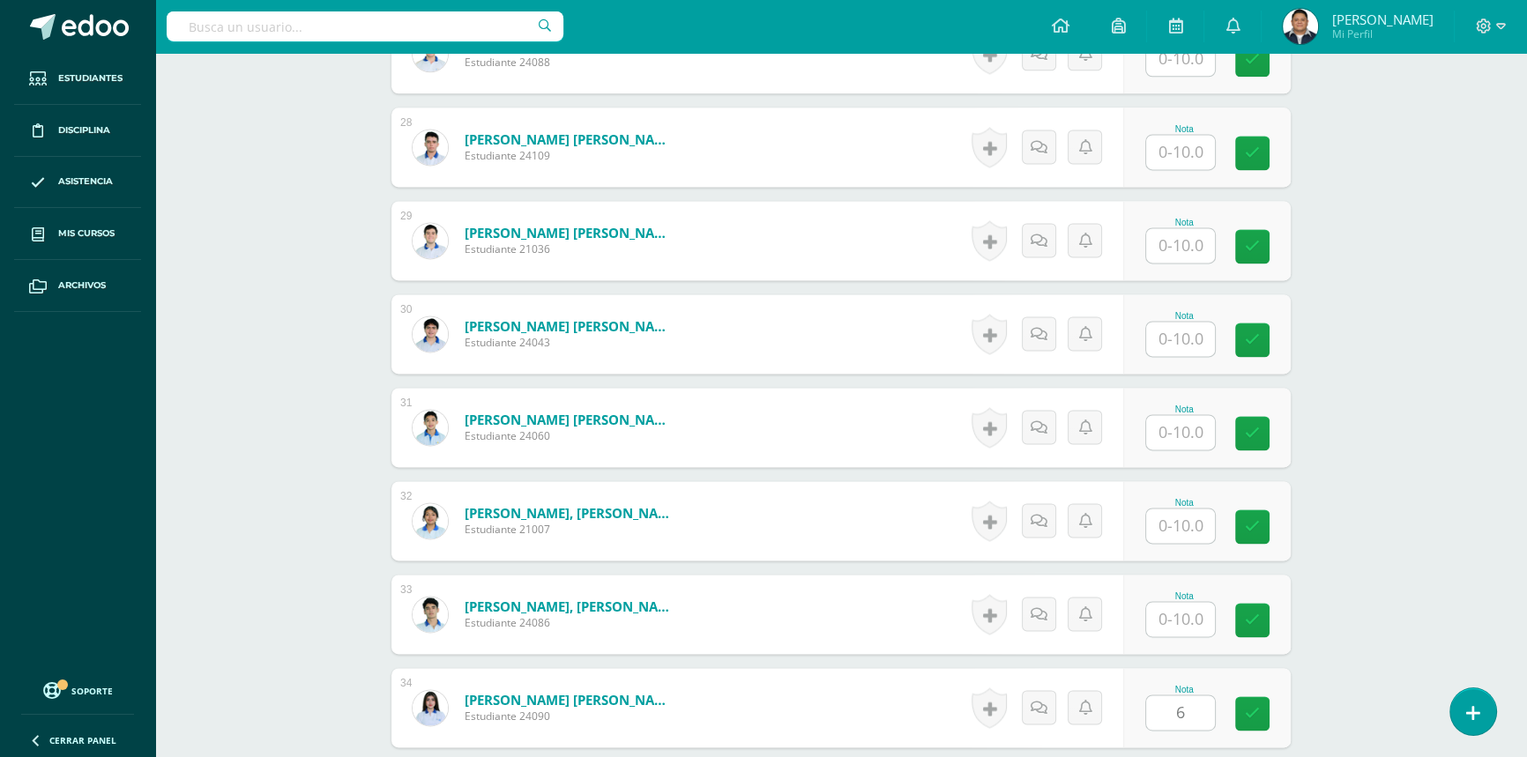
click at [1175, 432] on input "text" at bounding box center [1180, 432] width 69 height 34
type input "6"
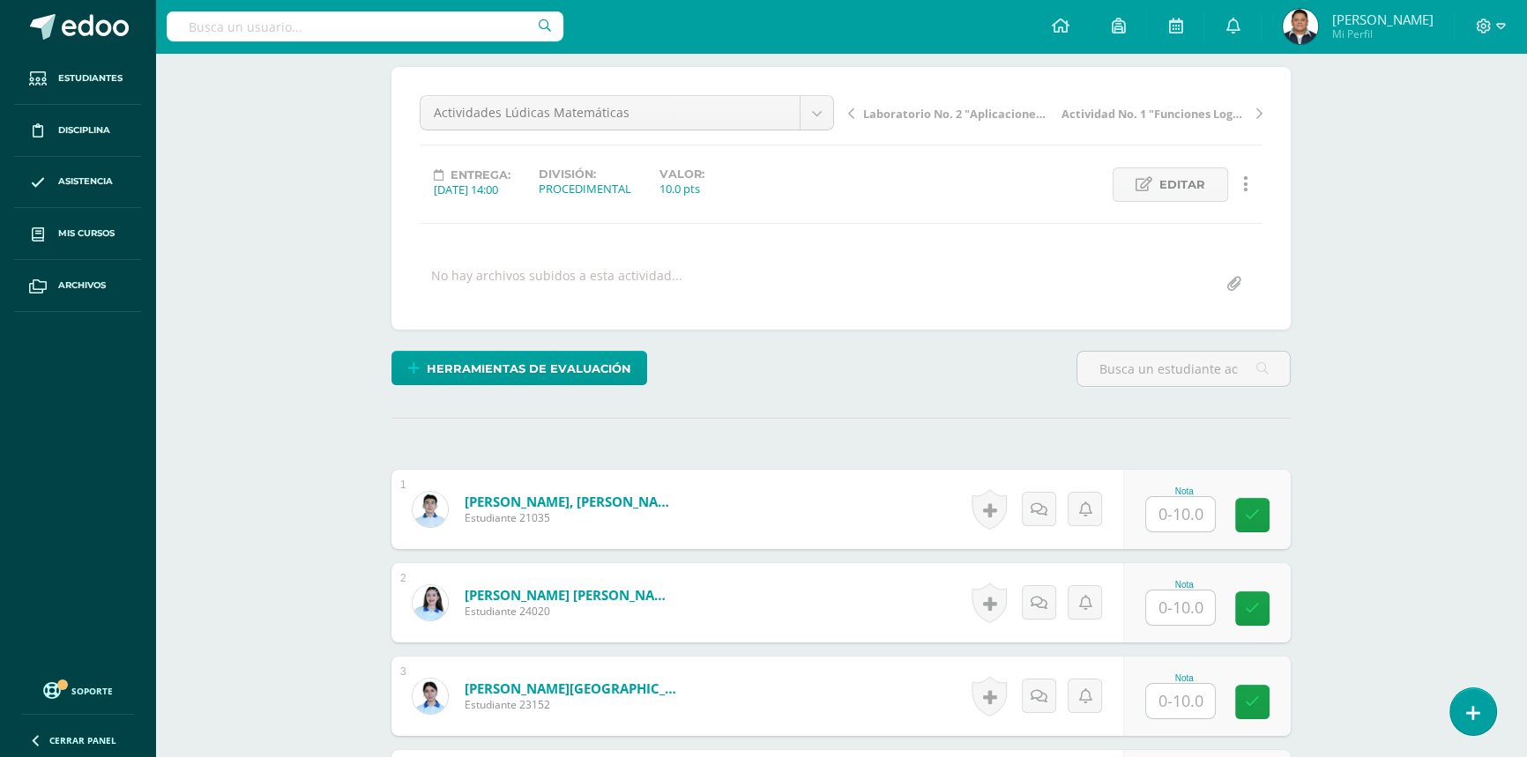
scroll to position [223, 0]
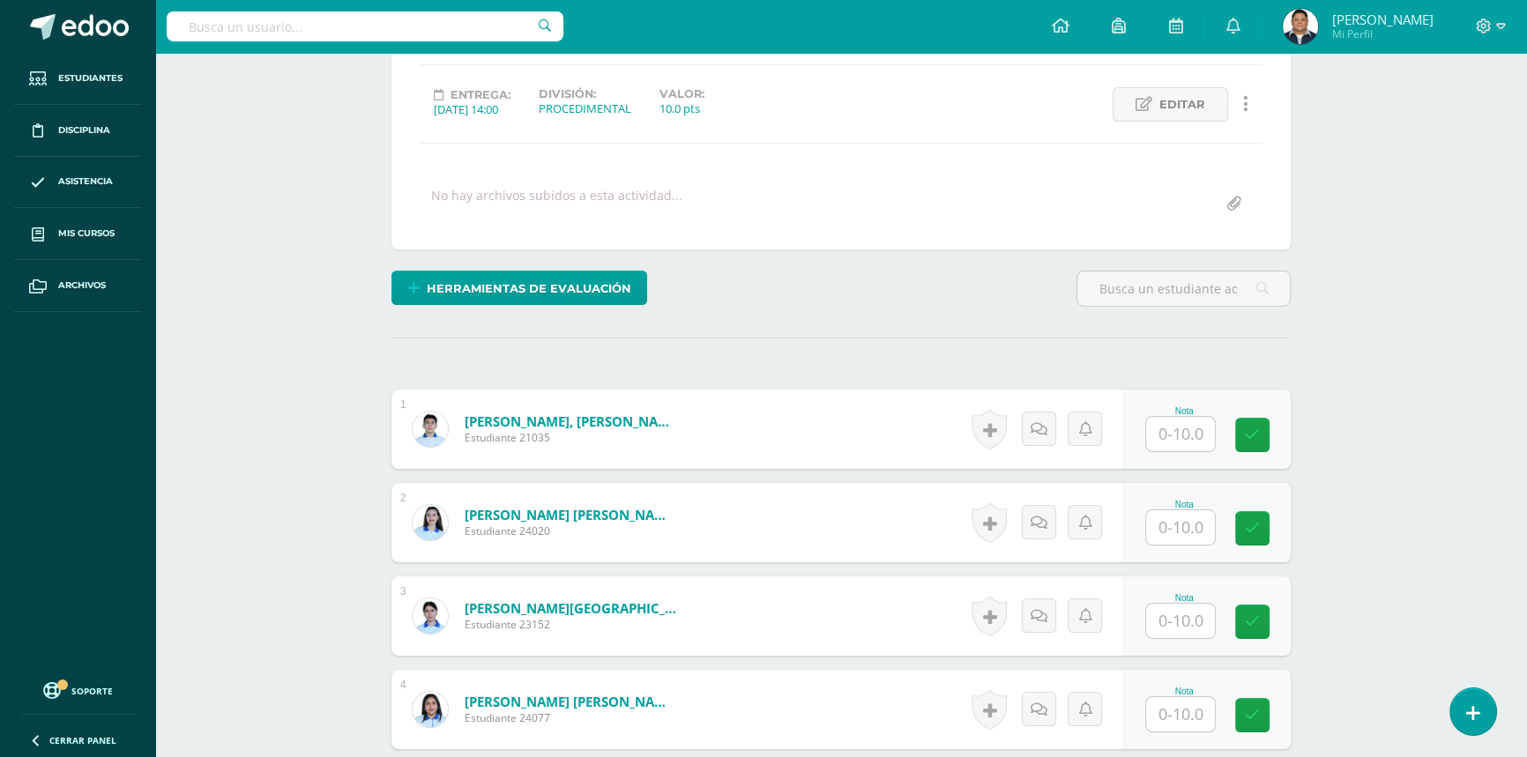
click at [1187, 436] on input "text" at bounding box center [1180, 434] width 69 height 34
type input "10"
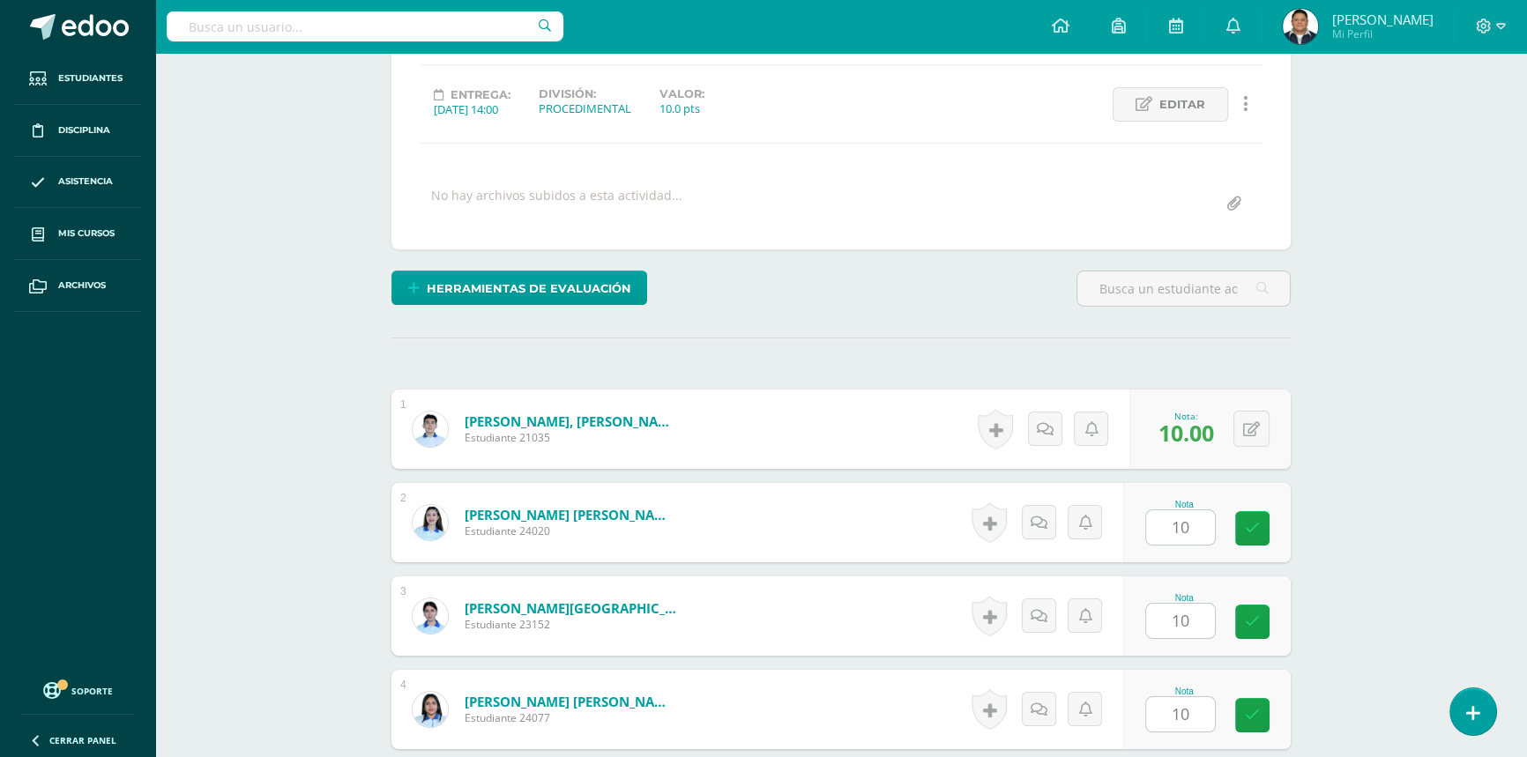
scroll to position [651, 0]
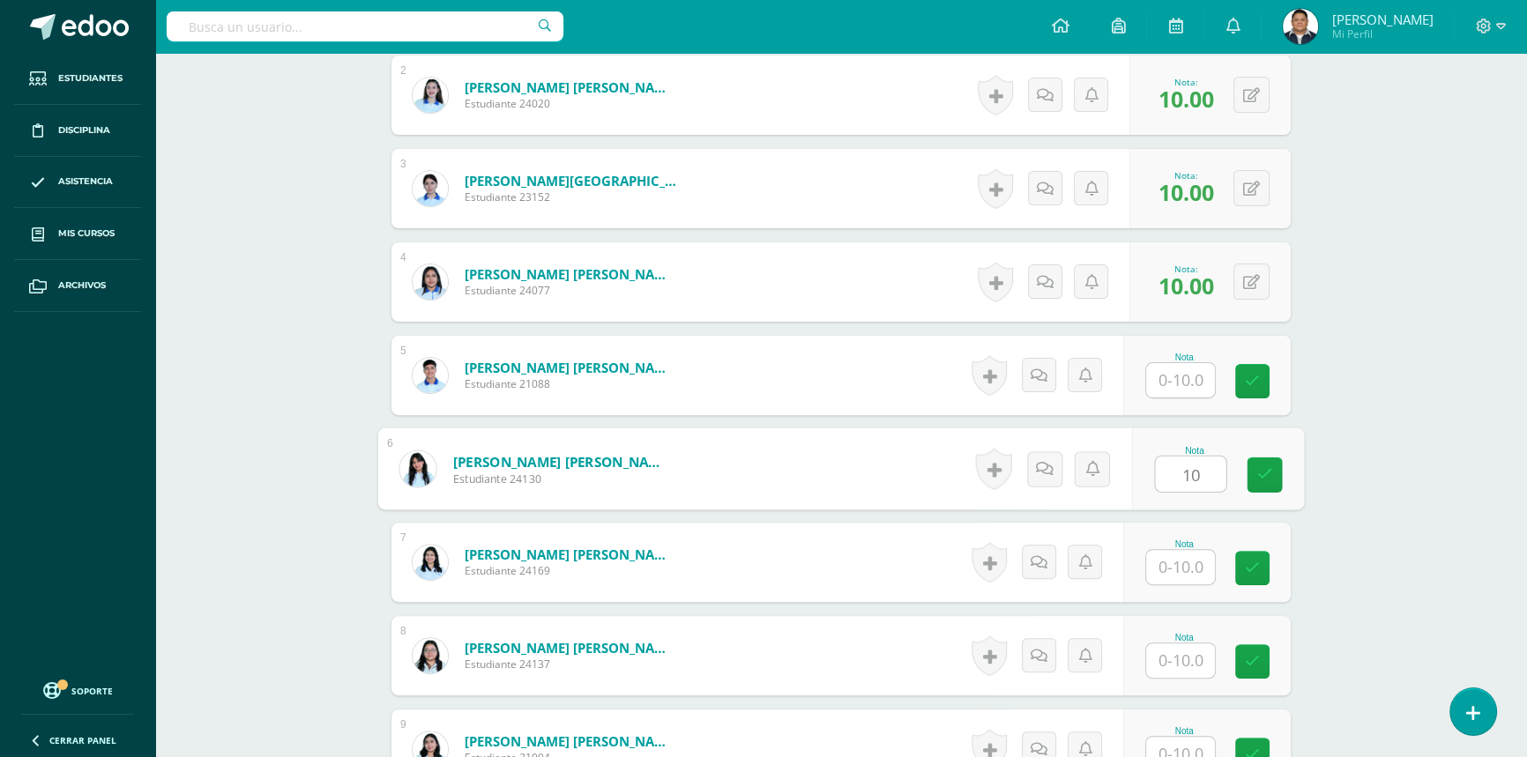
type input "10"
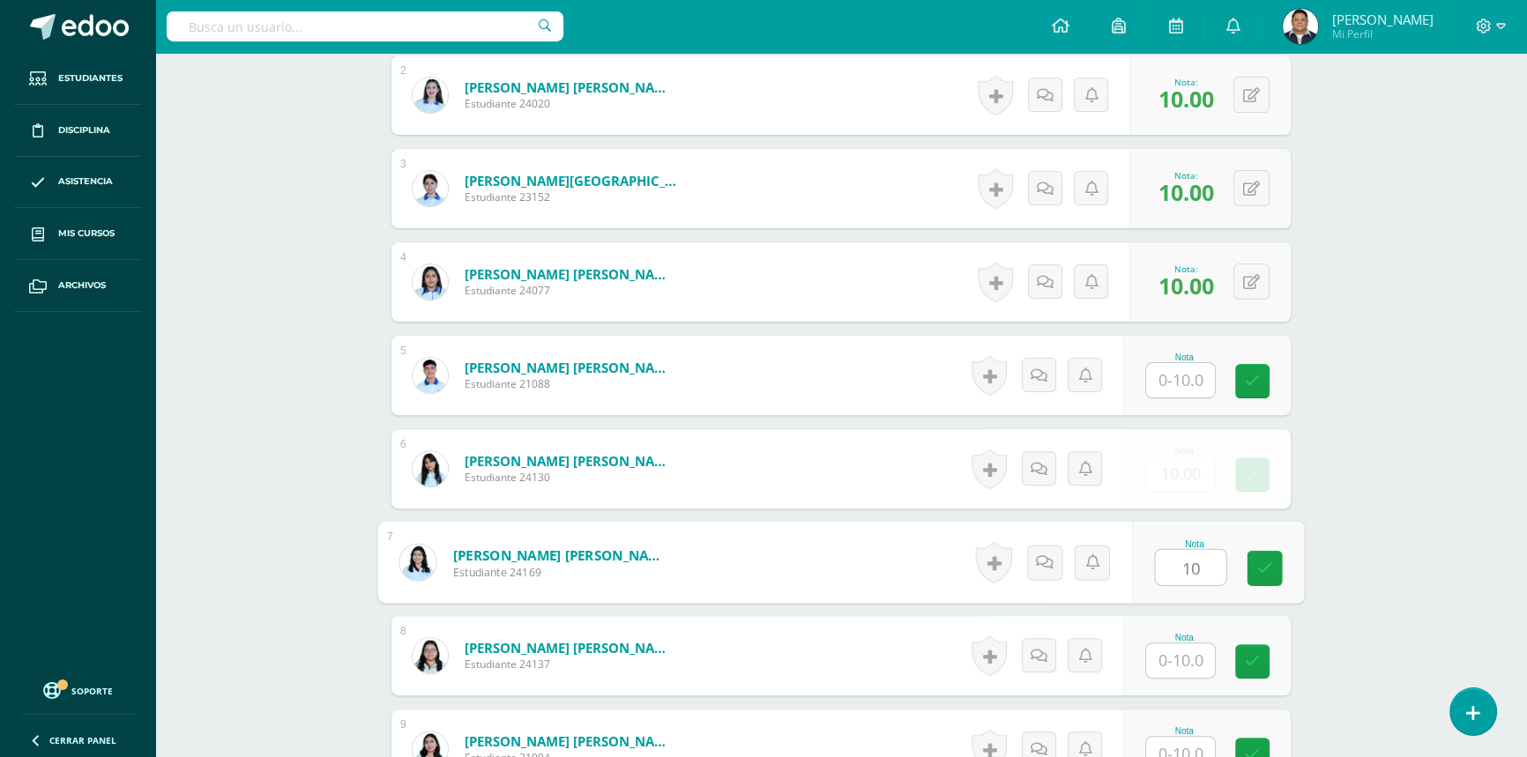
type input "10"
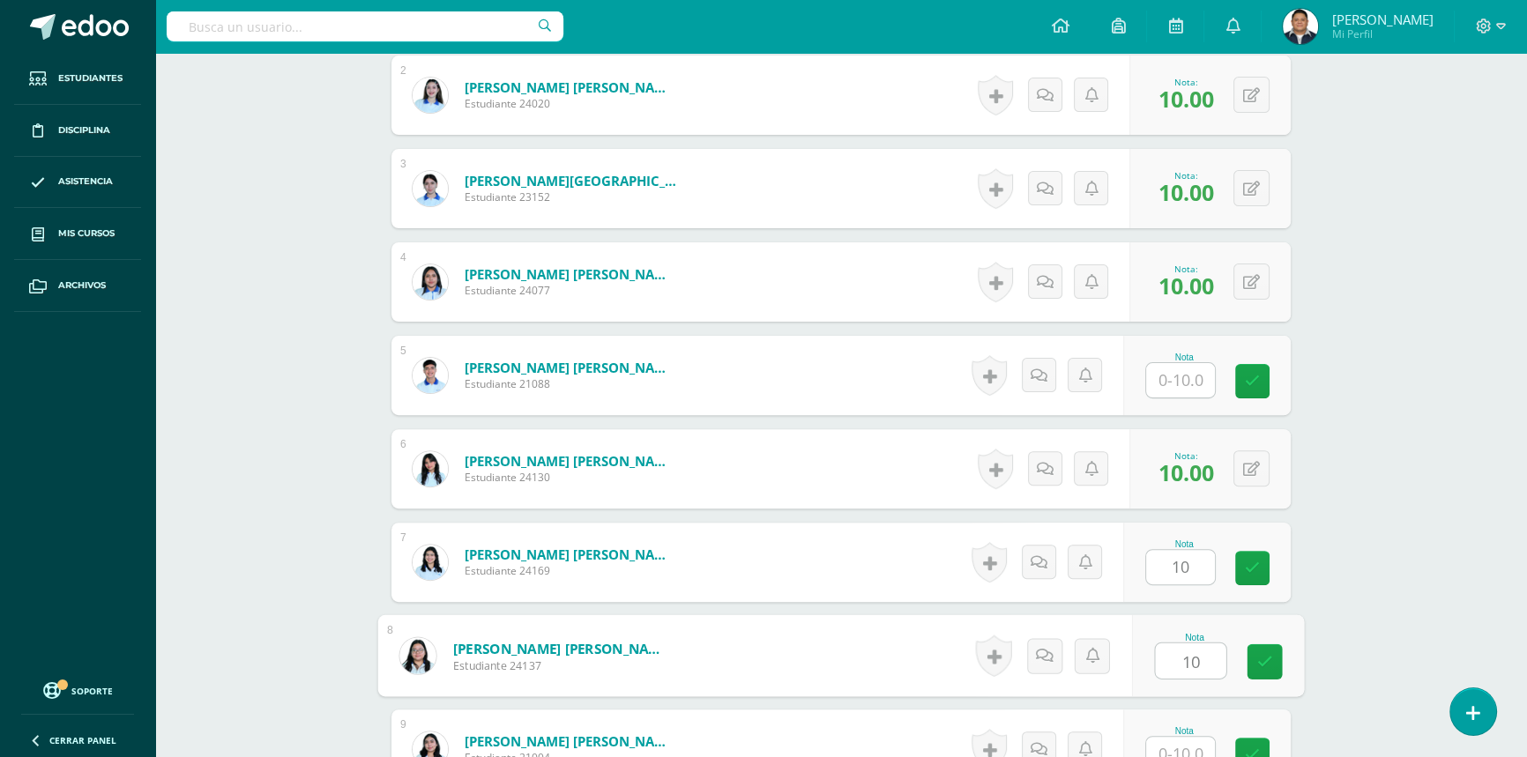
type input "10"
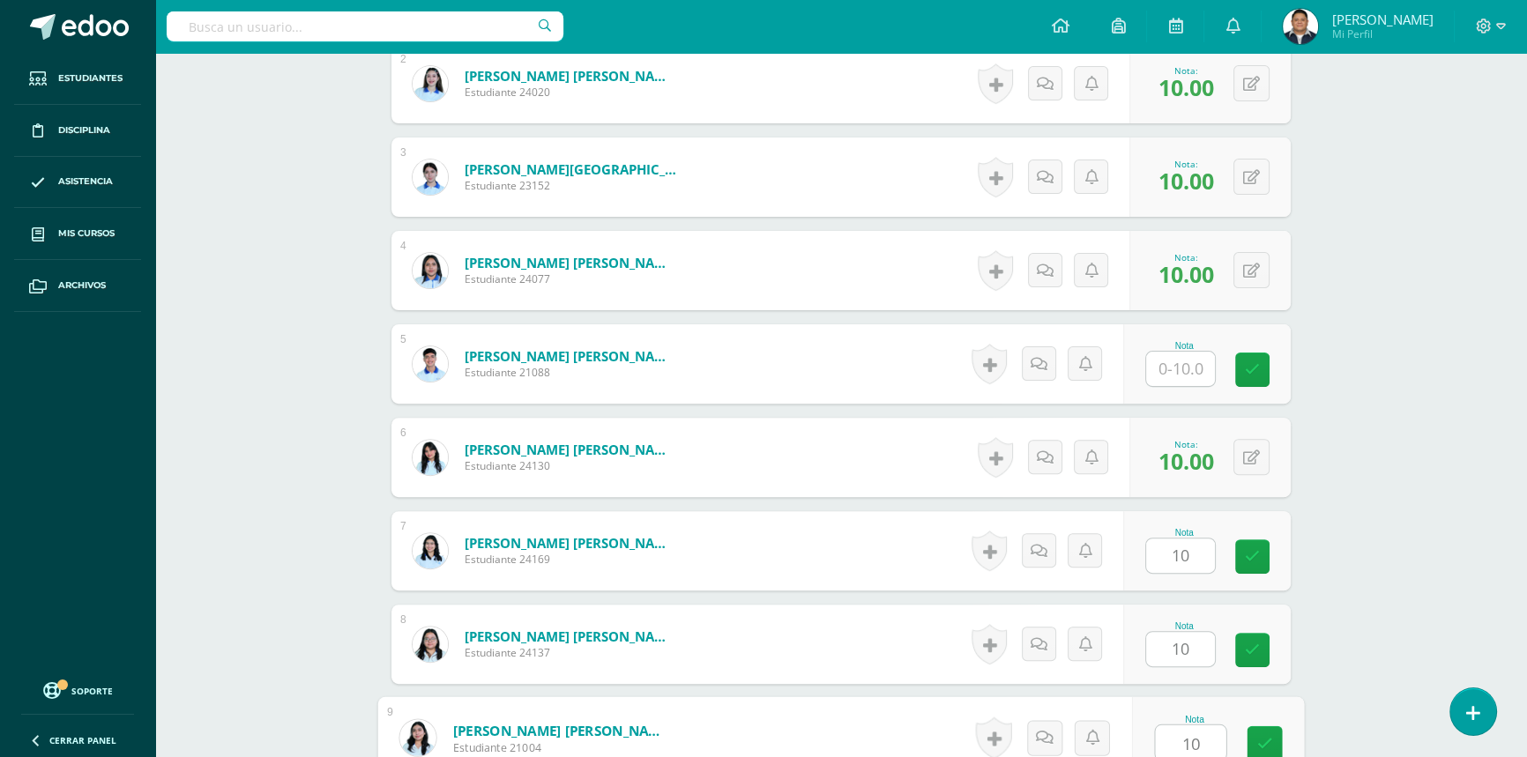
type input "10"
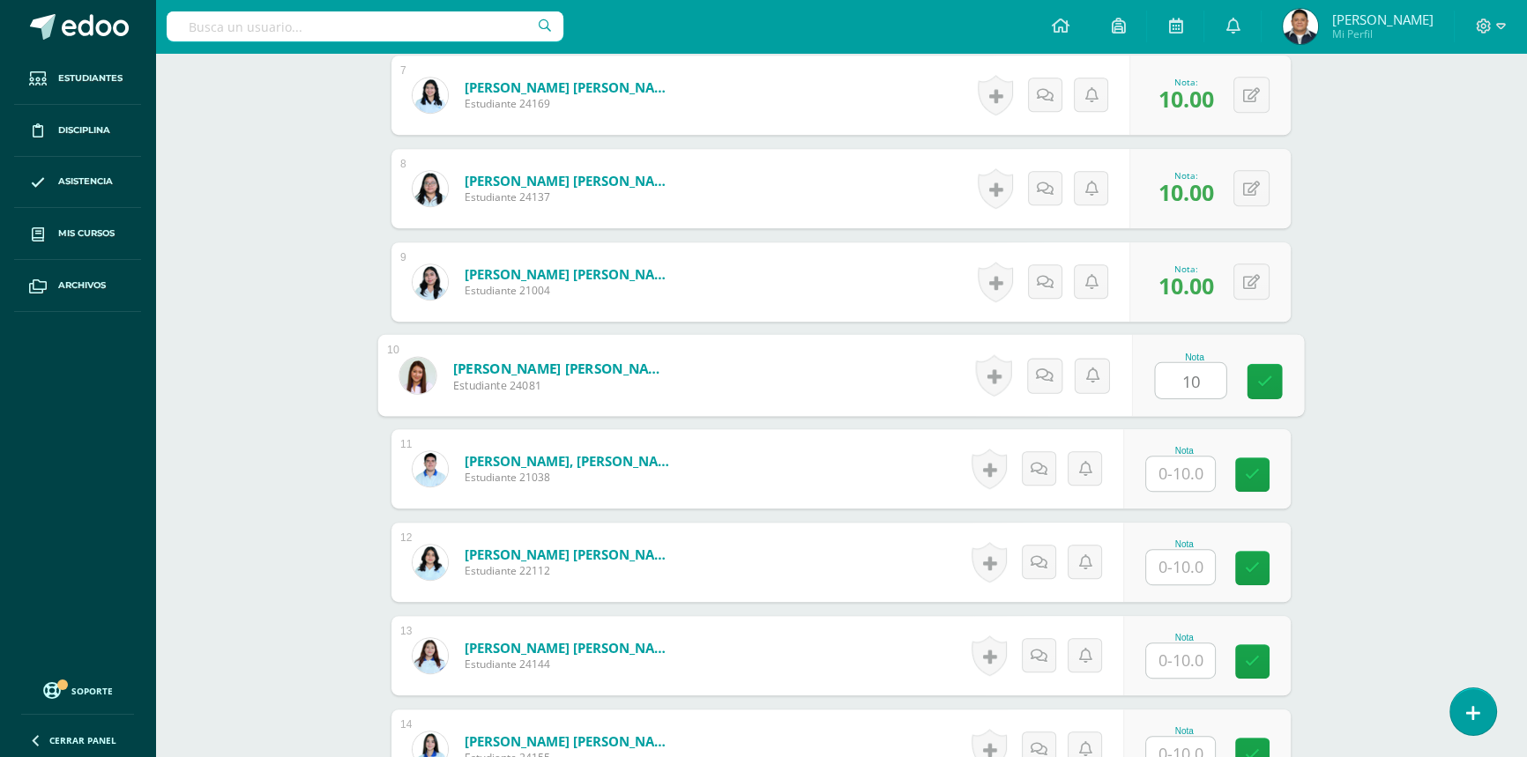
type input "10"
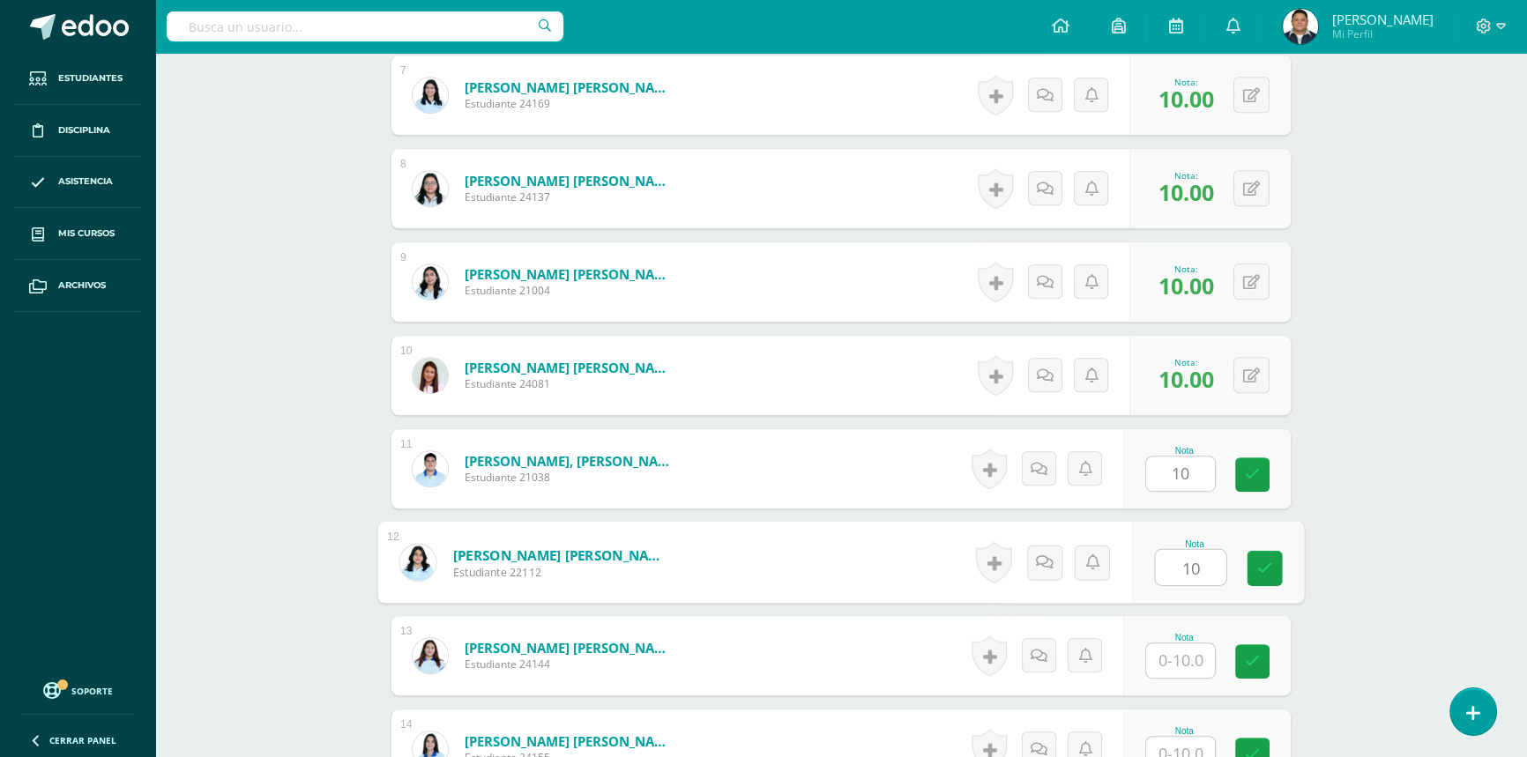
type input "10"
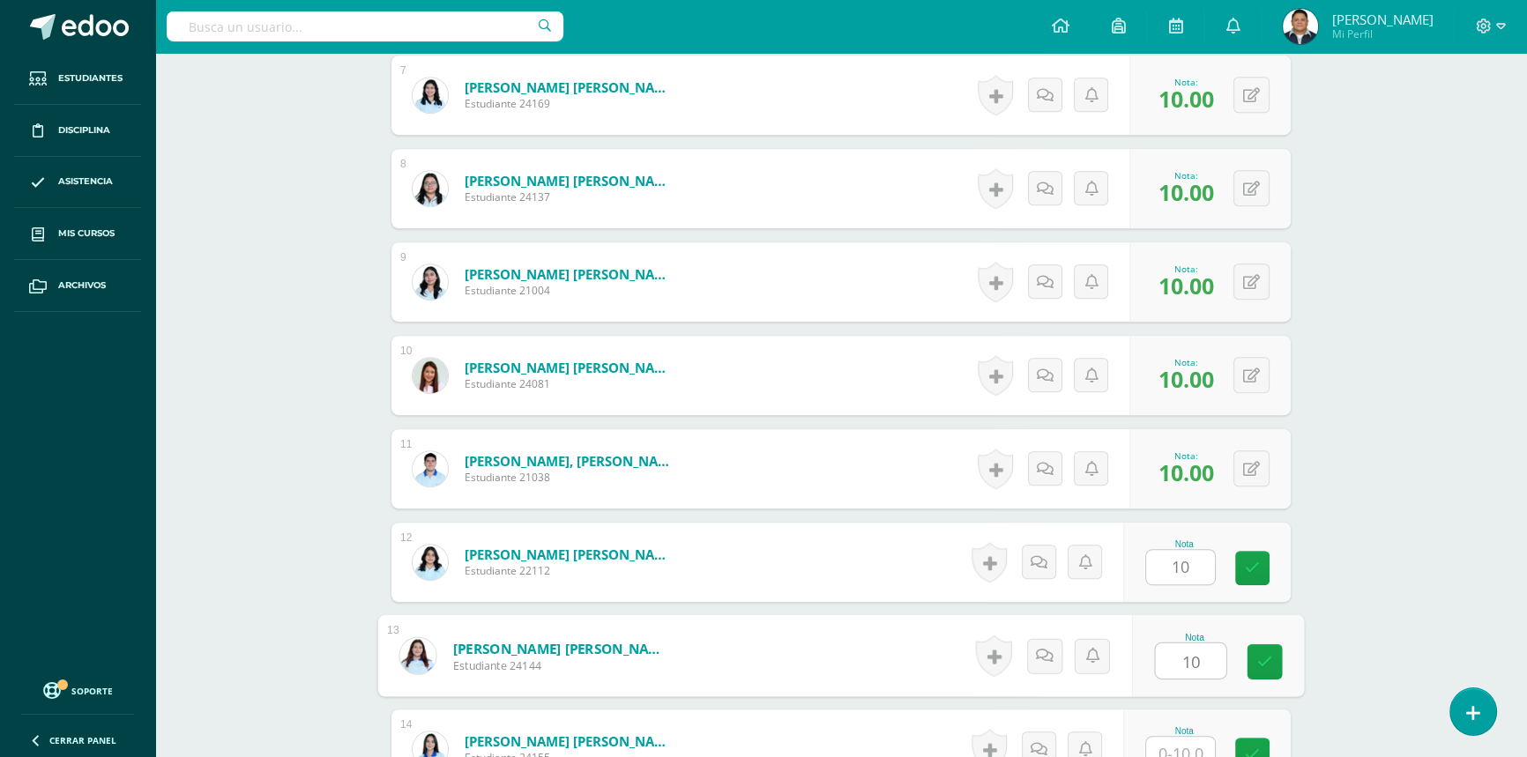
type input "10"
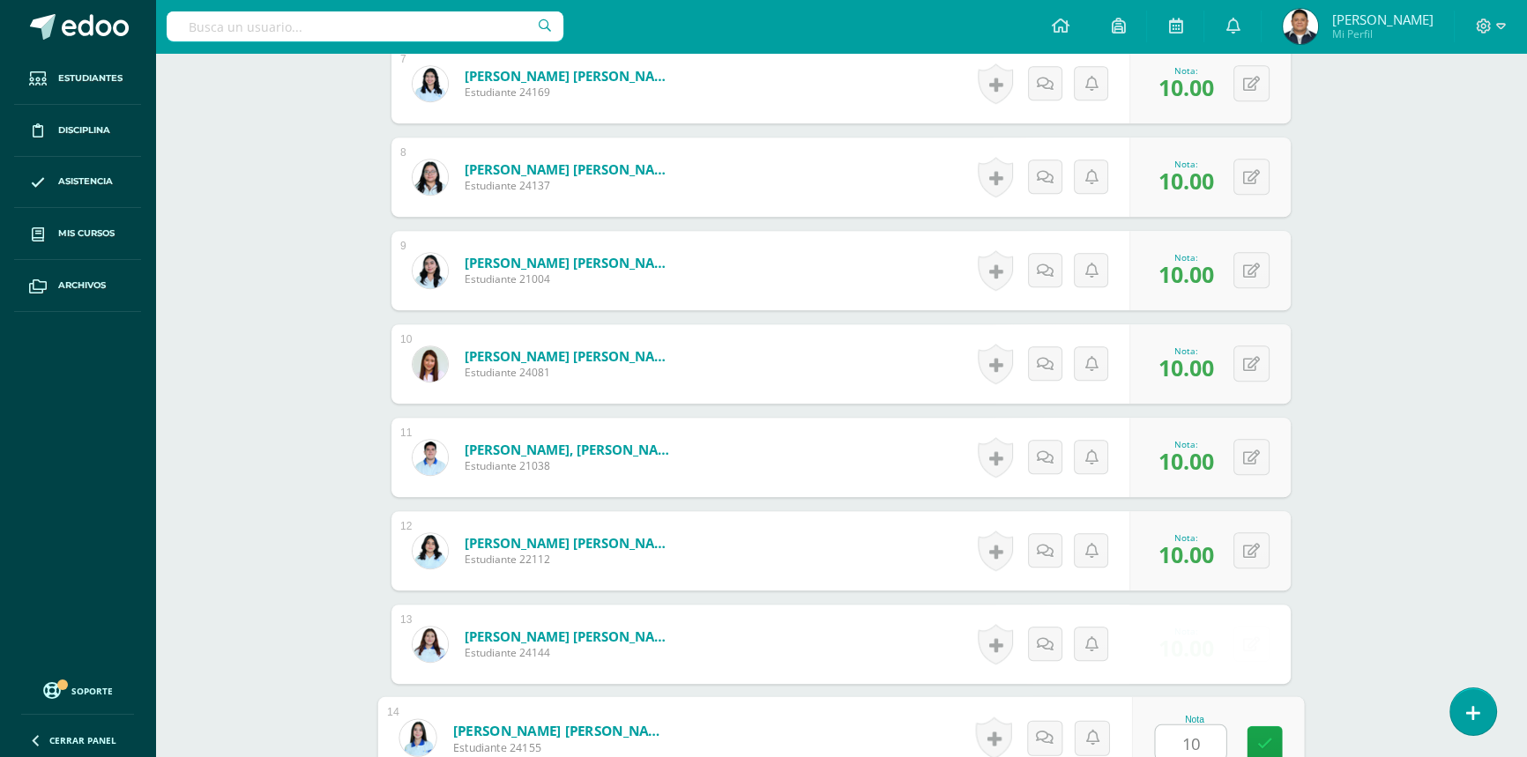
type input "10"
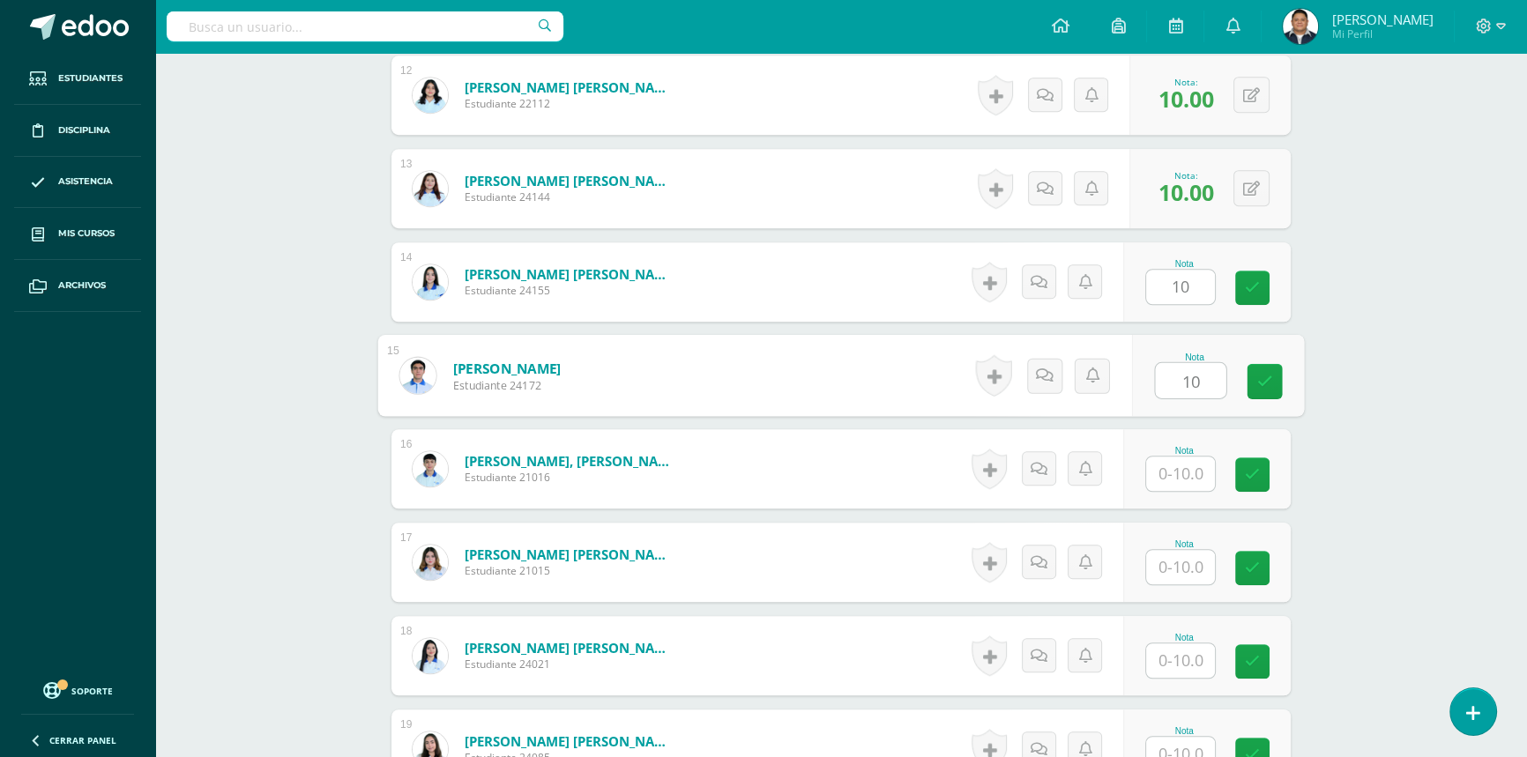
type input "10"
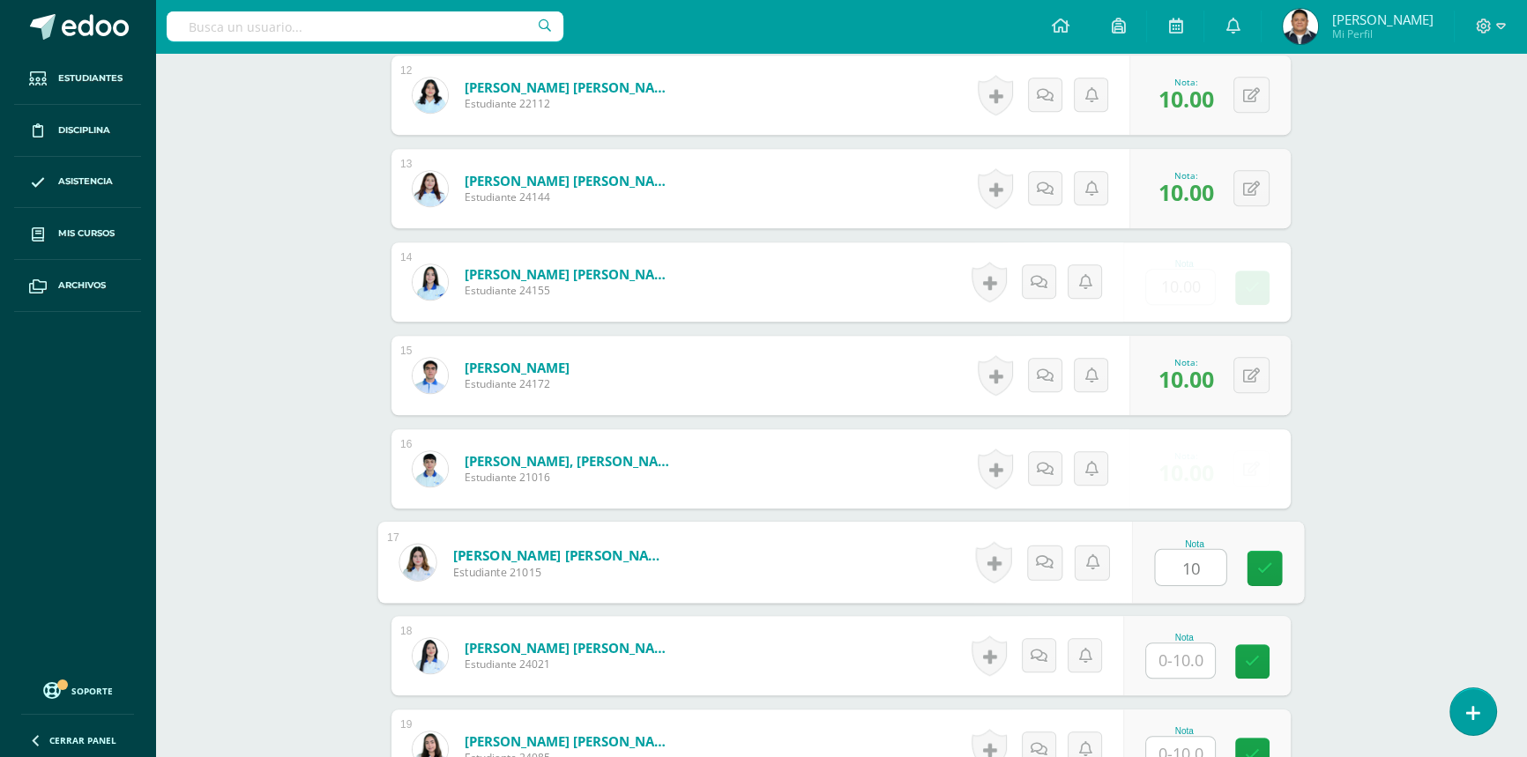
type input "10"
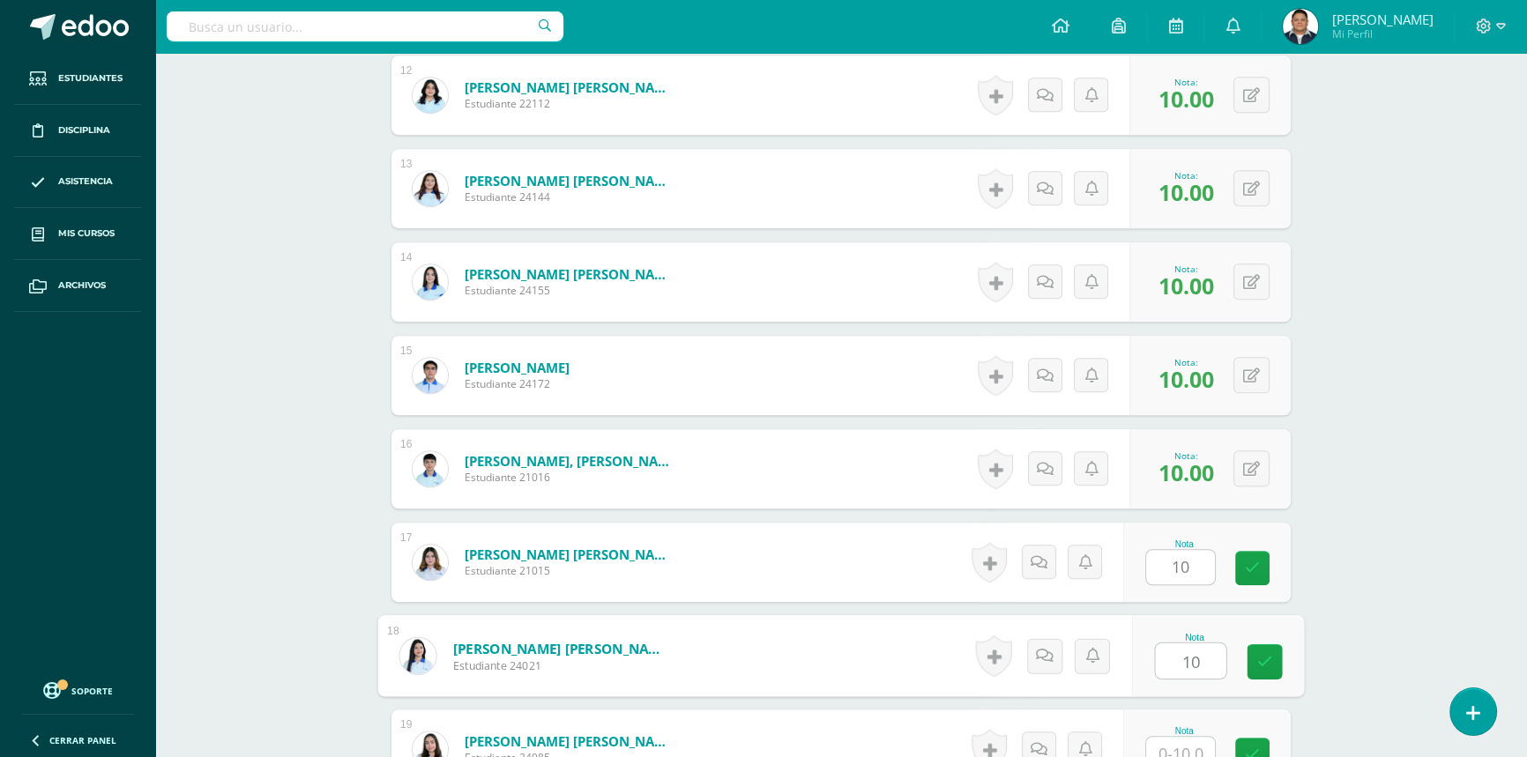
type input "10"
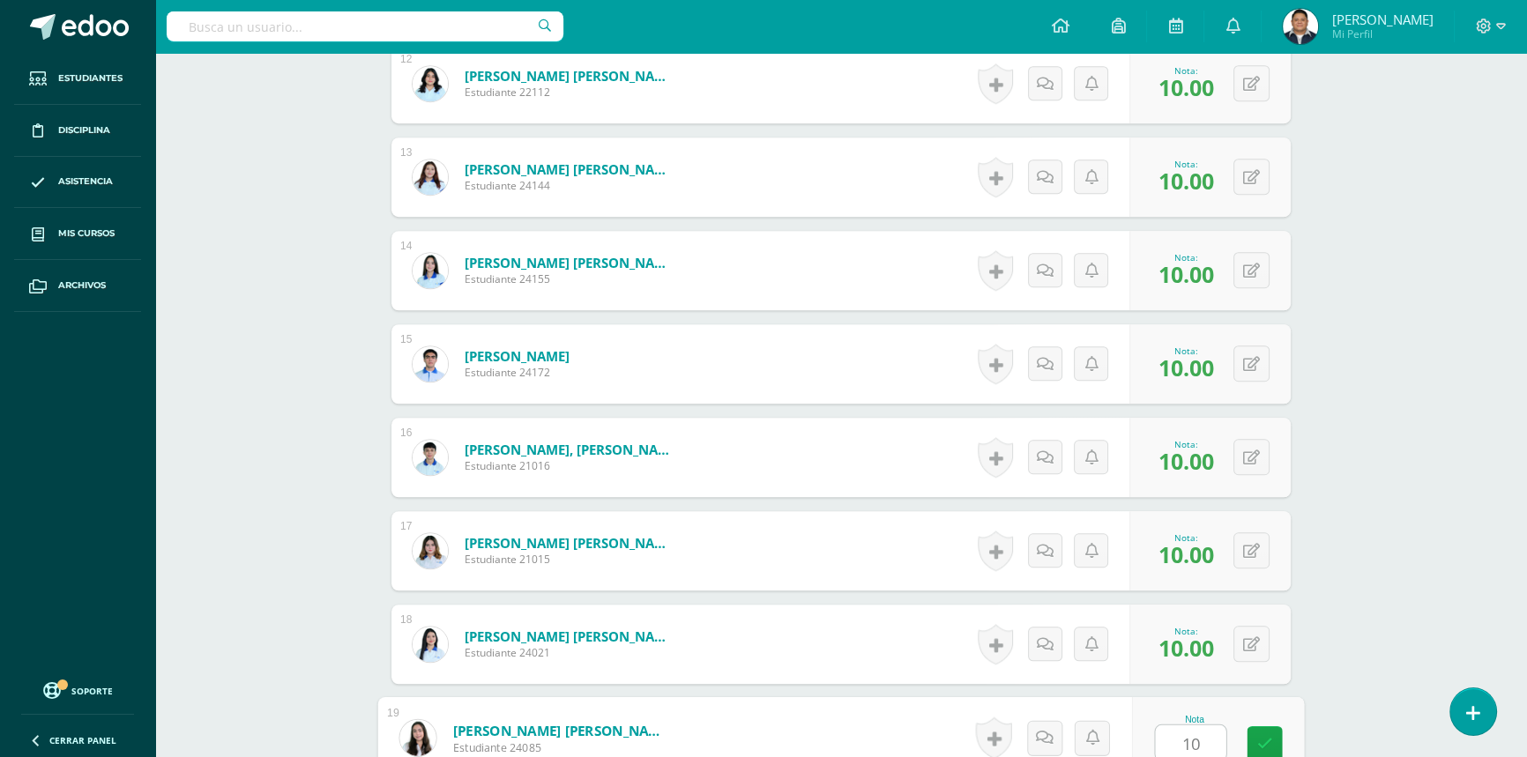
type input "10"
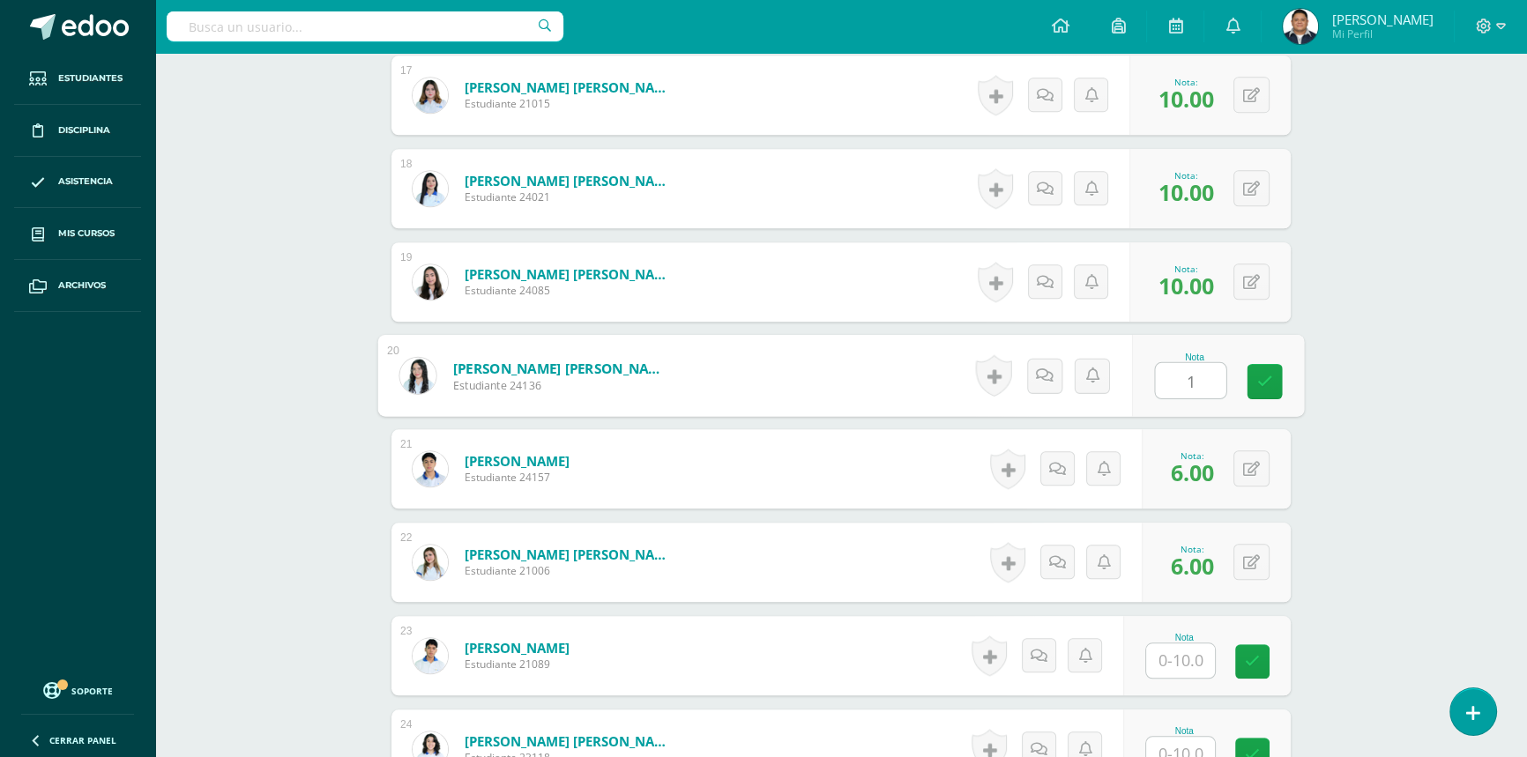
type input "10"
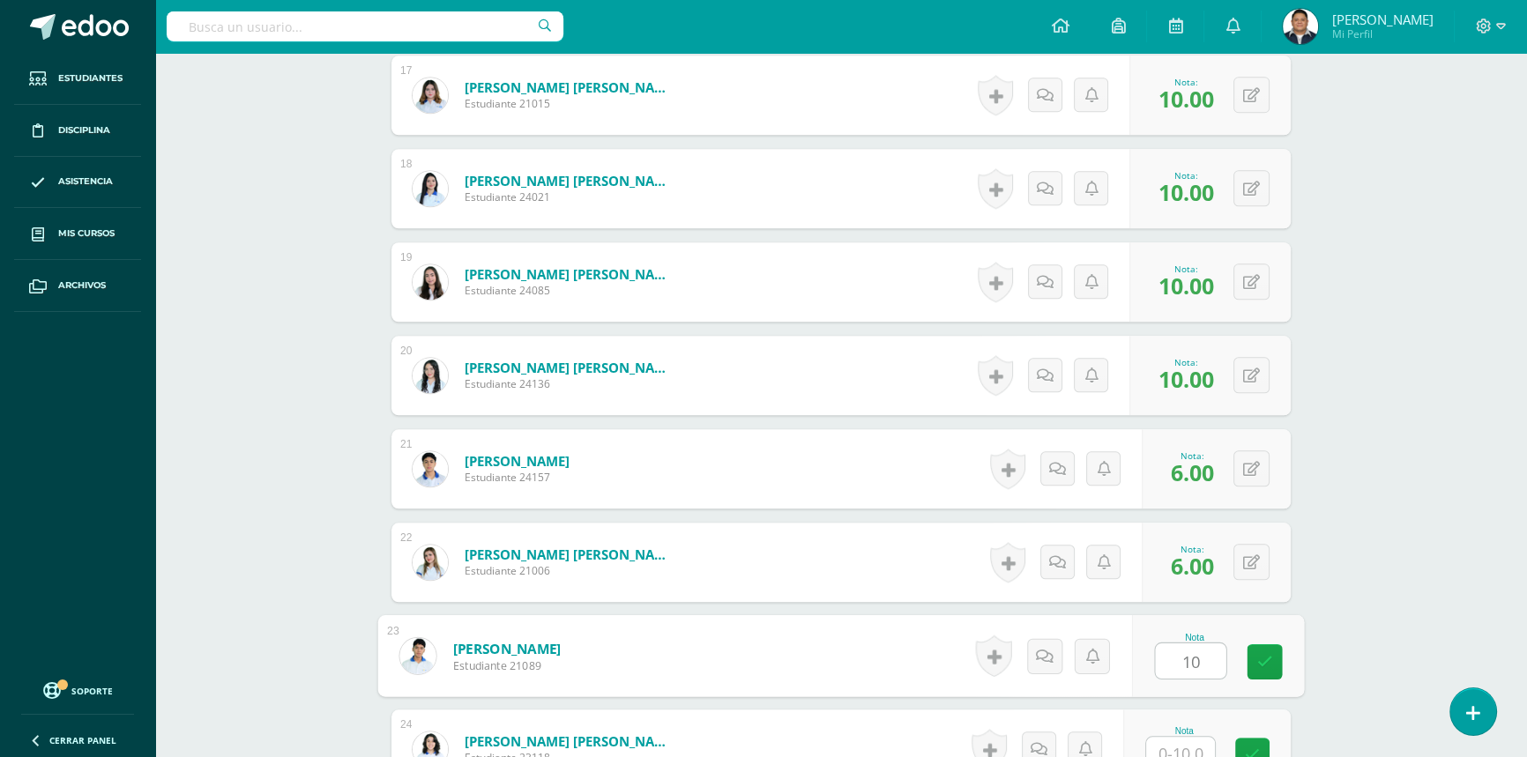
type input "10"
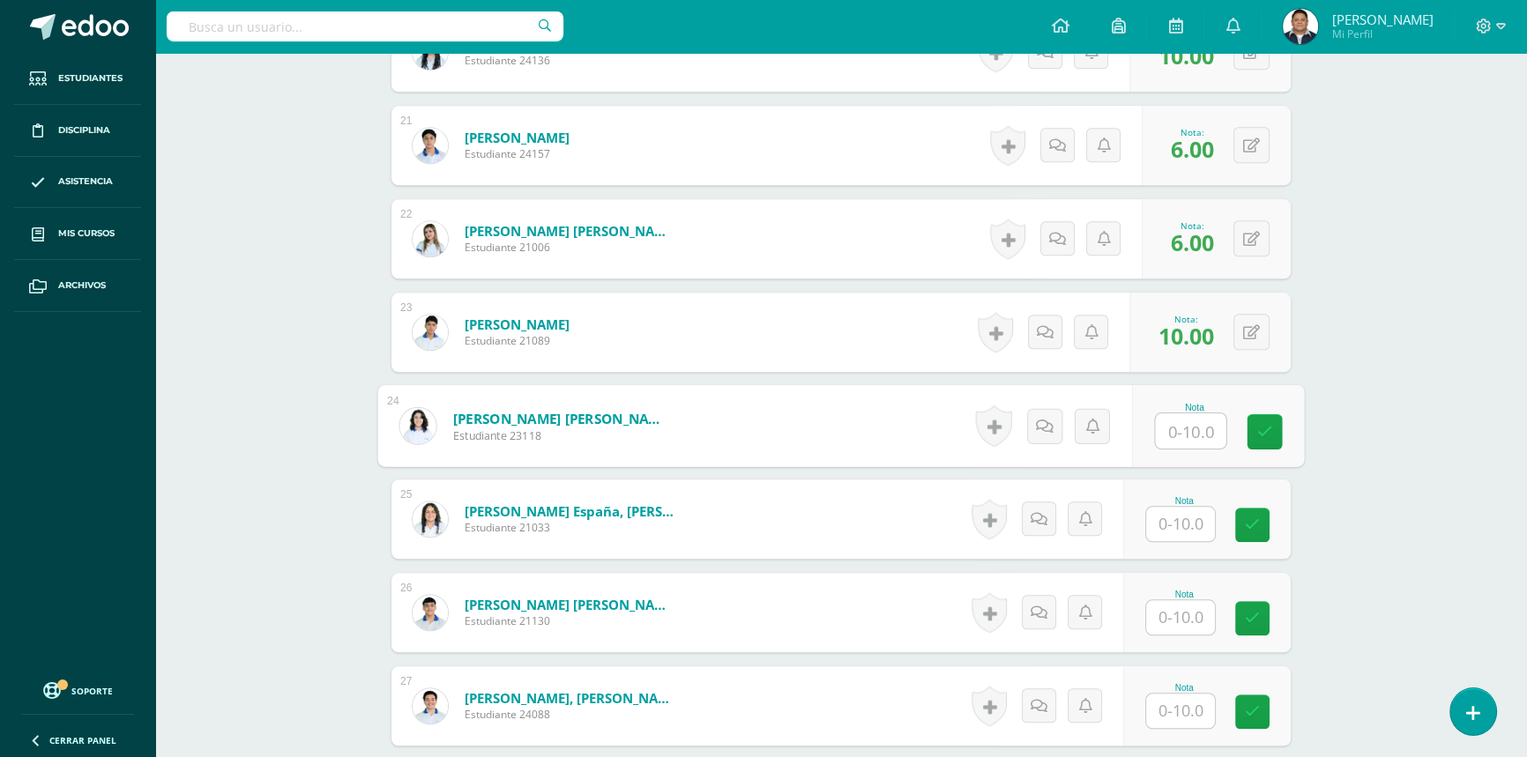
scroll to position [2465, 0]
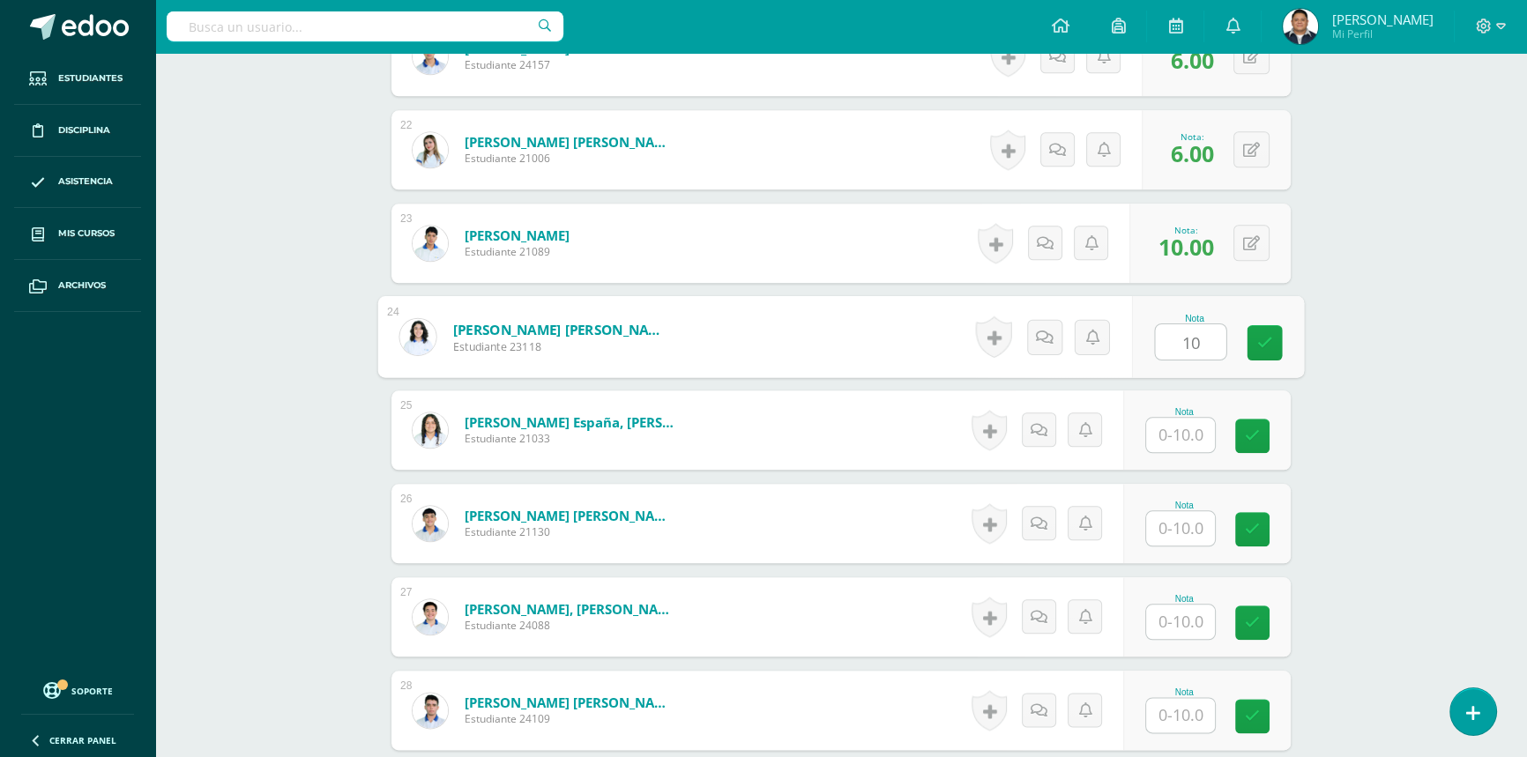
type input "10"
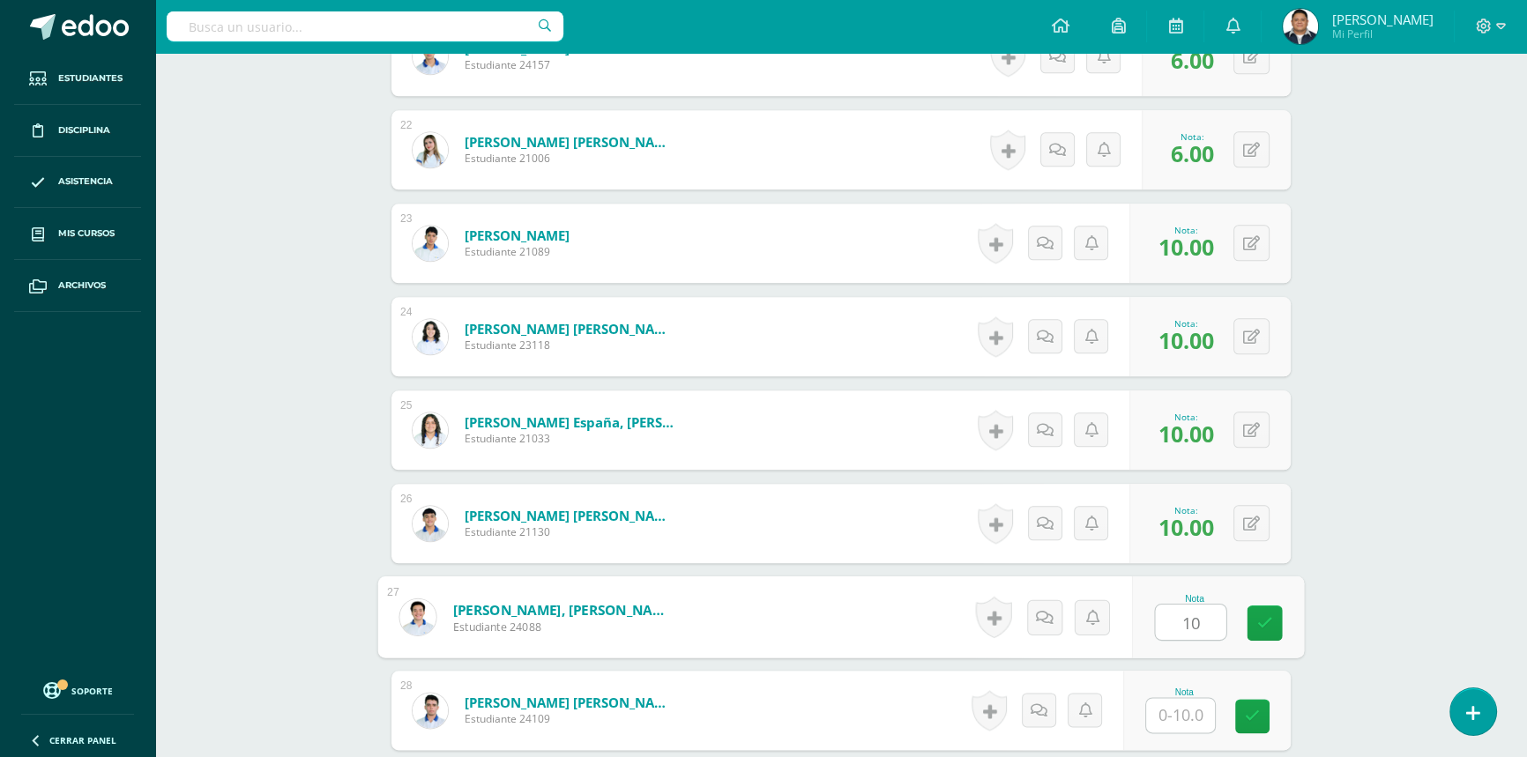
type input "10"
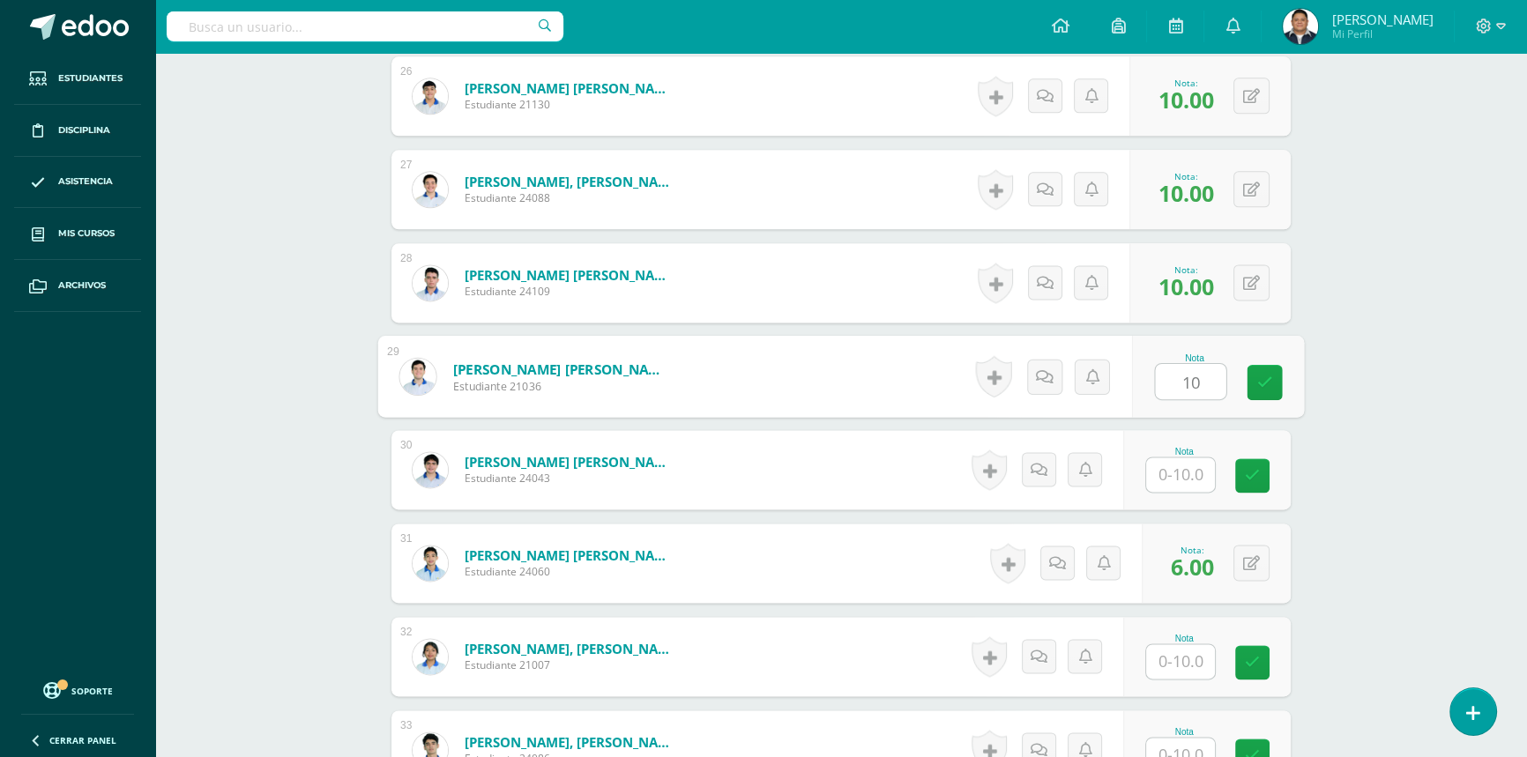
type input "10"
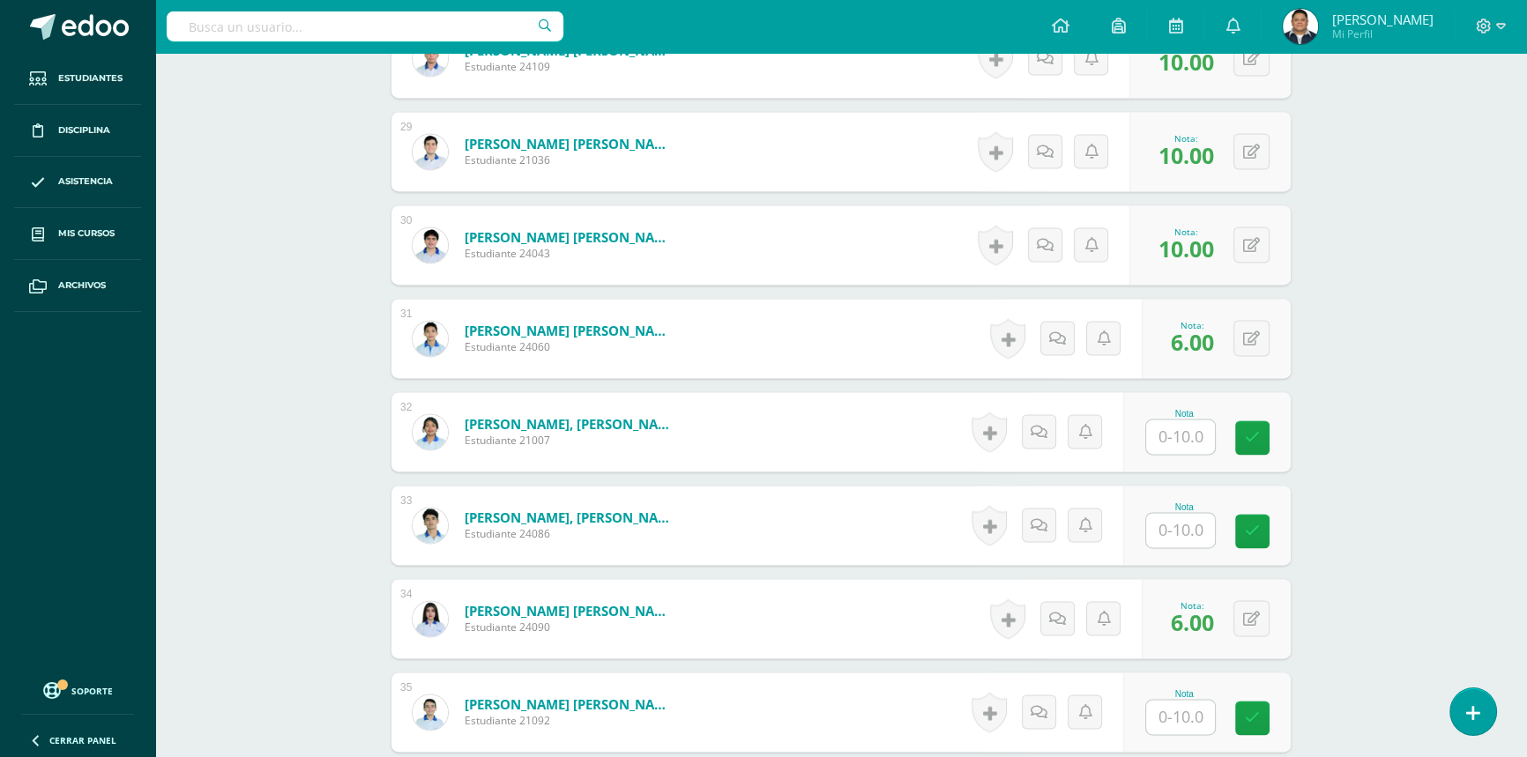
scroll to position [3133, 0]
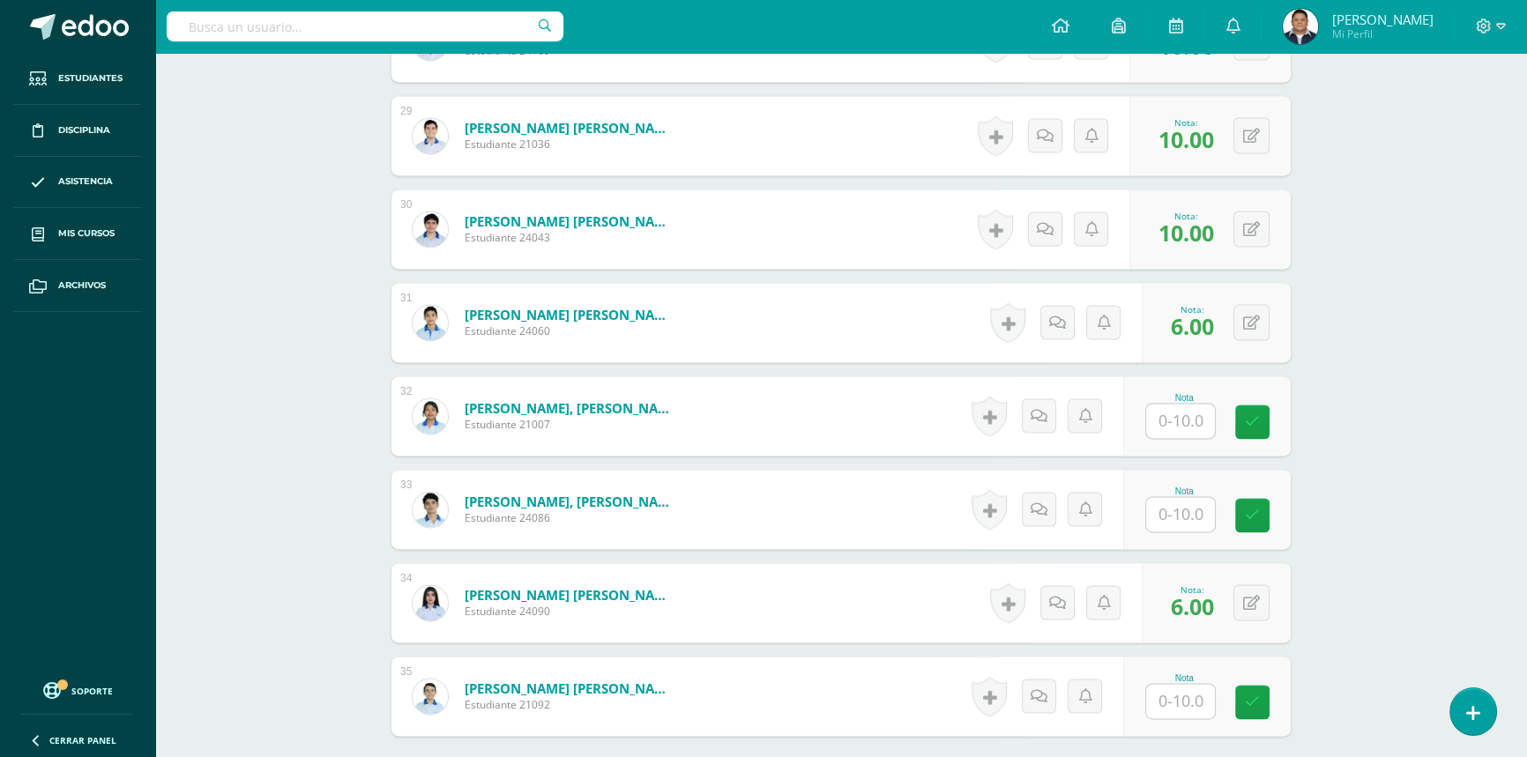
click at [1180, 419] on input "text" at bounding box center [1180, 421] width 69 height 34
type input "10"
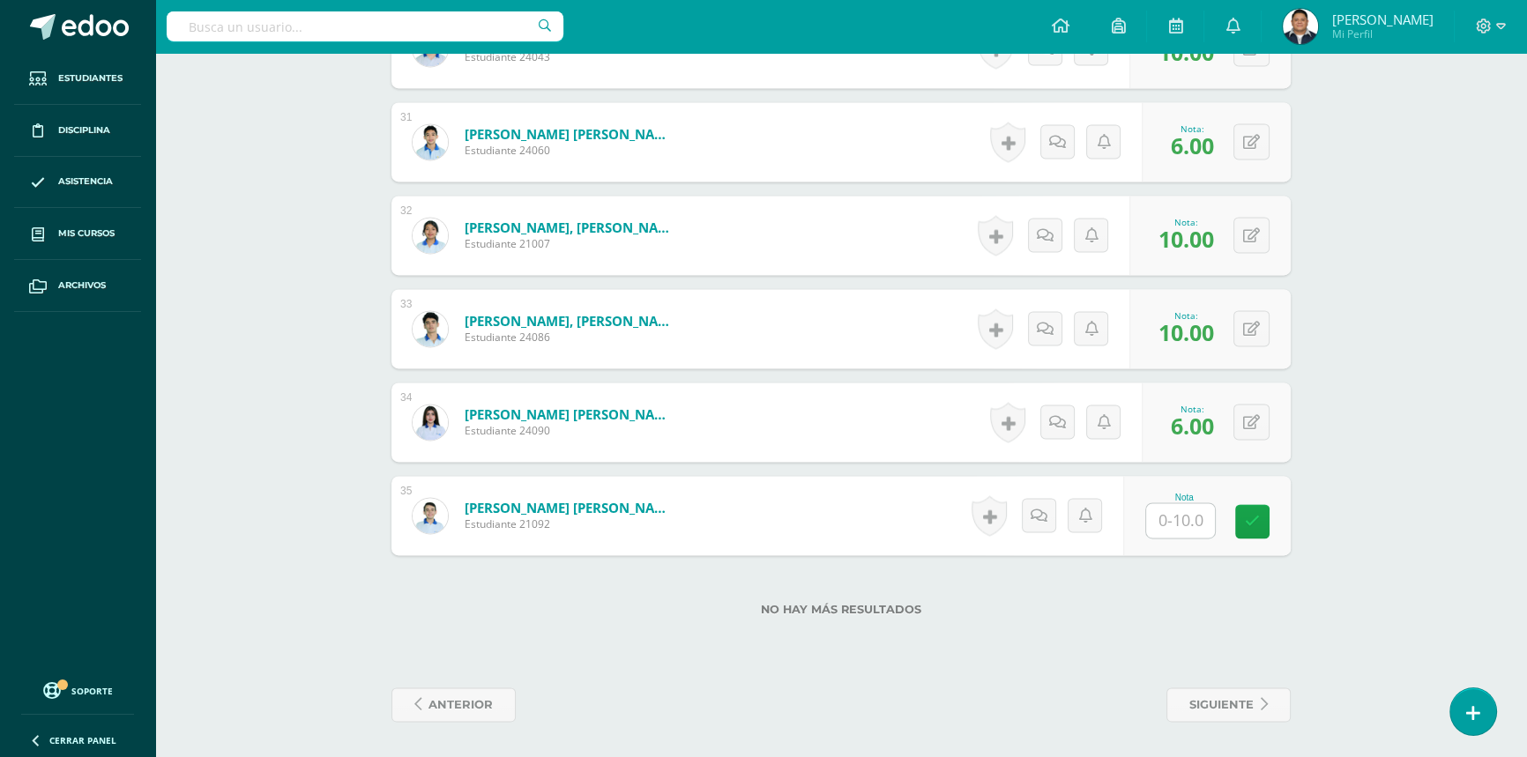
click at [1178, 517] on input "text" at bounding box center [1180, 520] width 69 height 34
type input "10"
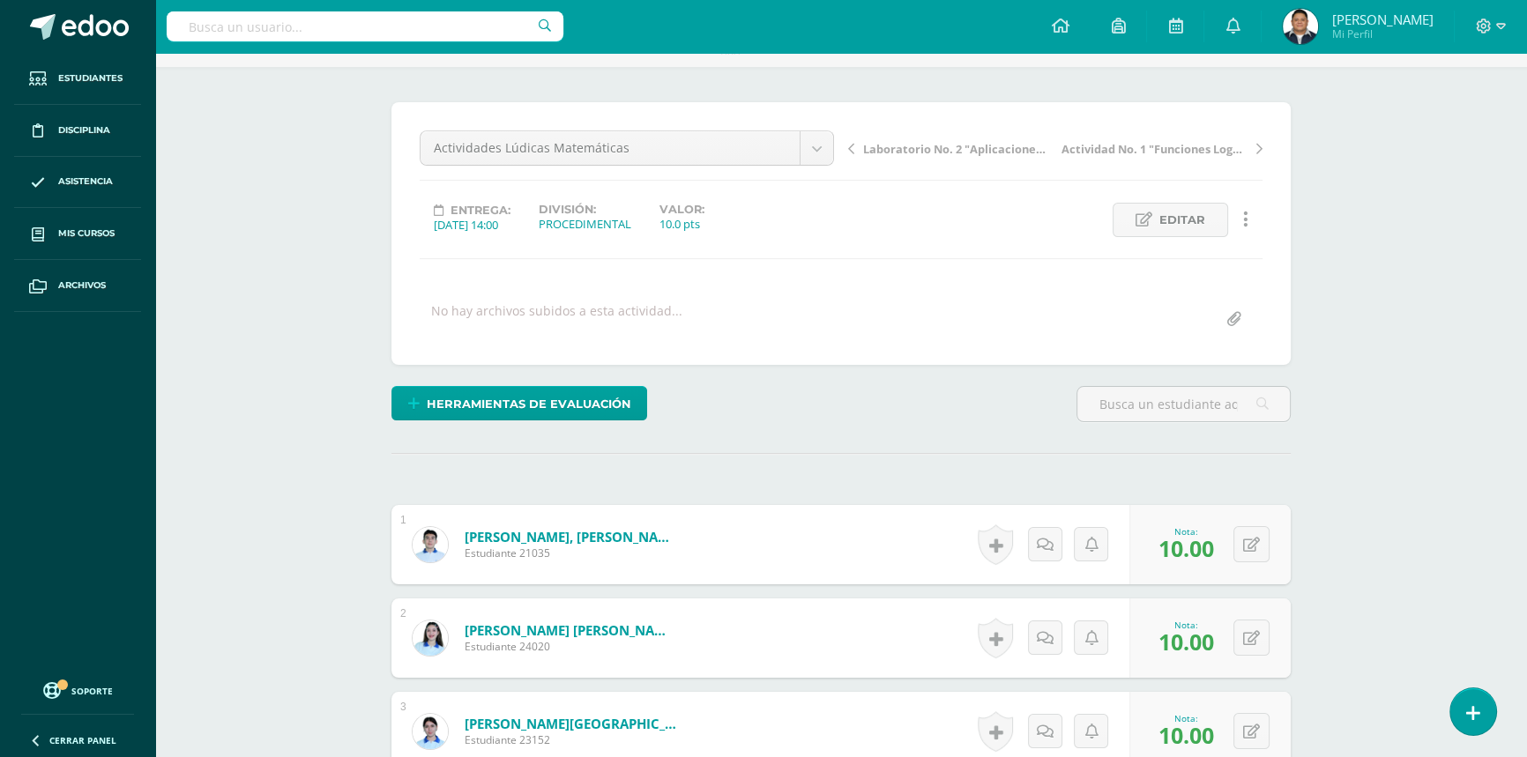
scroll to position [0, 0]
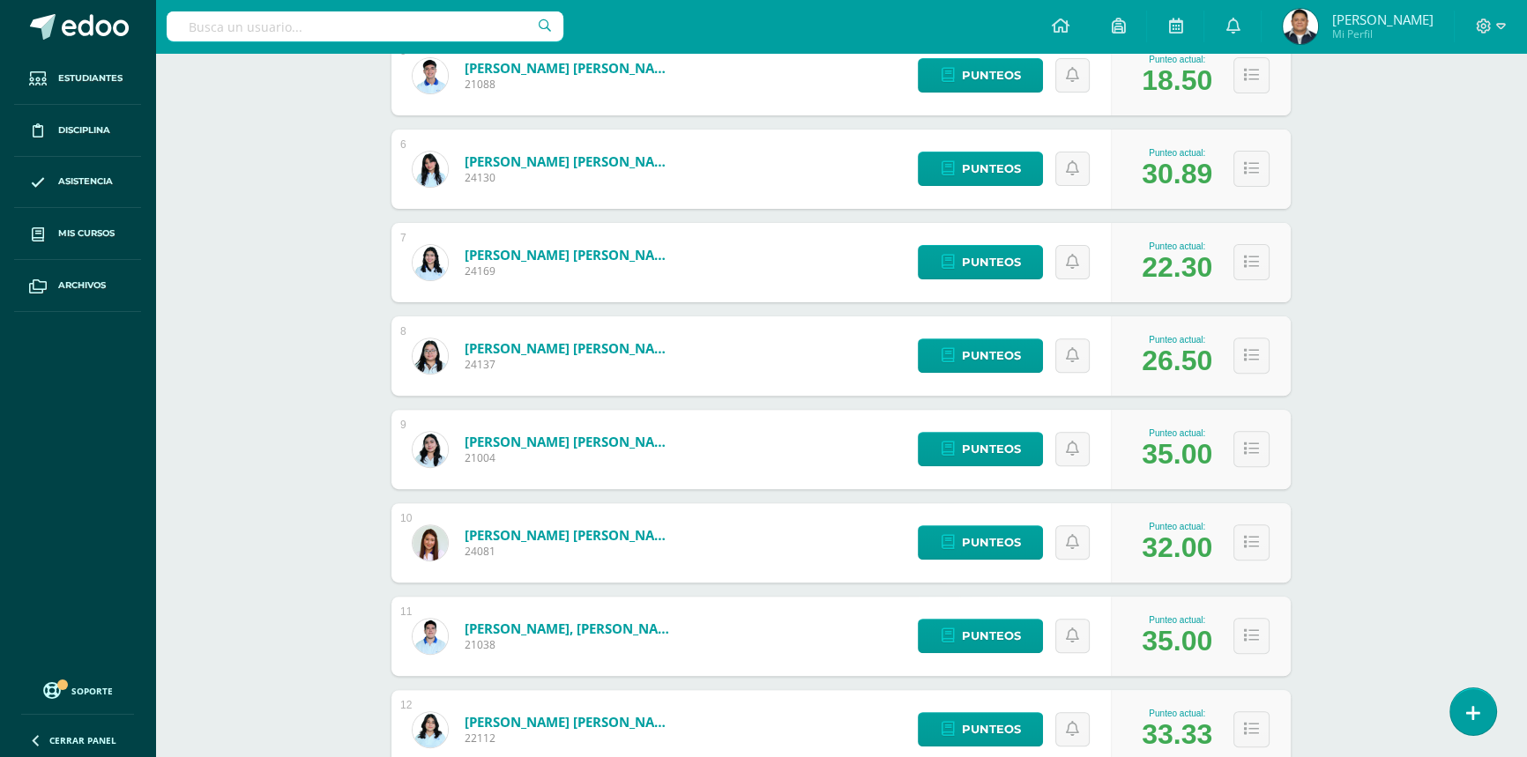
scroll to position [801, 0]
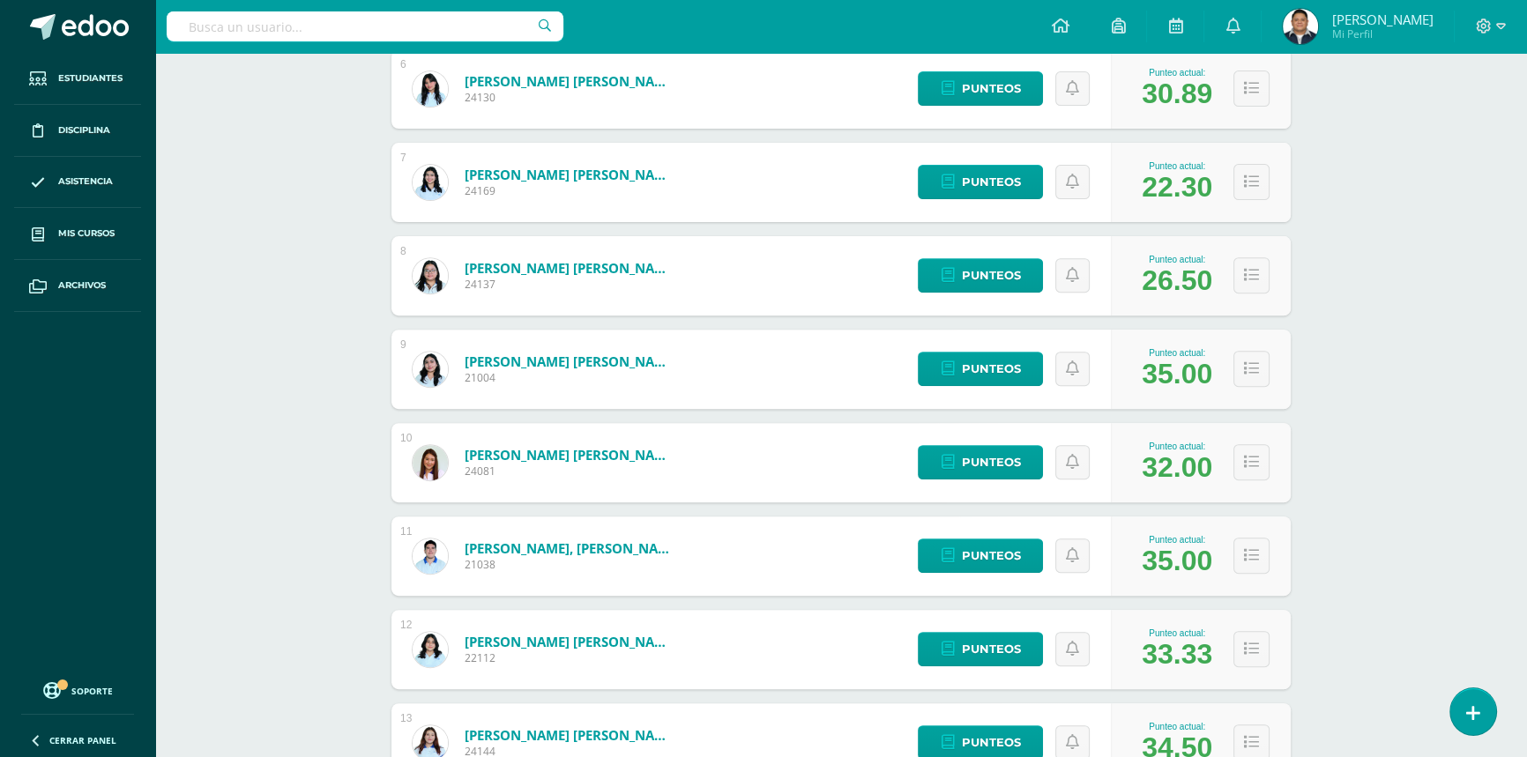
click at [1229, 378] on div "Punteo actual: 35.00" at bounding box center [1201, 369] width 180 height 79
click at [1246, 363] on icon at bounding box center [1251, 368] width 15 height 15
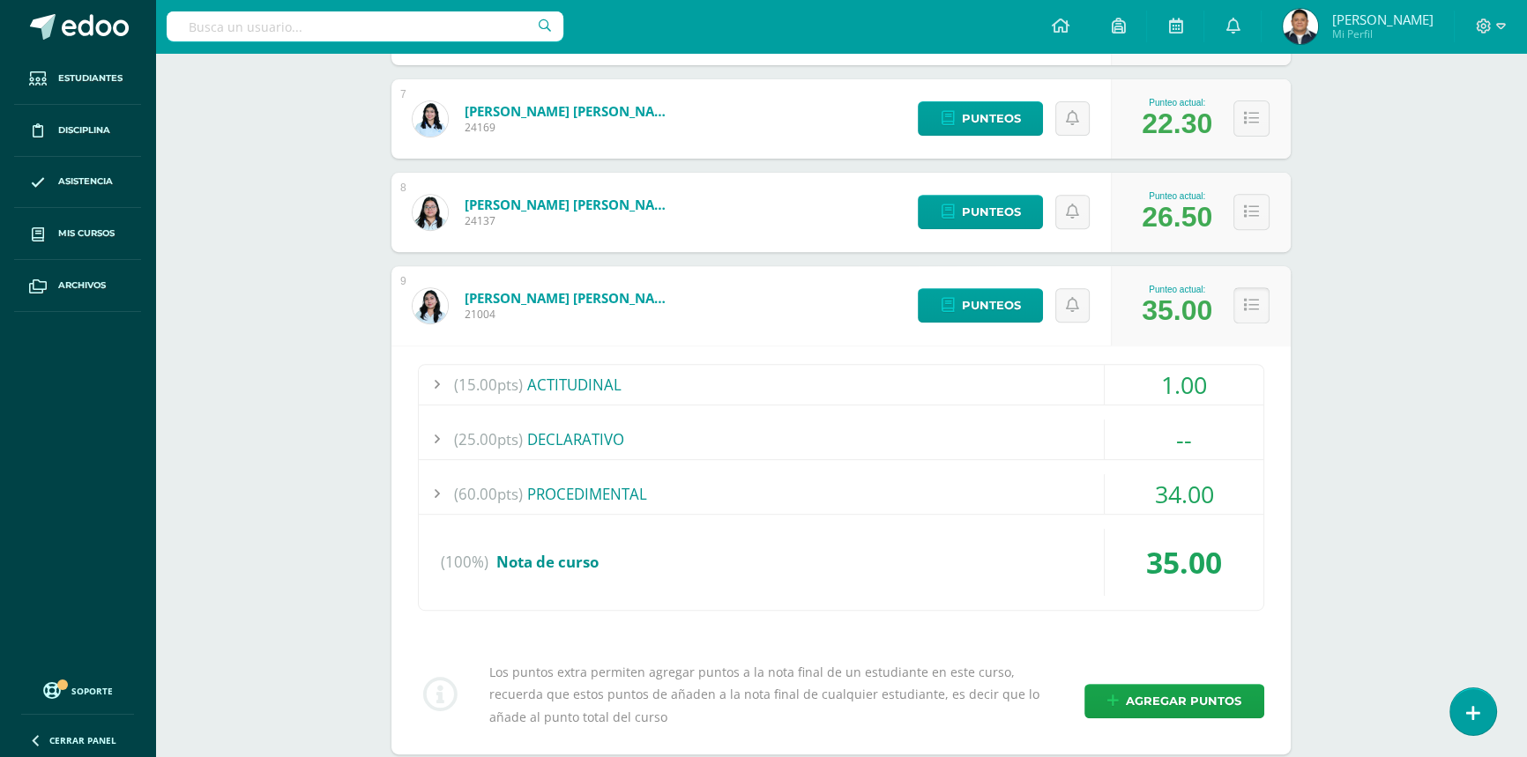
scroll to position [961, 0]
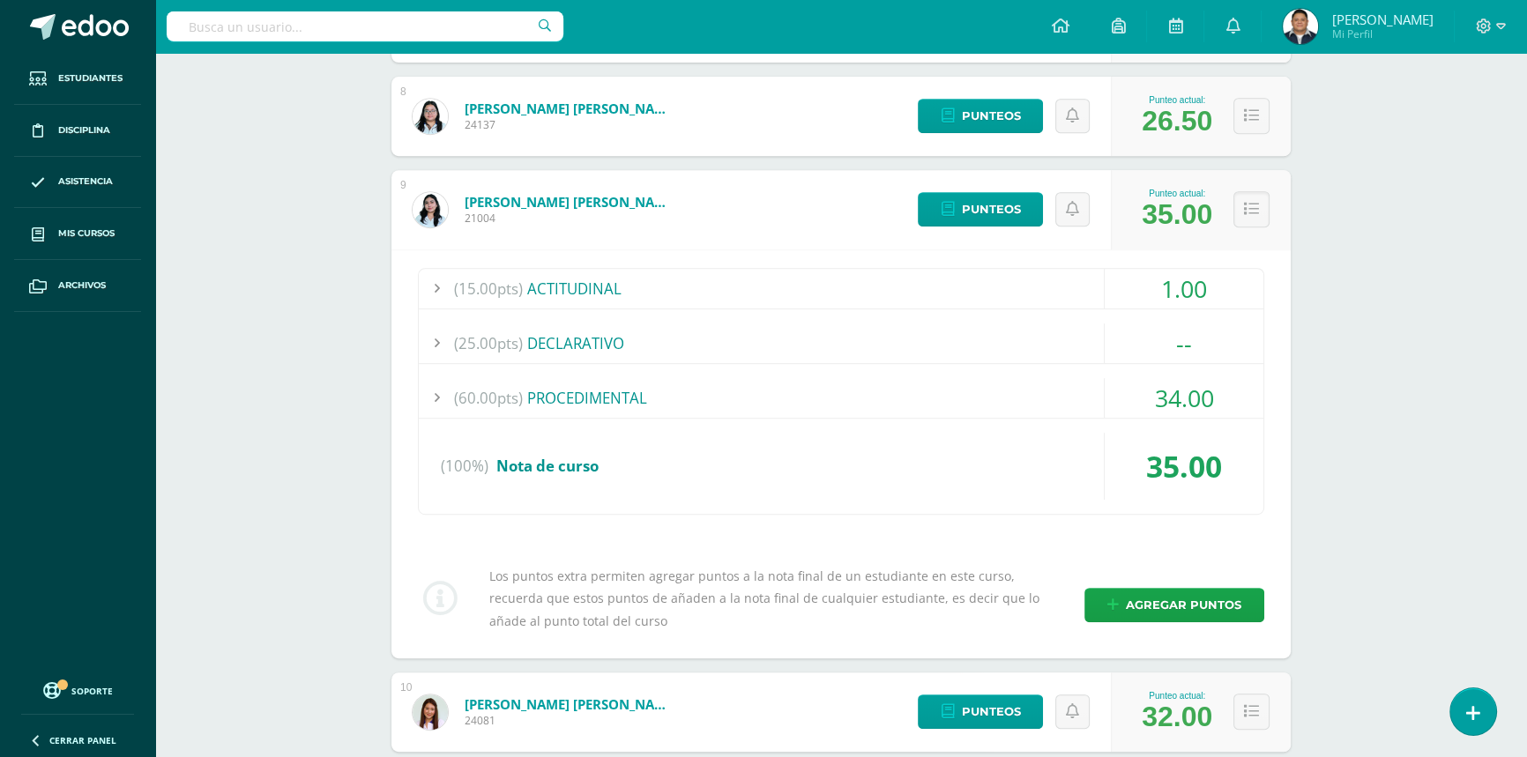
click at [609, 407] on div "(60.00pts) PROCEDIMENTAL" at bounding box center [841, 398] width 845 height 40
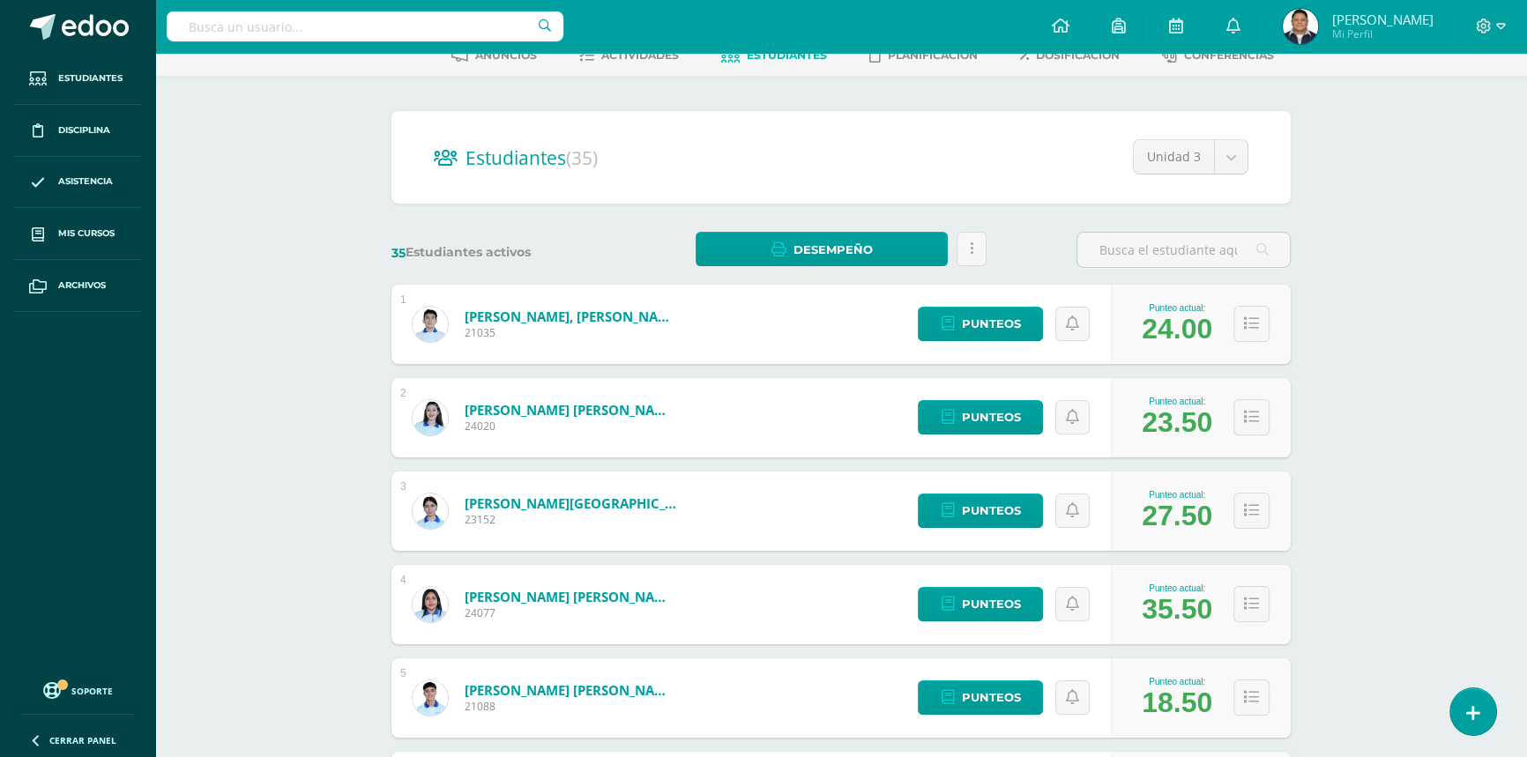
scroll to position [0, 0]
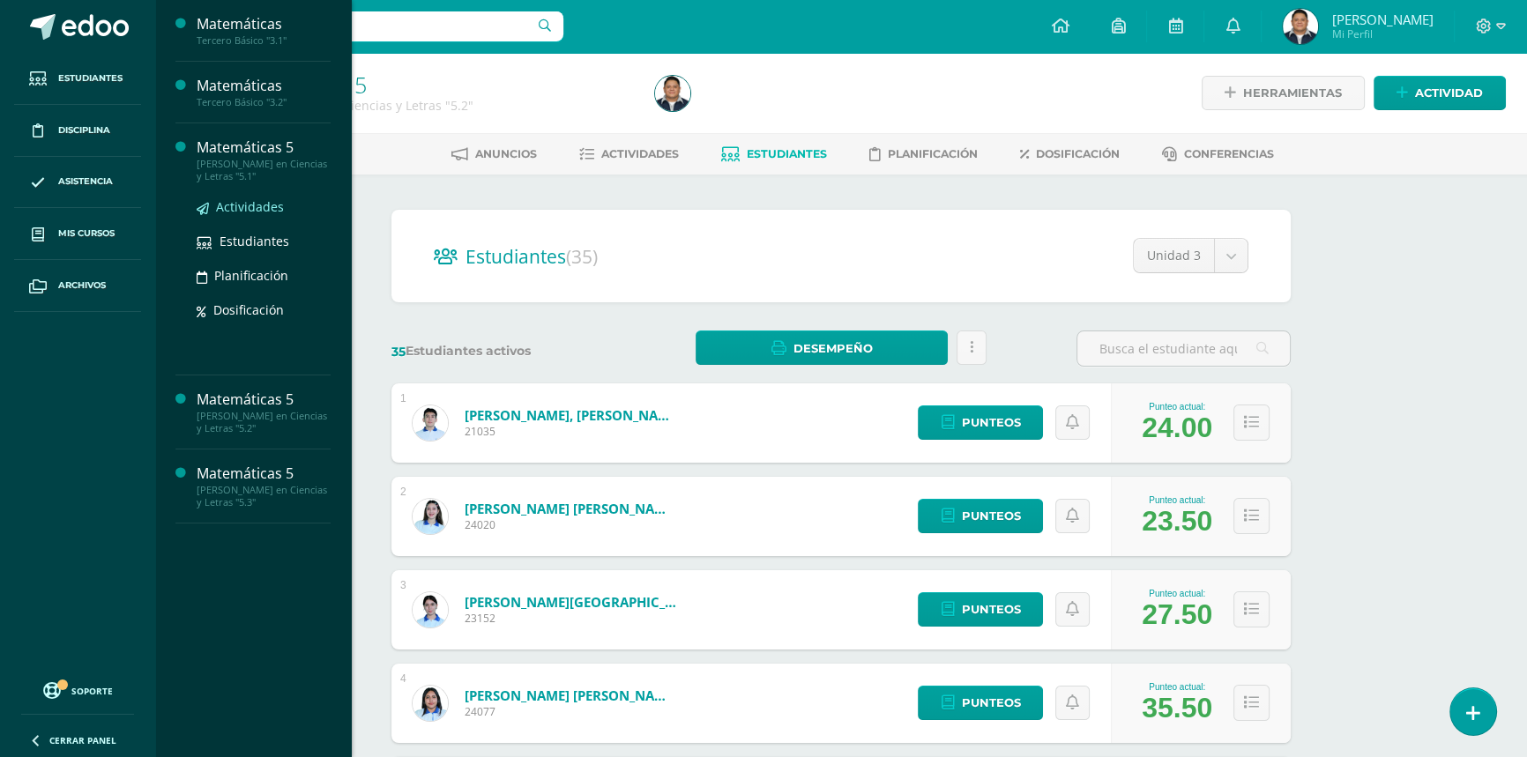
click at [233, 211] on span "Actividades" at bounding box center [250, 206] width 68 height 17
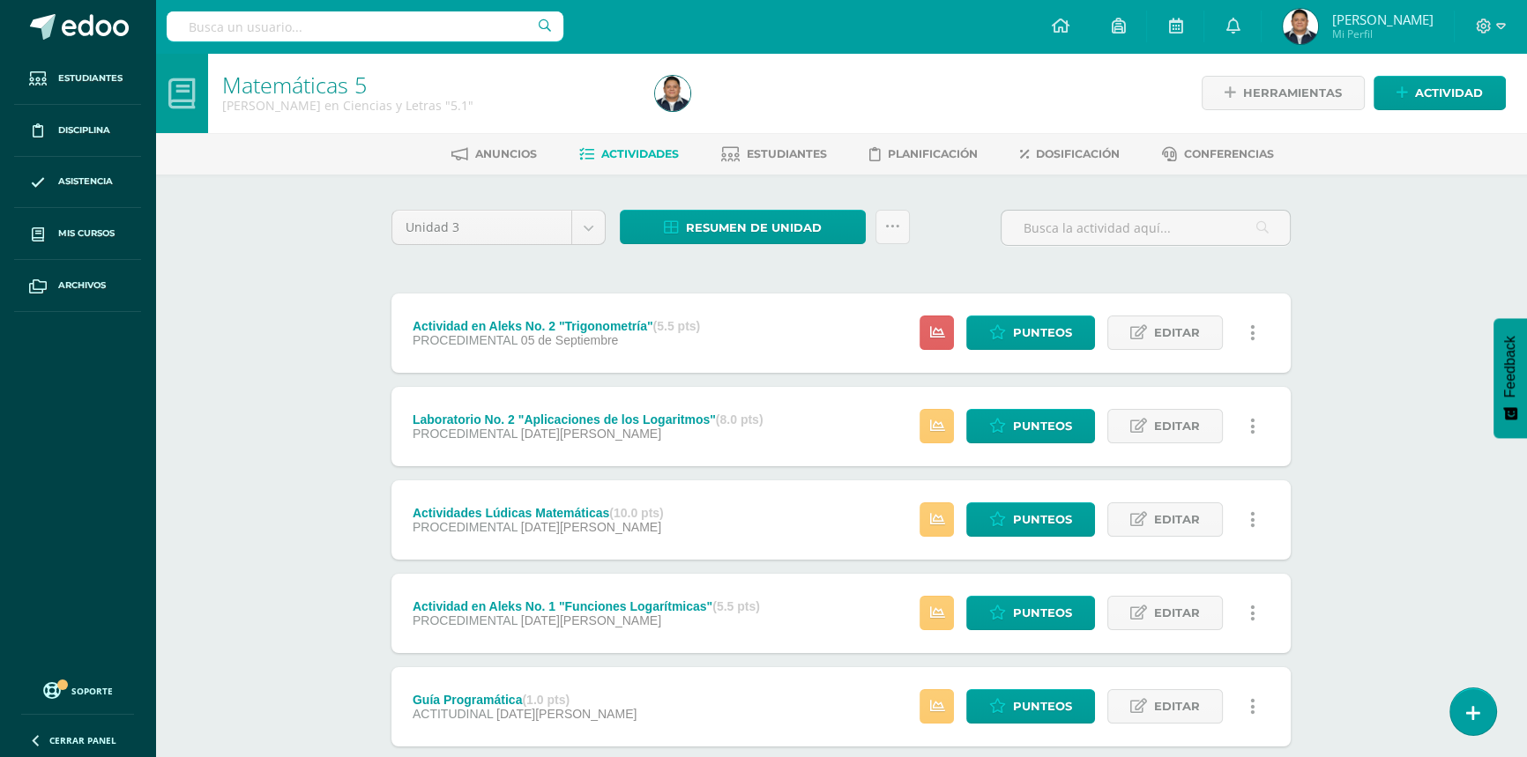
click at [1423, 264] on div "Matemáticas 5 [PERSON_NAME] en Ciencias y Letras "5.1" Herramientas Detalle de …" at bounding box center [841, 505] width 1372 height 905
